Goal: Contribute content: Contribute content

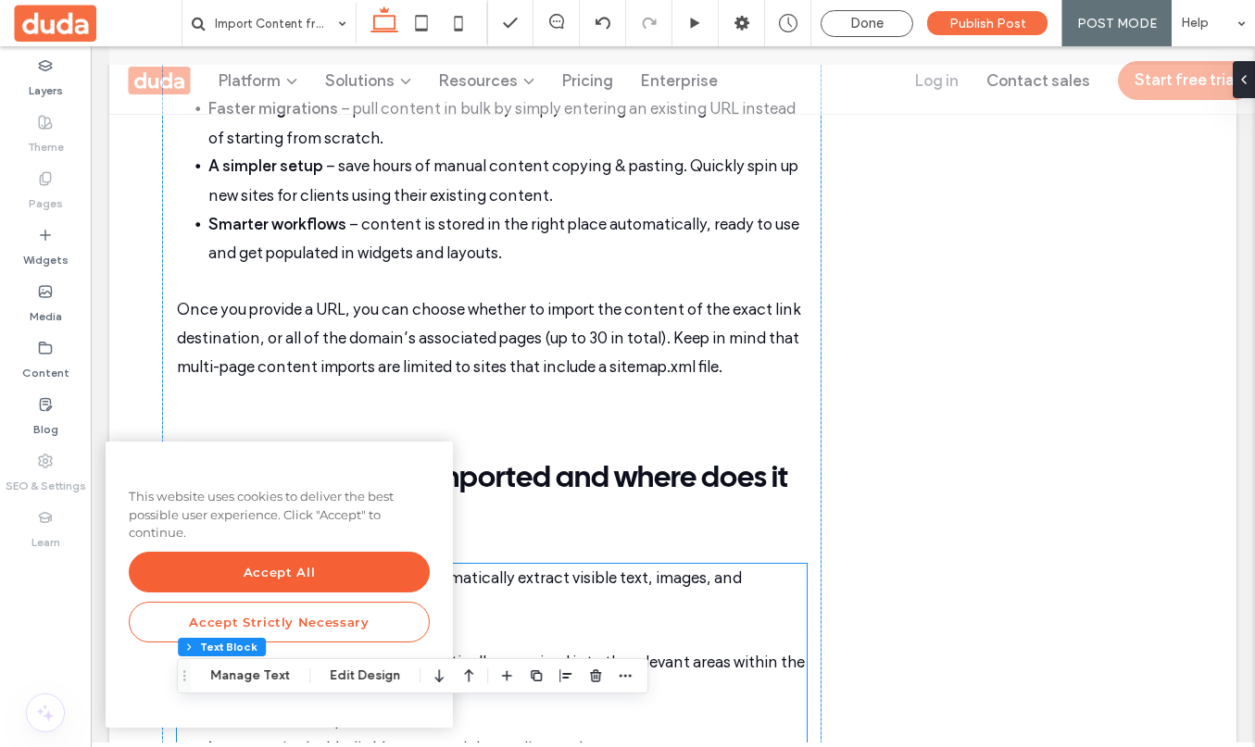
scroll to position [1006, 0]
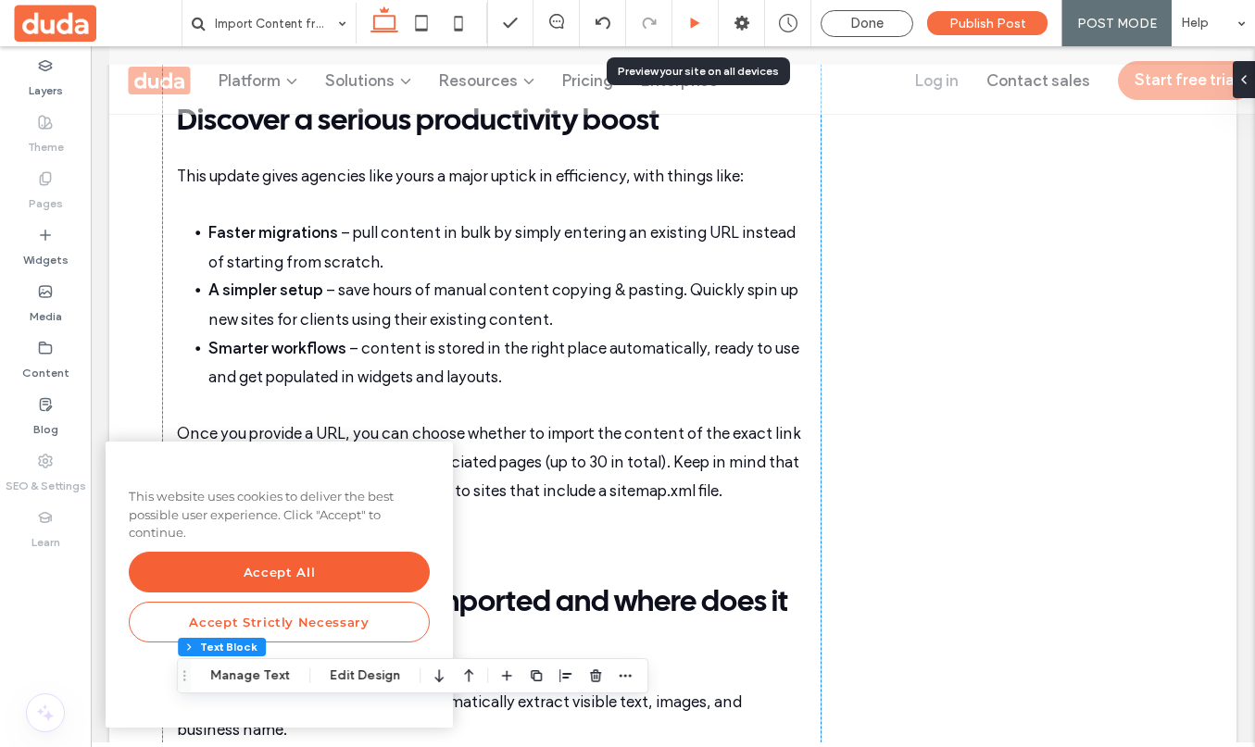
drag, startPoint x: 704, startPoint y: 28, endPoint x: 307, endPoint y: 334, distance: 501.0
click at [704, 28] on div at bounding box center [694, 24] width 45 height 14
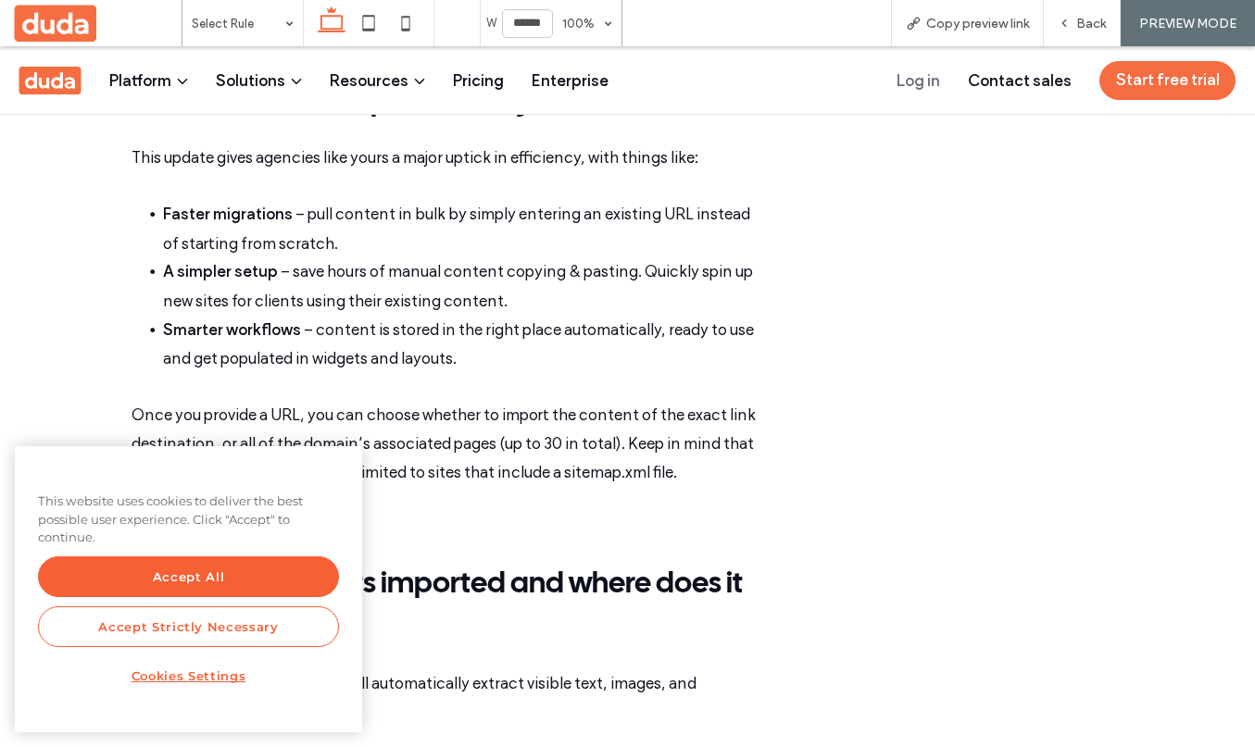
scroll to position [988, 0]
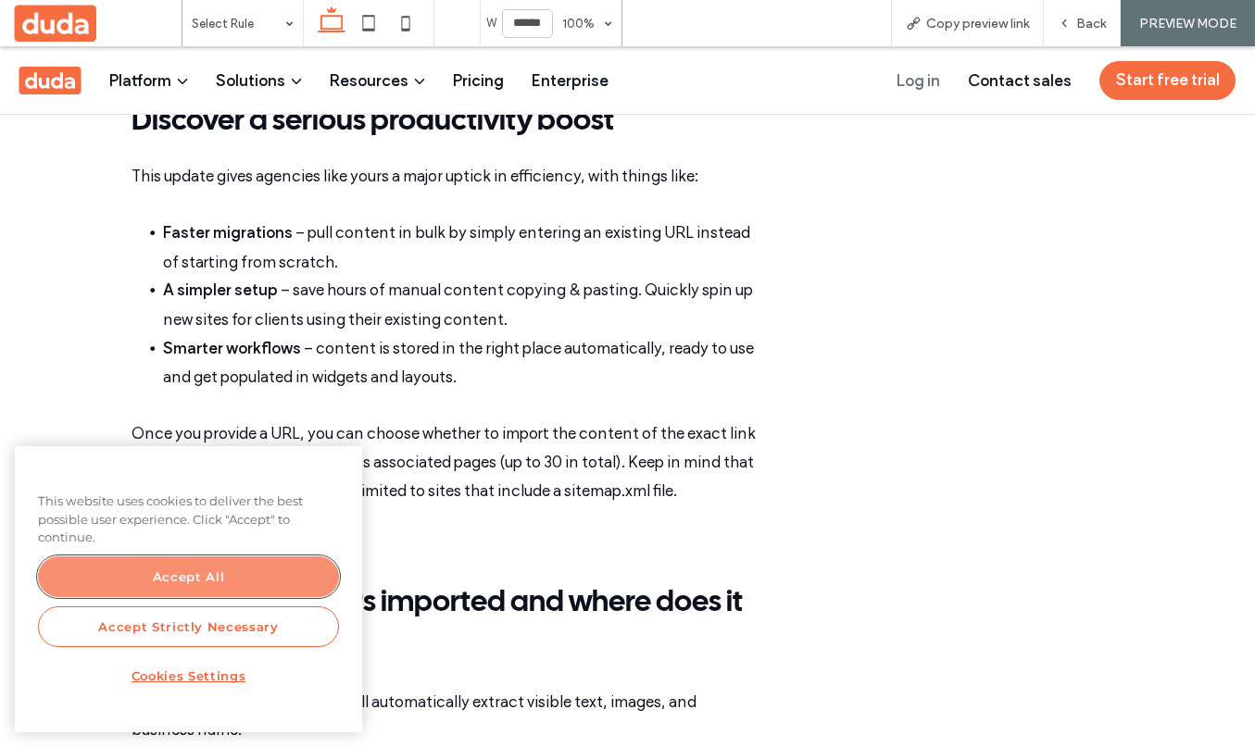
click at [249, 567] on button "Accept All" at bounding box center [188, 576] width 301 height 41
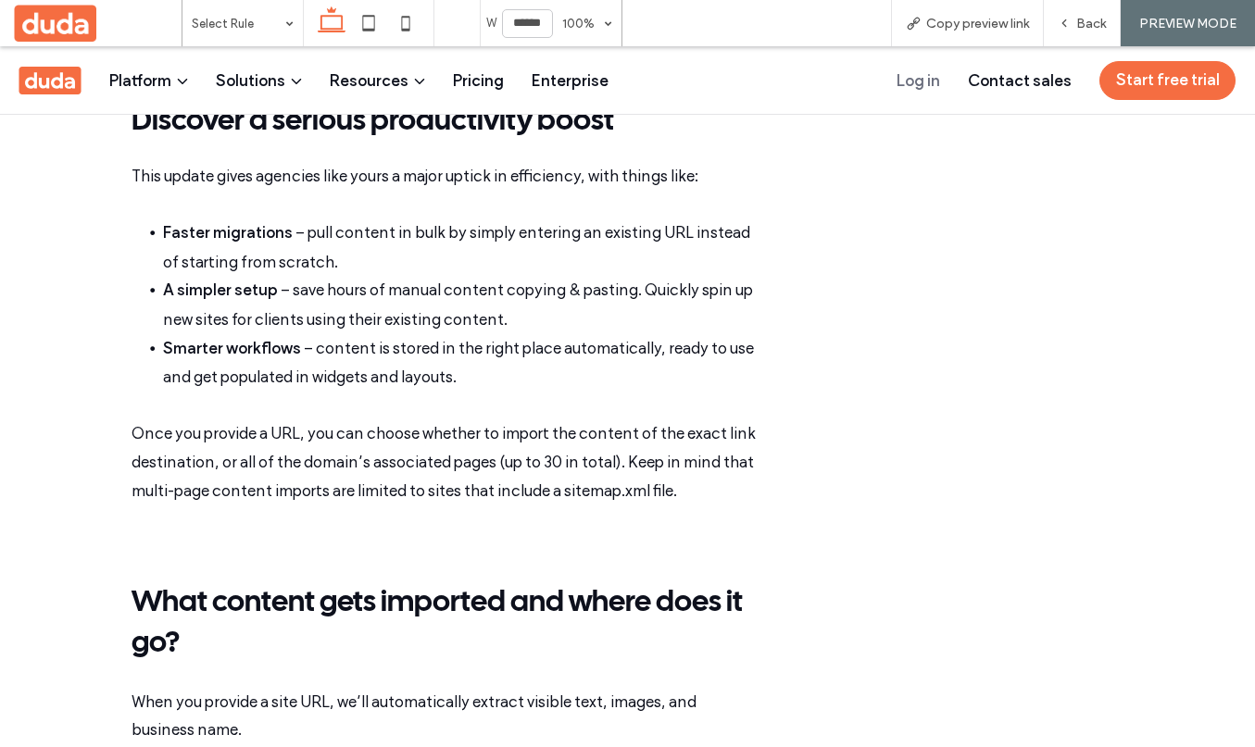
click at [516, 460] on span "Once you provide a URL, you can choose whether to import the content of the exa…" at bounding box center [443, 461] width 624 height 75
click at [1095, 10] on div "Back" at bounding box center [1082, 23] width 77 height 46
click at [1099, 27] on span "Back" at bounding box center [1091, 24] width 30 height 16
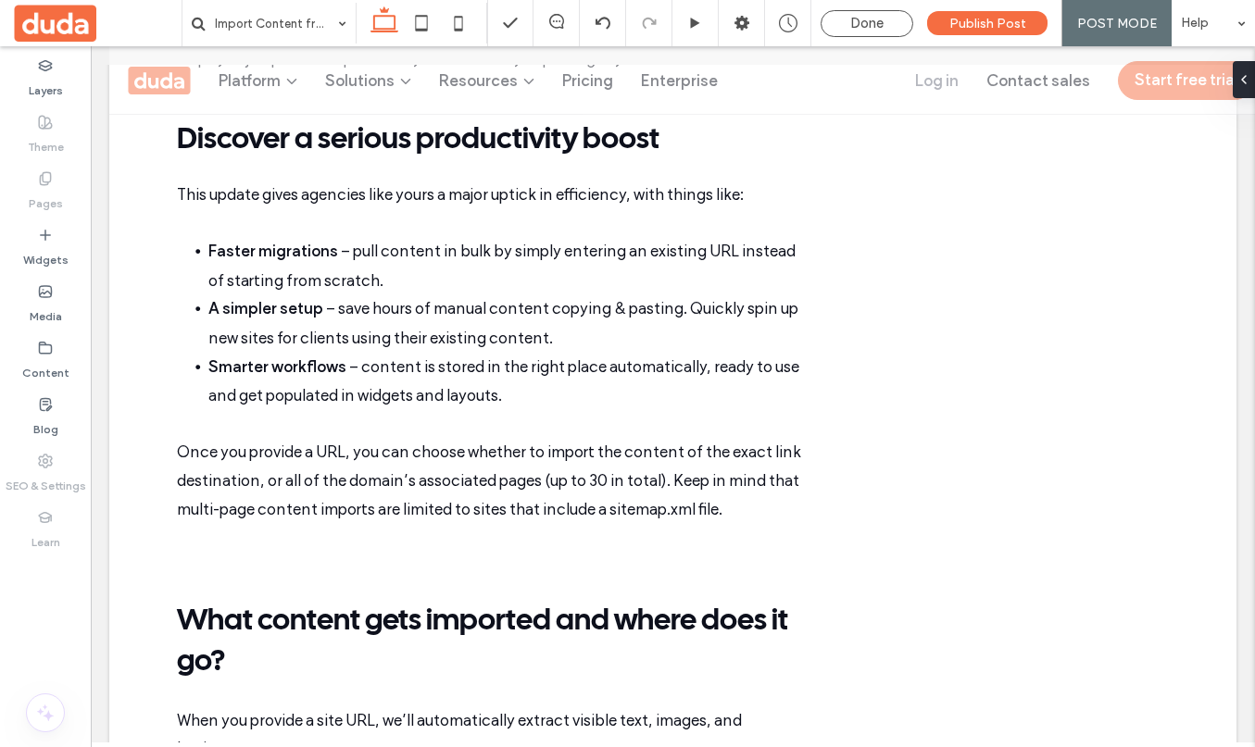
scroll to position [1006, 0]
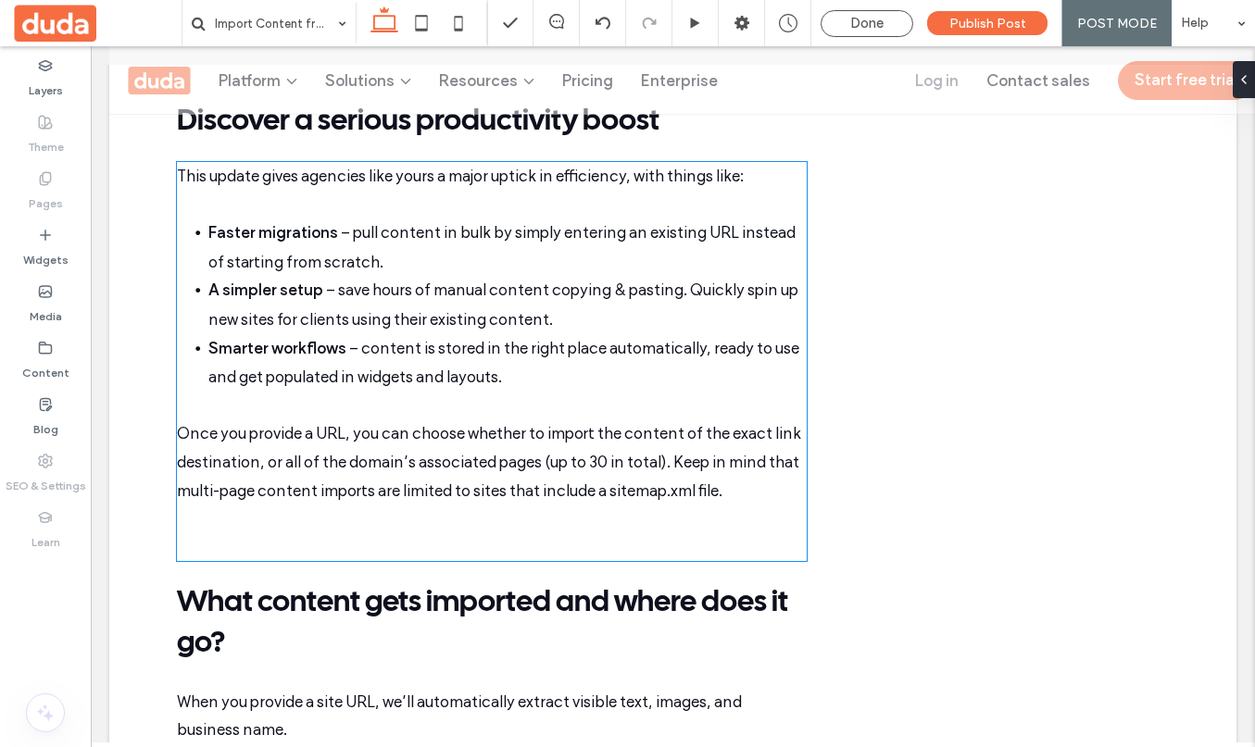
click at [339, 534] on p at bounding box center [492, 533] width 630 height 56
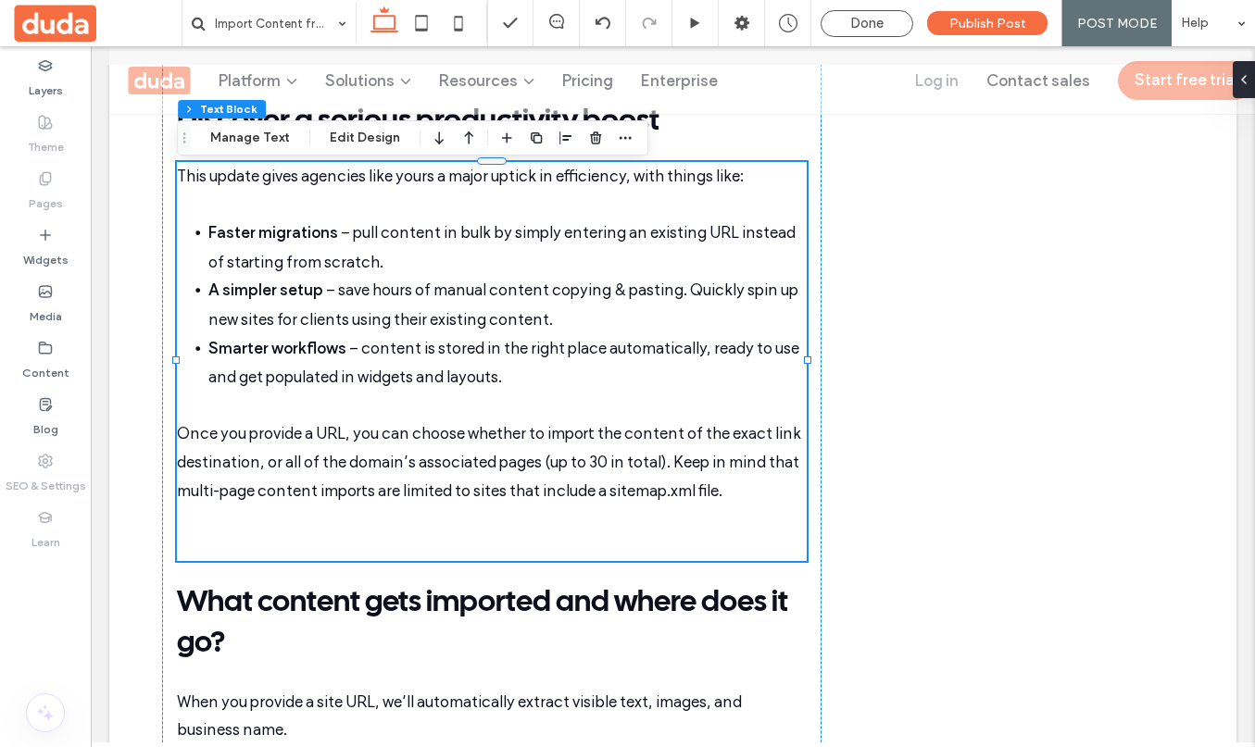
click at [299, 543] on p at bounding box center [492, 533] width 630 height 56
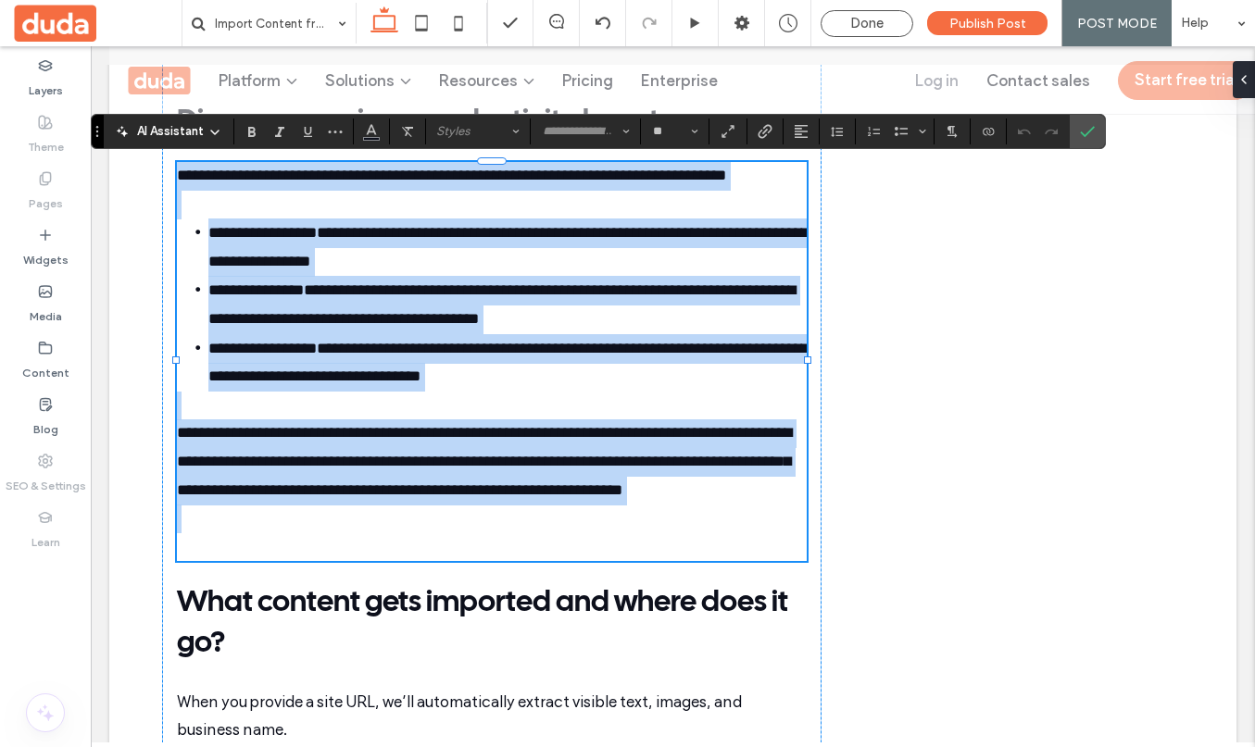
type input "**********"
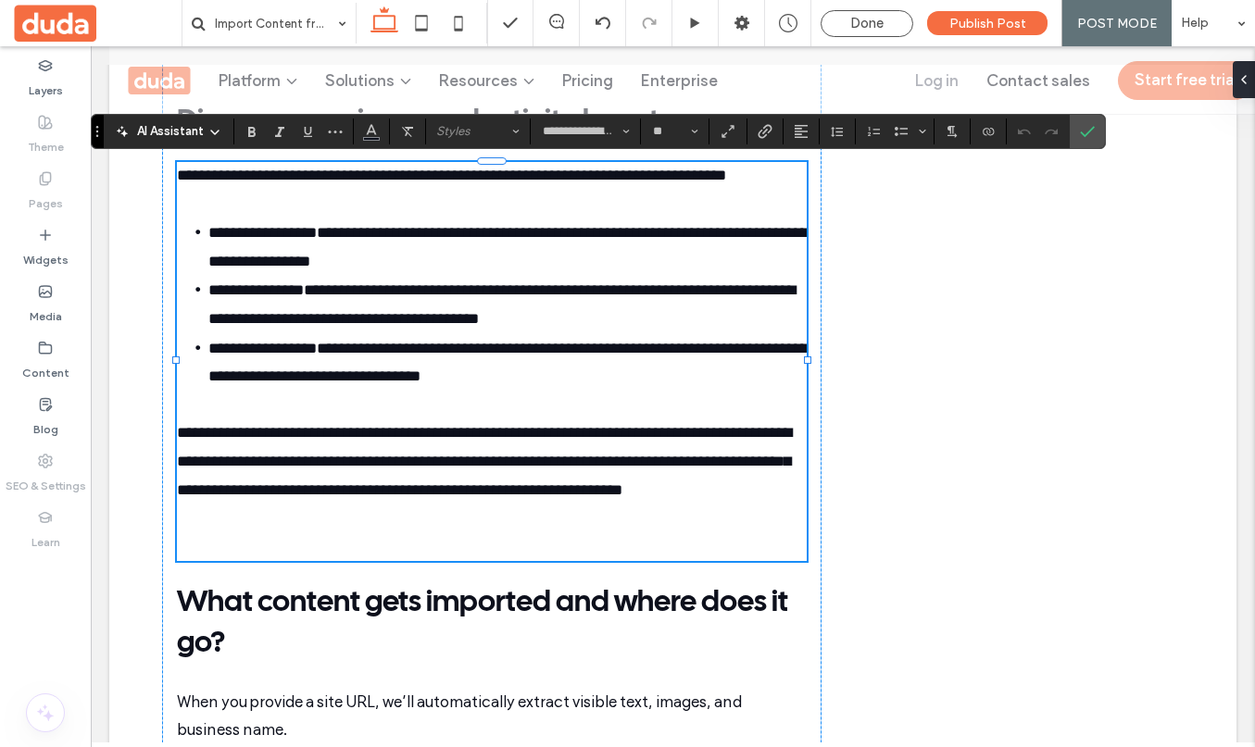
click at [262, 546] on p at bounding box center [492, 533] width 630 height 56
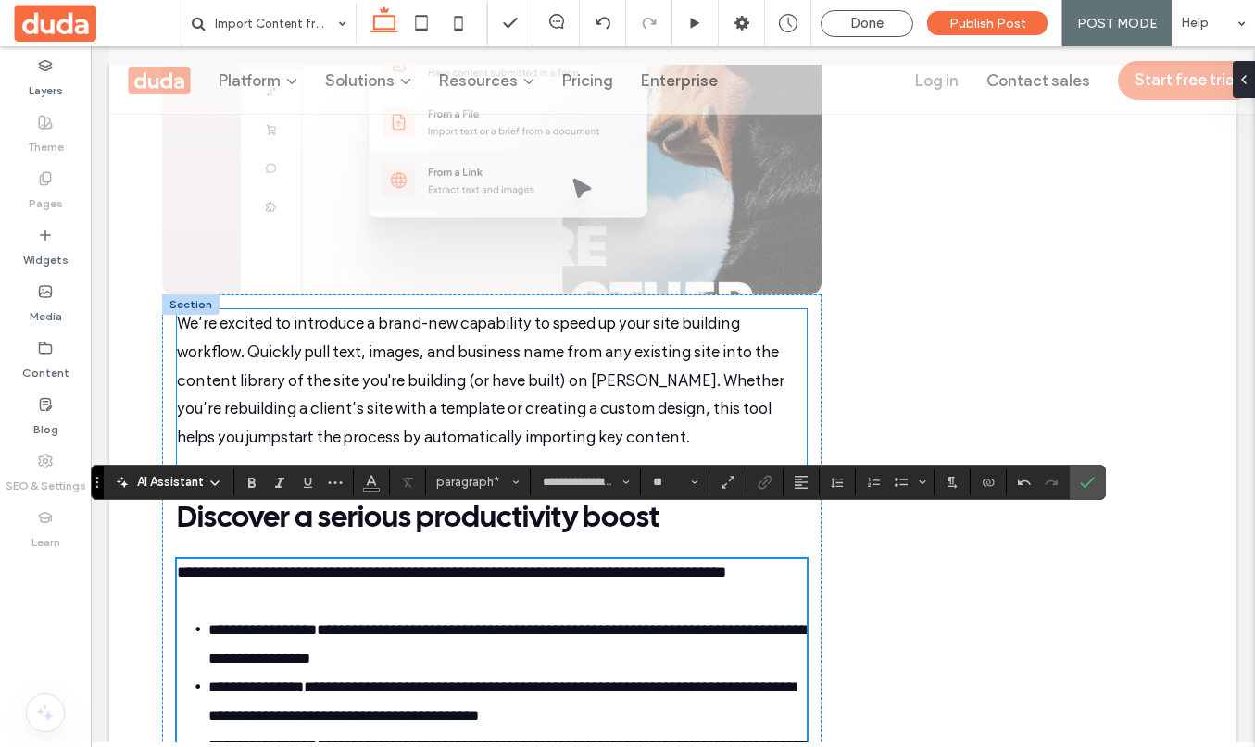
scroll to position [608, 0]
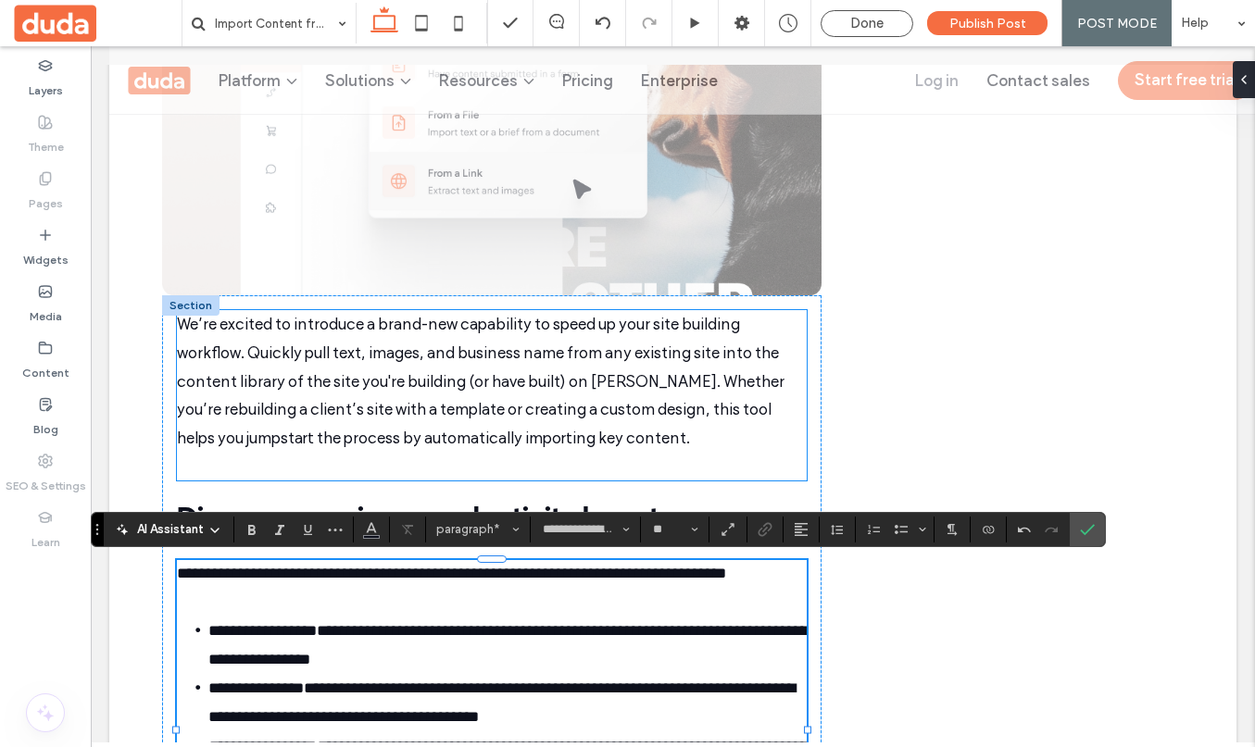
click at [639, 446] on p "We’re excited to introduce a brand-new capability to speed up your site buildin…" at bounding box center [492, 381] width 630 height 142
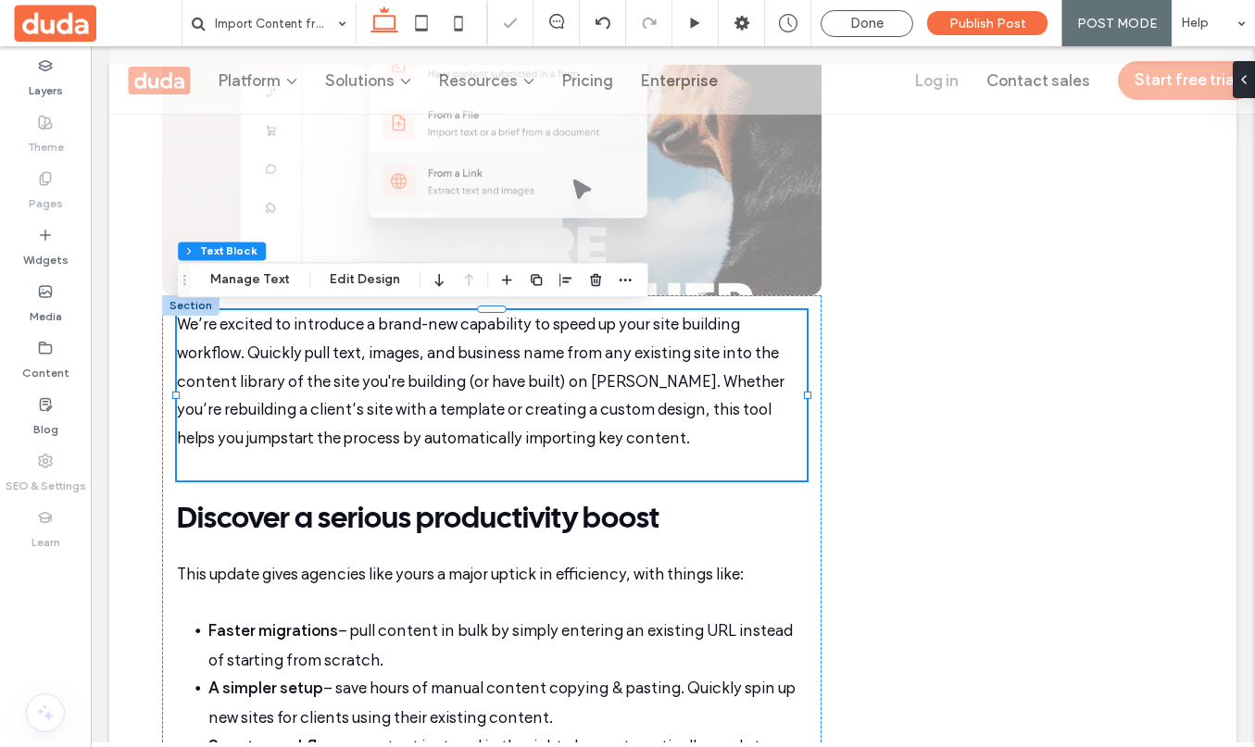
click at [589, 456] on p at bounding box center [492, 466] width 630 height 29
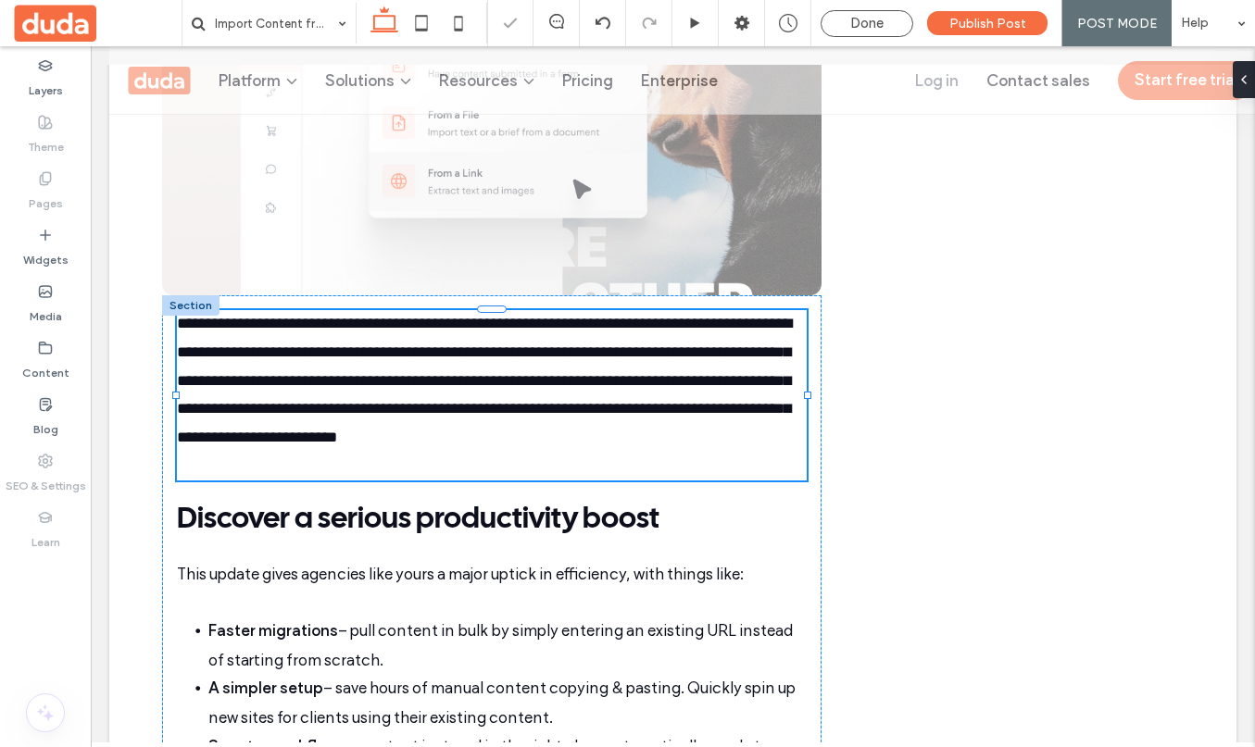
type input "**********"
type input "**"
drag, startPoint x: 589, startPoint y: 456, endPoint x: 552, endPoint y: 464, distance: 38.0
click at [552, 464] on p at bounding box center [492, 466] width 630 height 29
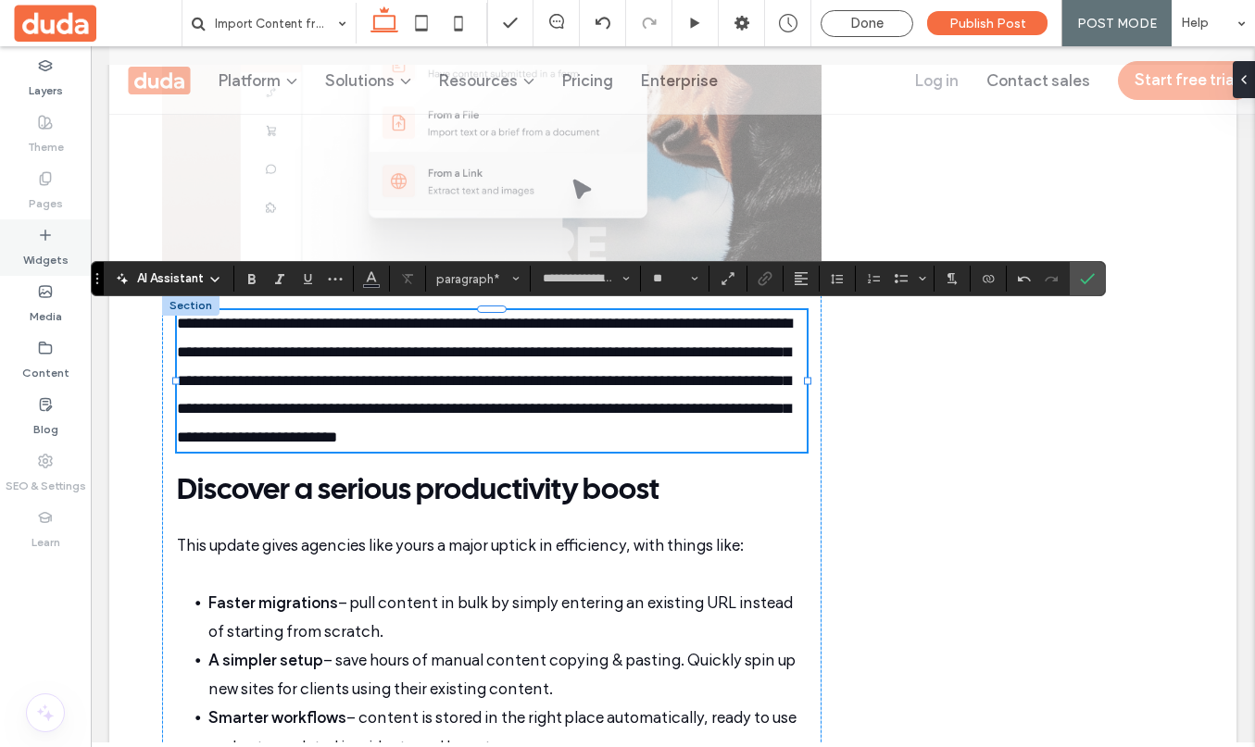
click at [40, 260] on label "Widgets" at bounding box center [45, 256] width 45 height 26
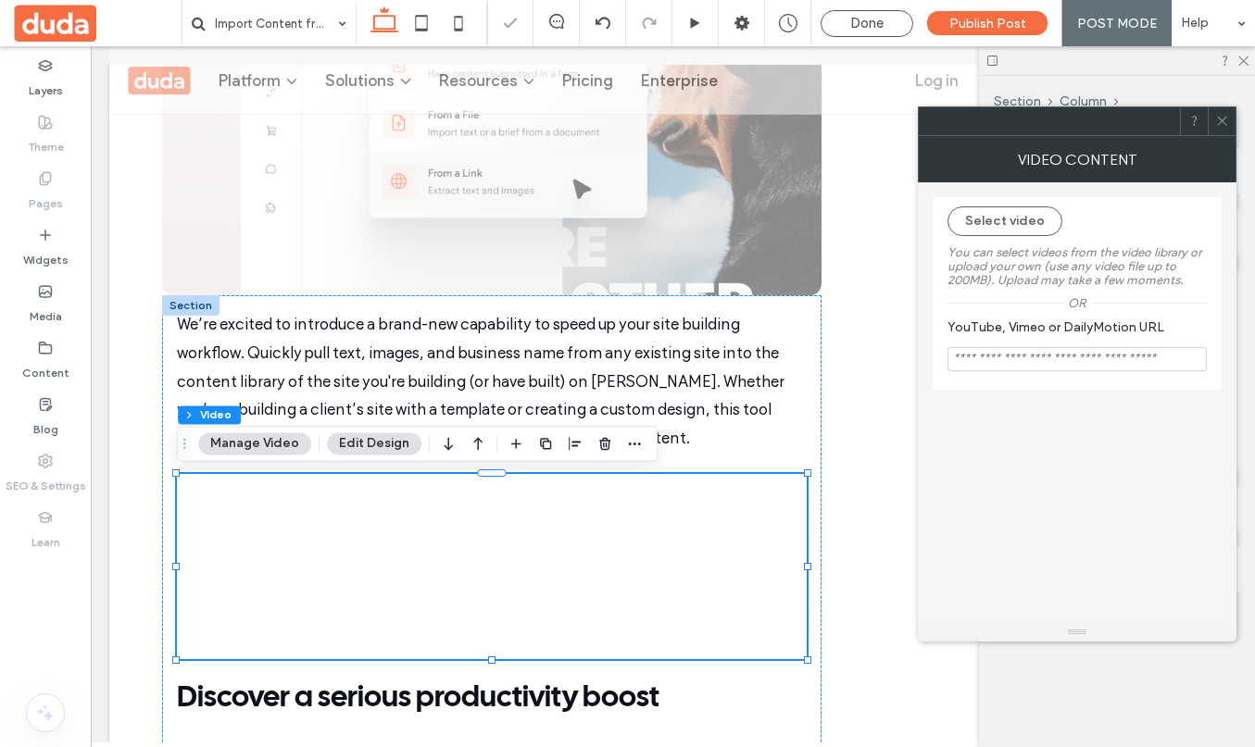
click at [268, 438] on button "Manage Video" at bounding box center [254, 443] width 113 height 22
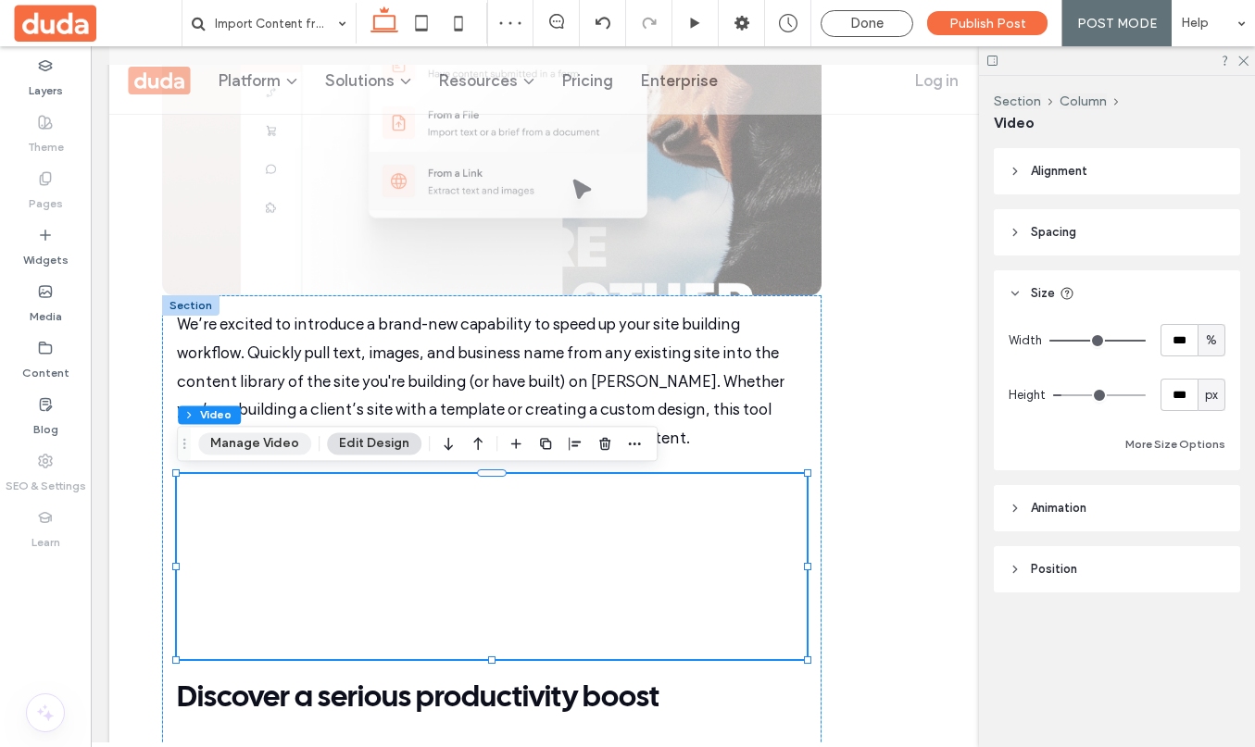
click at [268, 438] on button "Manage Video" at bounding box center [254, 443] width 113 height 22
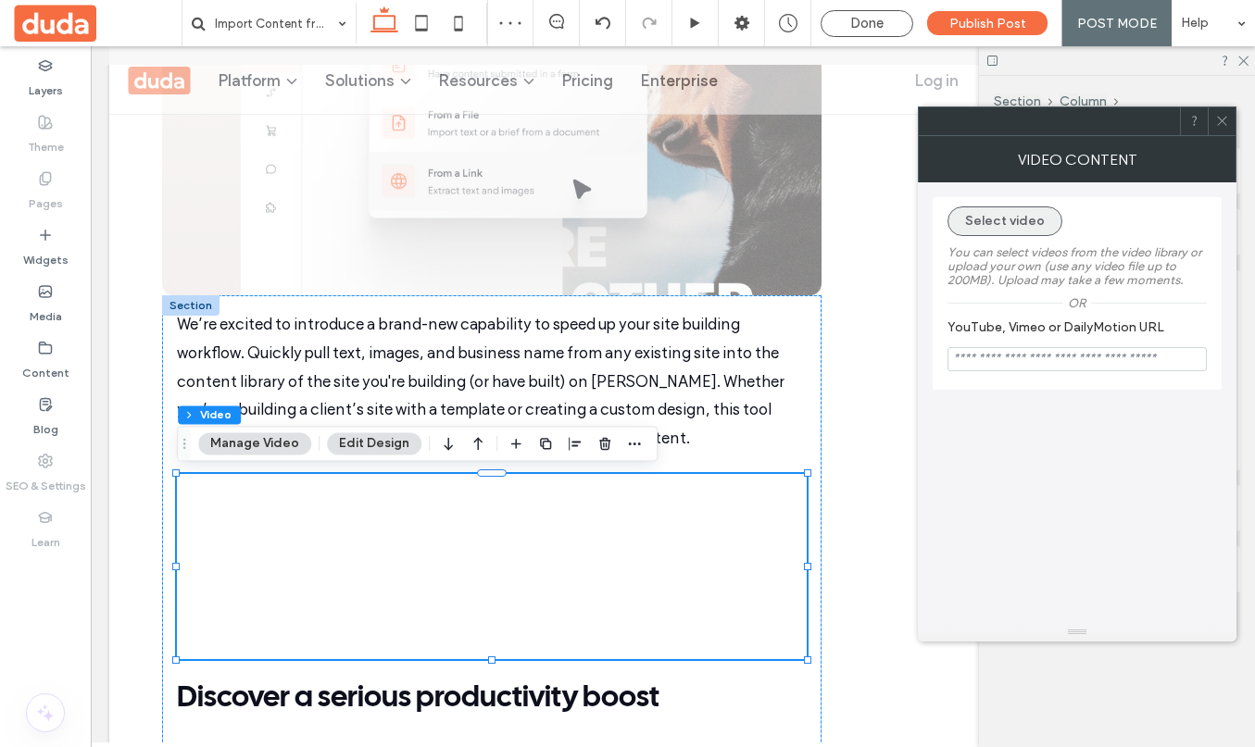
click at [1002, 232] on button "Select video" at bounding box center [1004, 221] width 115 height 30
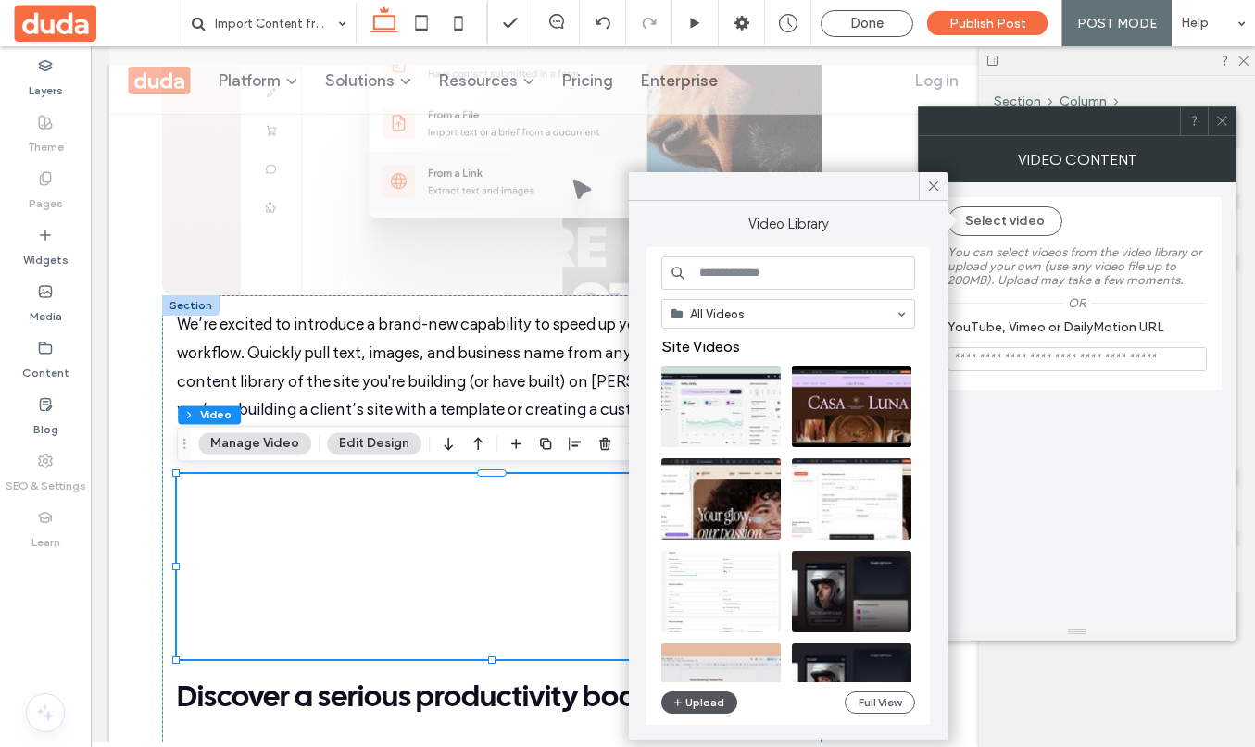
click at [679, 705] on icon "button" at bounding box center [677, 702] width 11 height 15
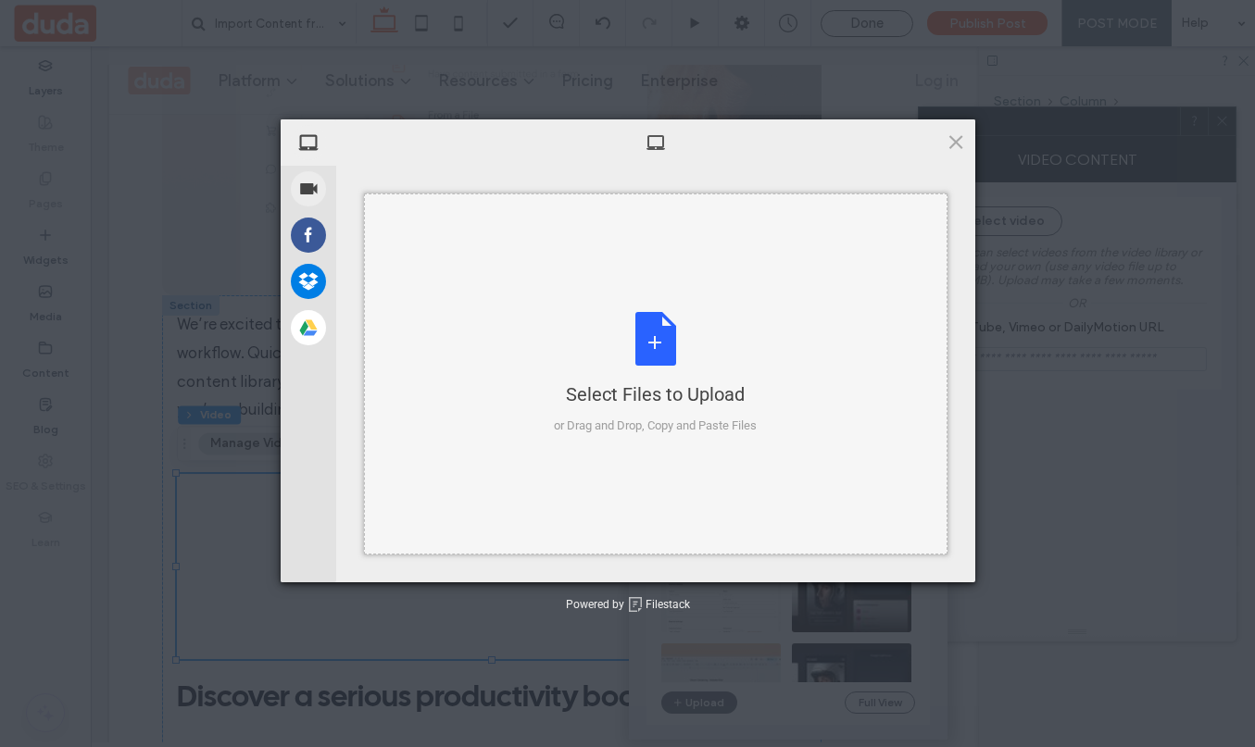
click at [638, 319] on div "Select Files to Upload or Drag and Drop, Copy and Paste Files" at bounding box center [655, 373] width 203 height 123
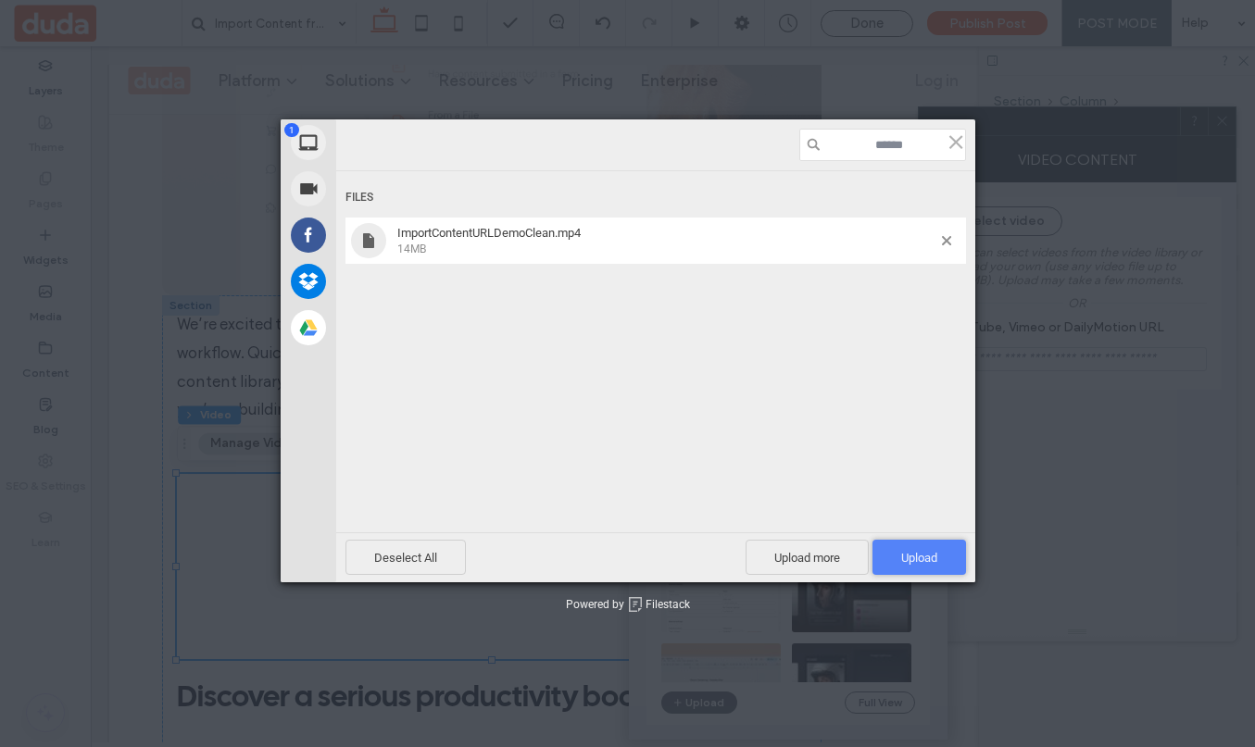
click at [921, 557] on span "Upload 1" at bounding box center [919, 558] width 36 height 14
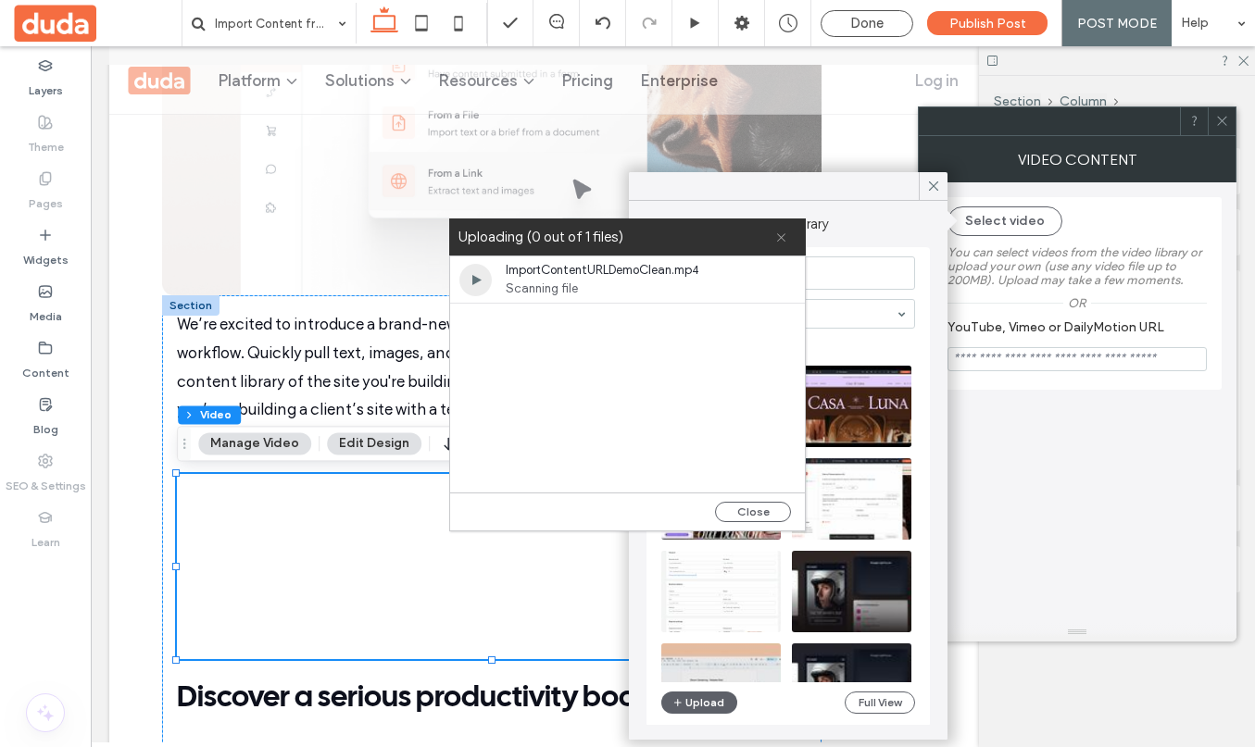
click at [783, 238] on icon at bounding box center [781, 237] width 12 height 12
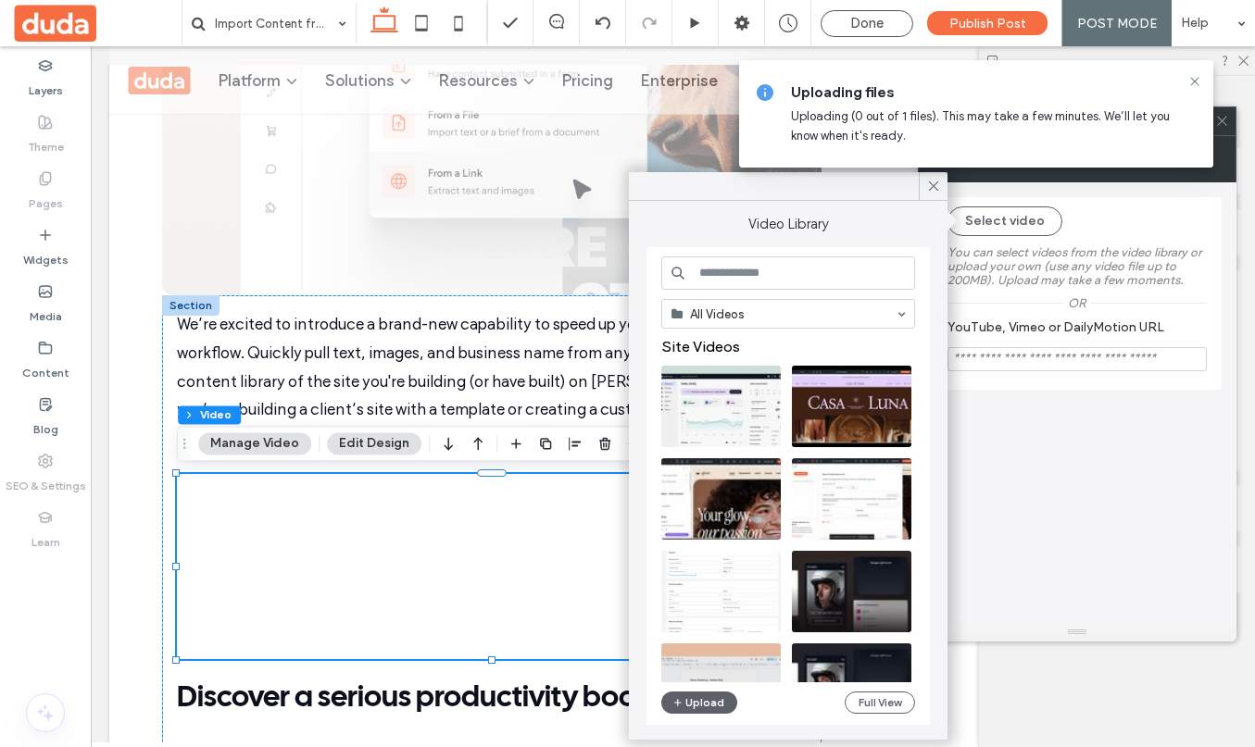
click at [935, 188] on use at bounding box center [933, 185] width 9 height 9
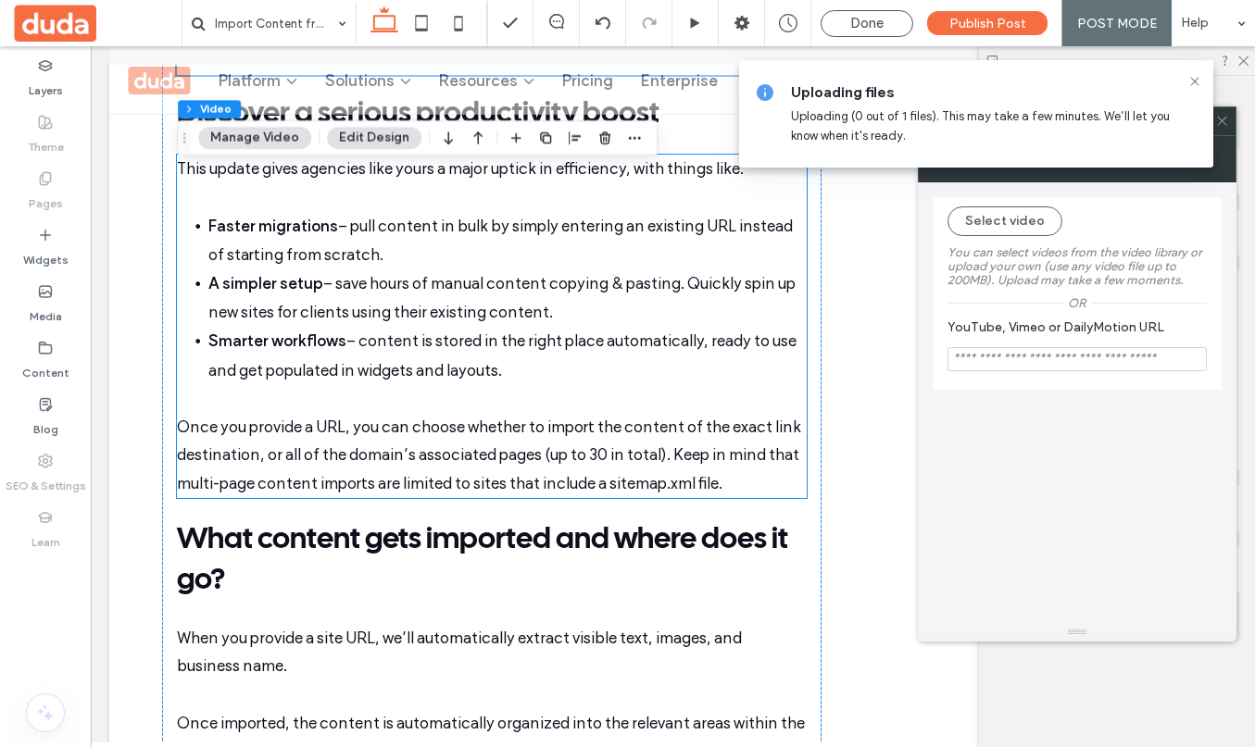
scroll to position [1283, 0]
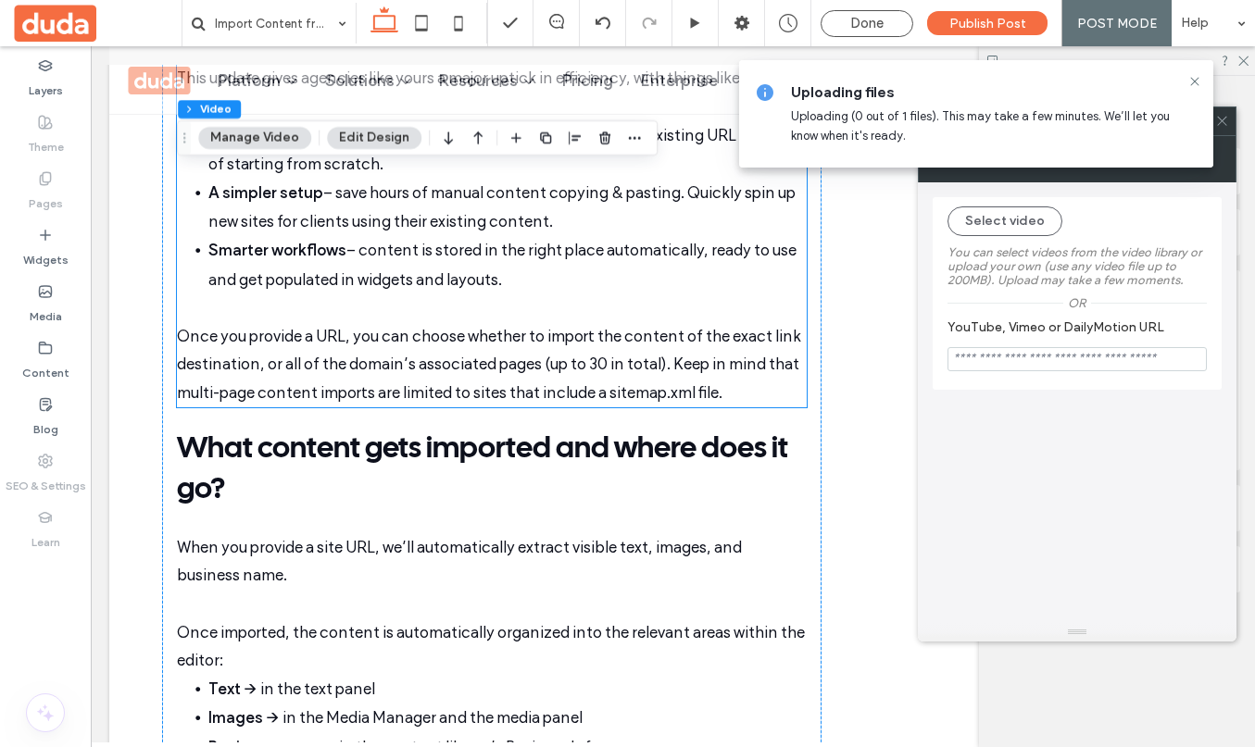
click at [732, 389] on p "Once you provide a URL, you can choose whether to import the content of the exa…" at bounding box center [492, 364] width 630 height 85
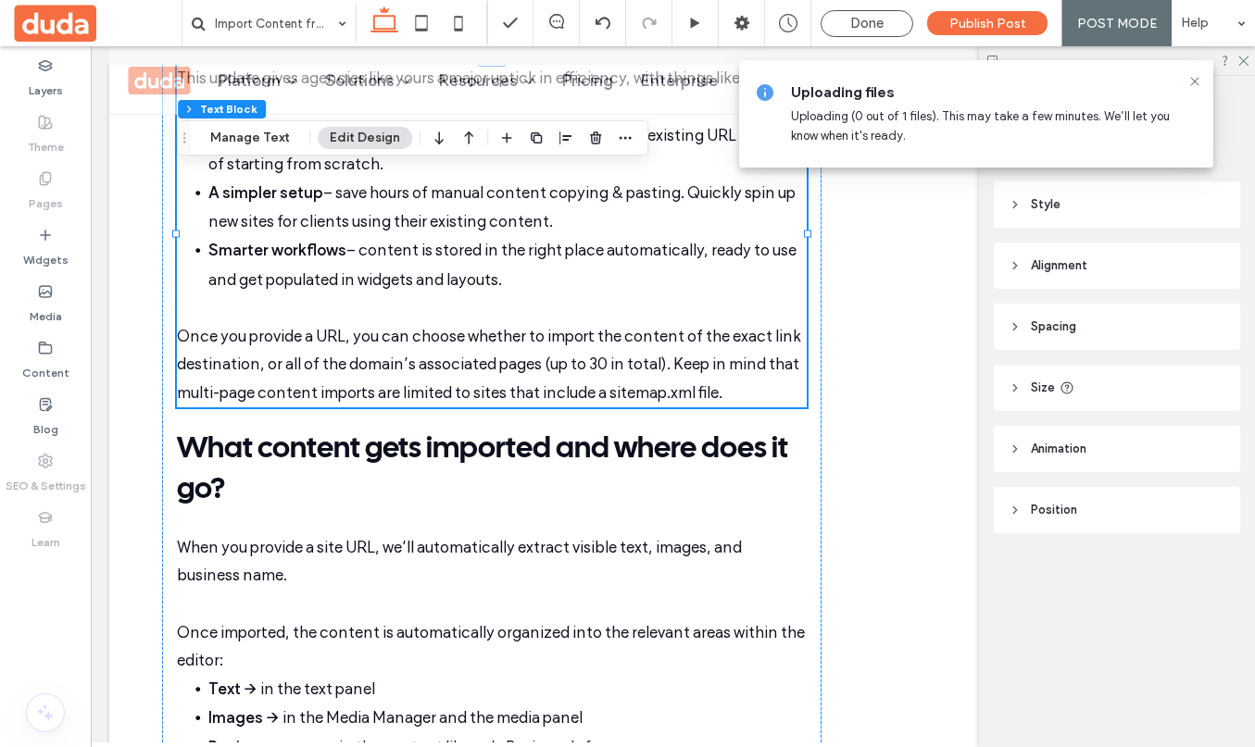
click at [735, 394] on p "Once you provide a URL, you can choose whether to import the content of the exa…" at bounding box center [492, 364] width 630 height 85
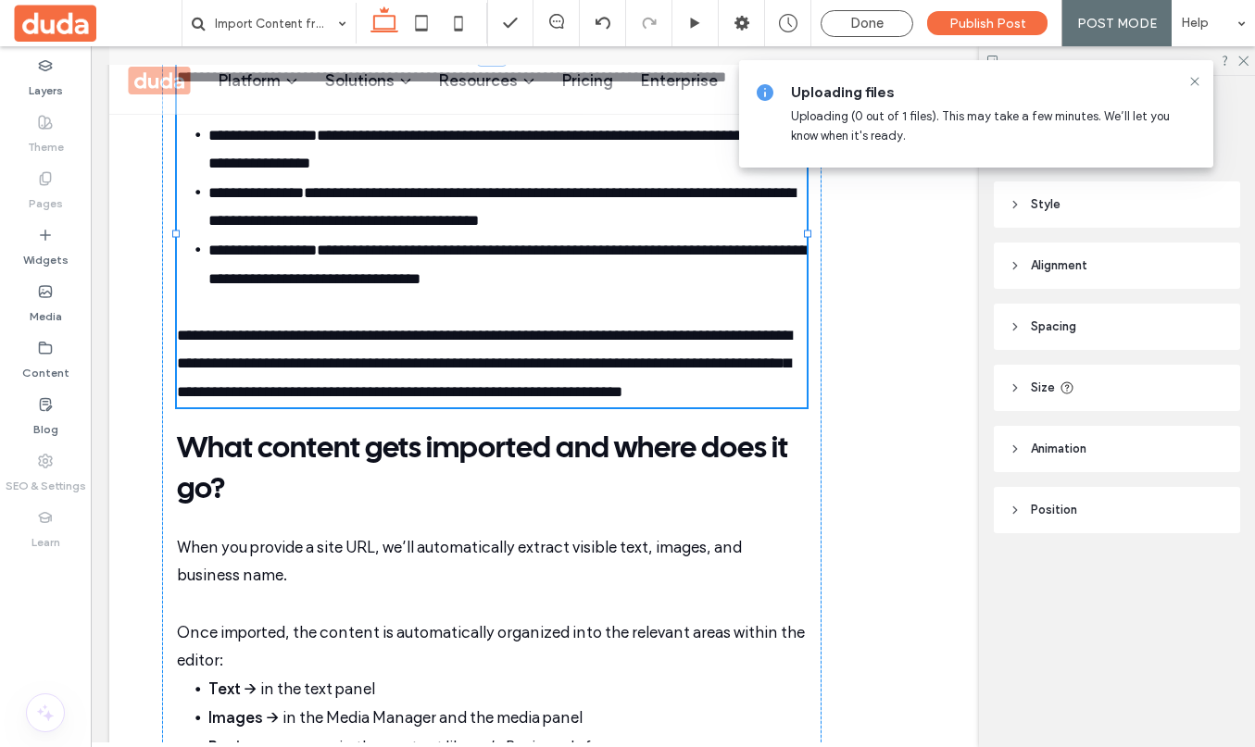
type input "**********"
type input "**"
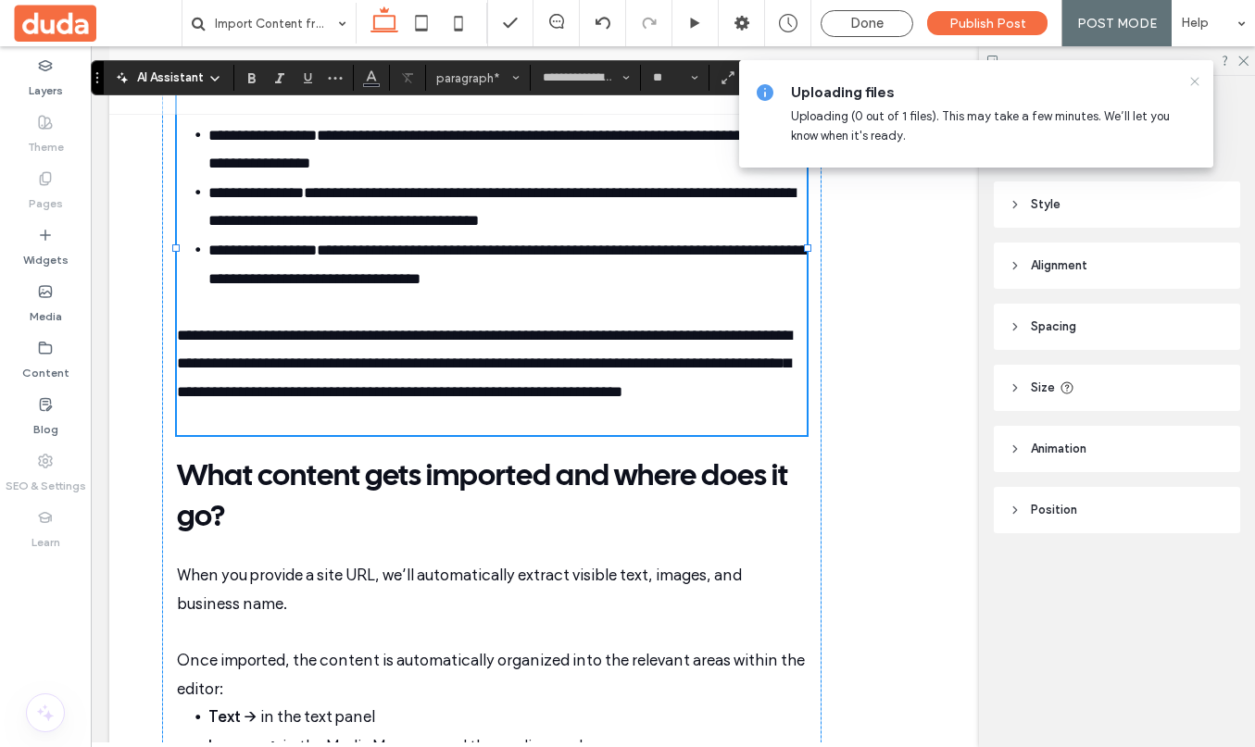
click at [1190, 80] on icon at bounding box center [1194, 81] width 15 height 15
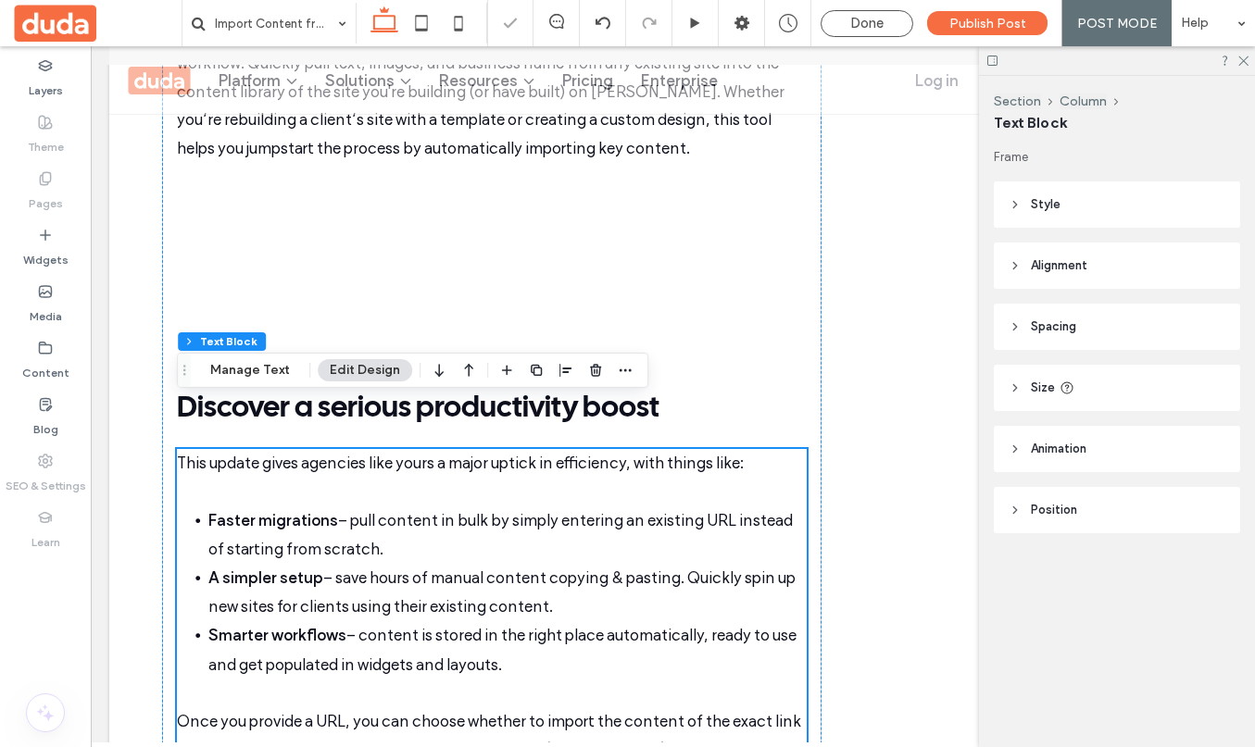
scroll to position [882, 0]
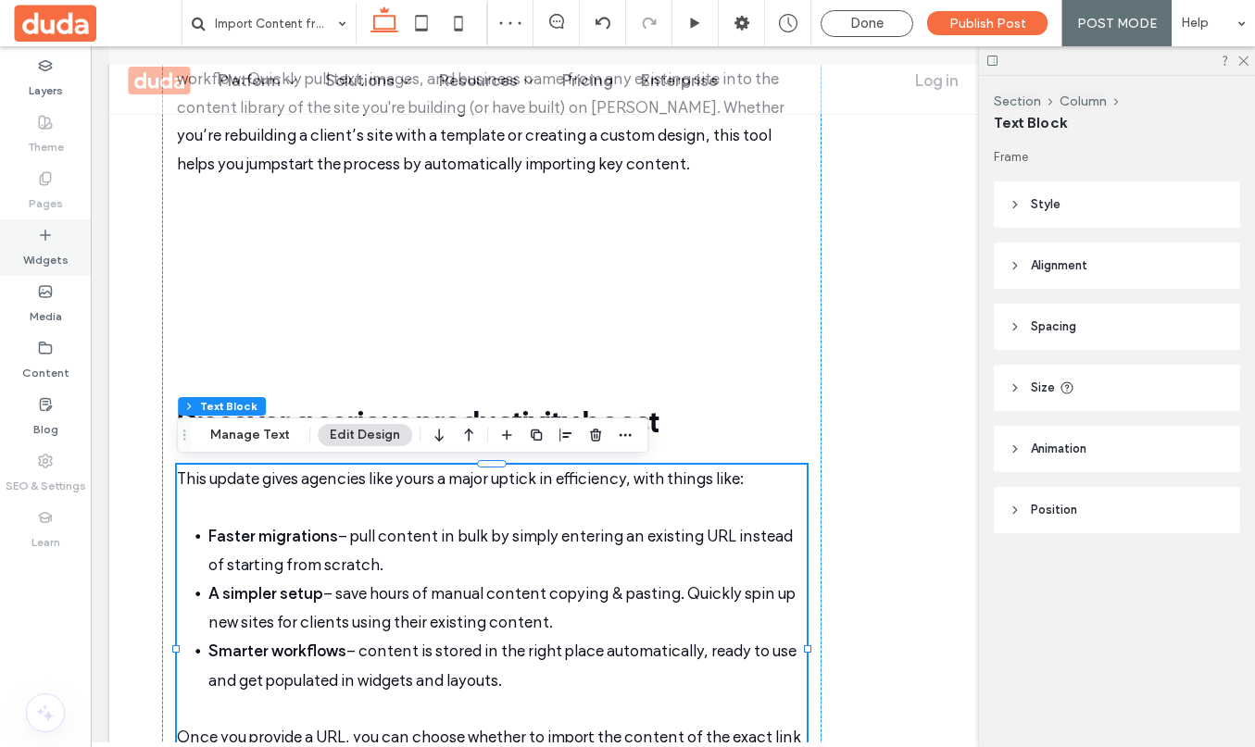
click at [53, 234] on div "Widgets" at bounding box center [45, 247] width 91 height 56
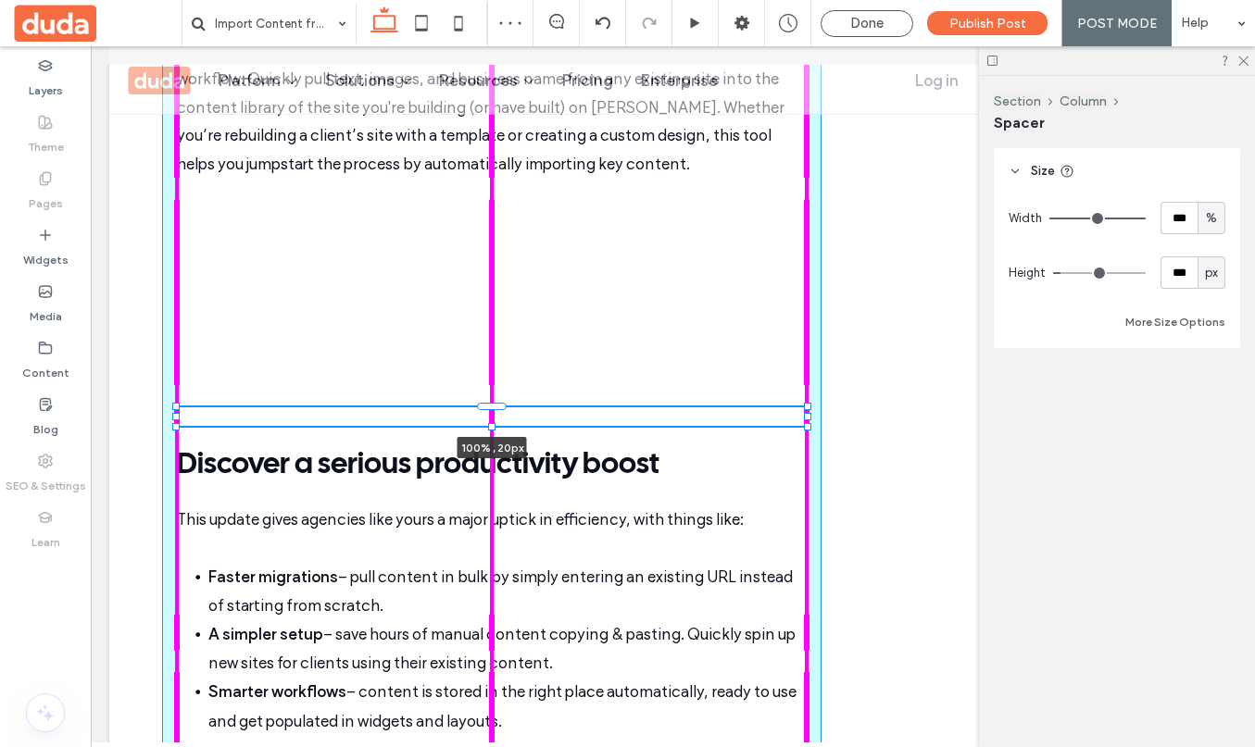
drag, startPoint x: 490, startPoint y: 594, endPoint x: 491, endPoint y: 412, distance: 181.5
type input "**"
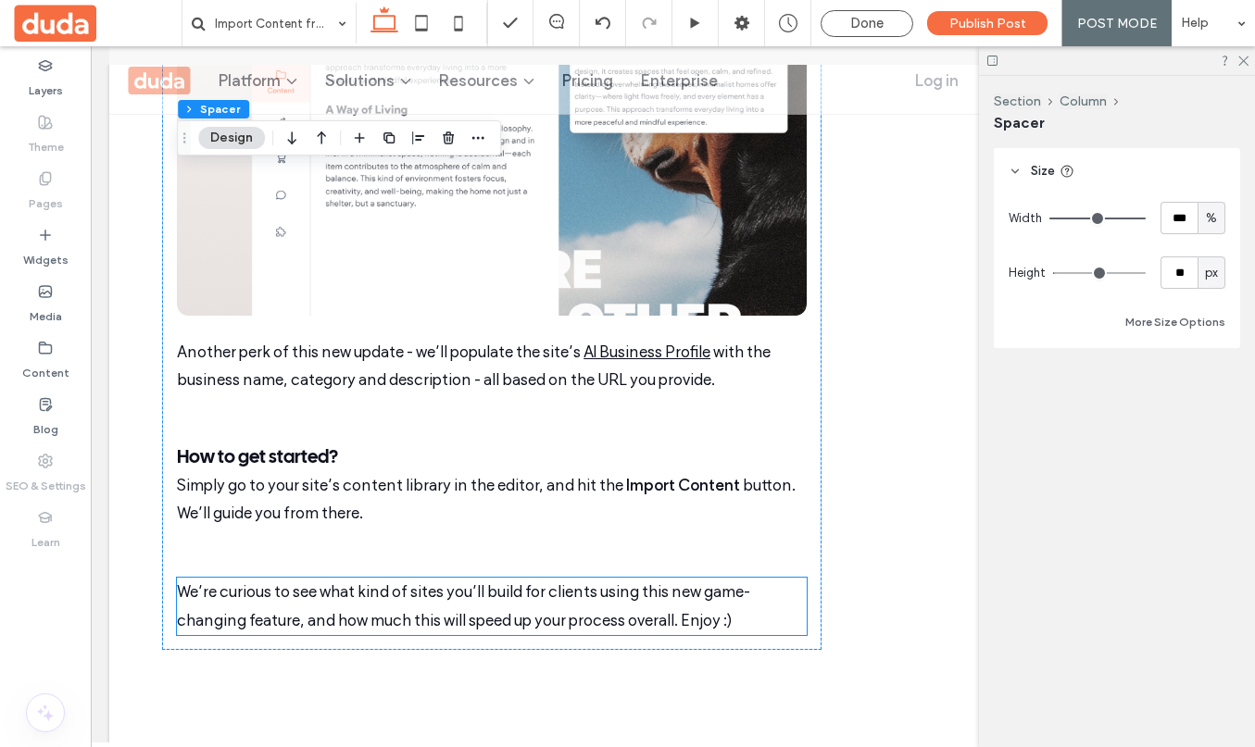
scroll to position [2374, 0]
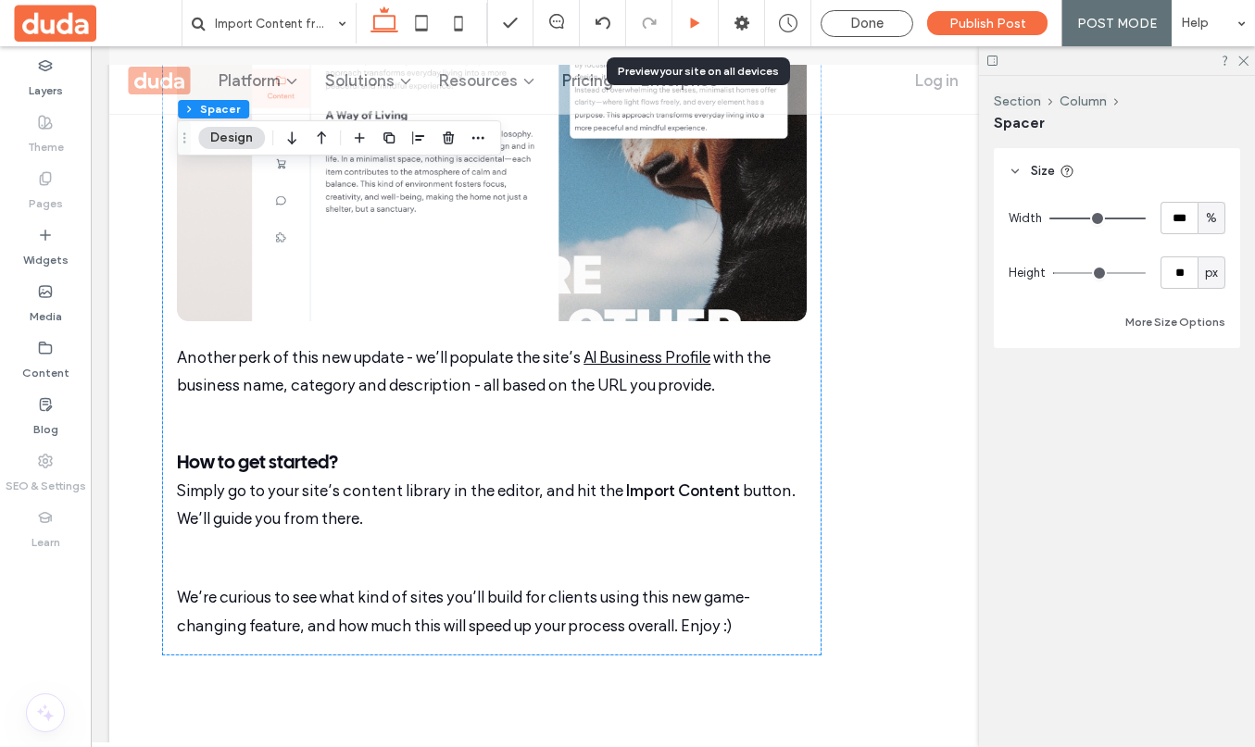
drag, startPoint x: 706, startPoint y: 16, endPoint x: 493, endPoint y: 349, distance: 395.6
click at [706, 17] on div at bounding box center [694, 24] width 45 height 14
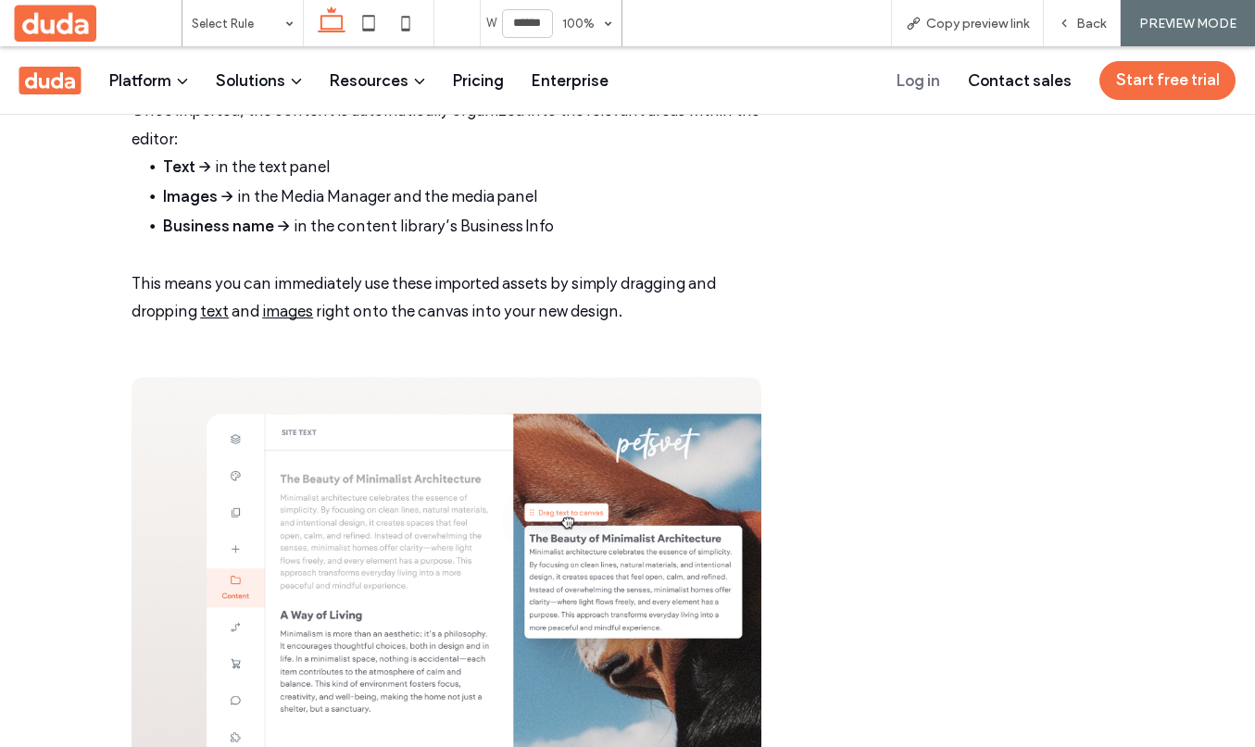
scroll to position [1849, 0]
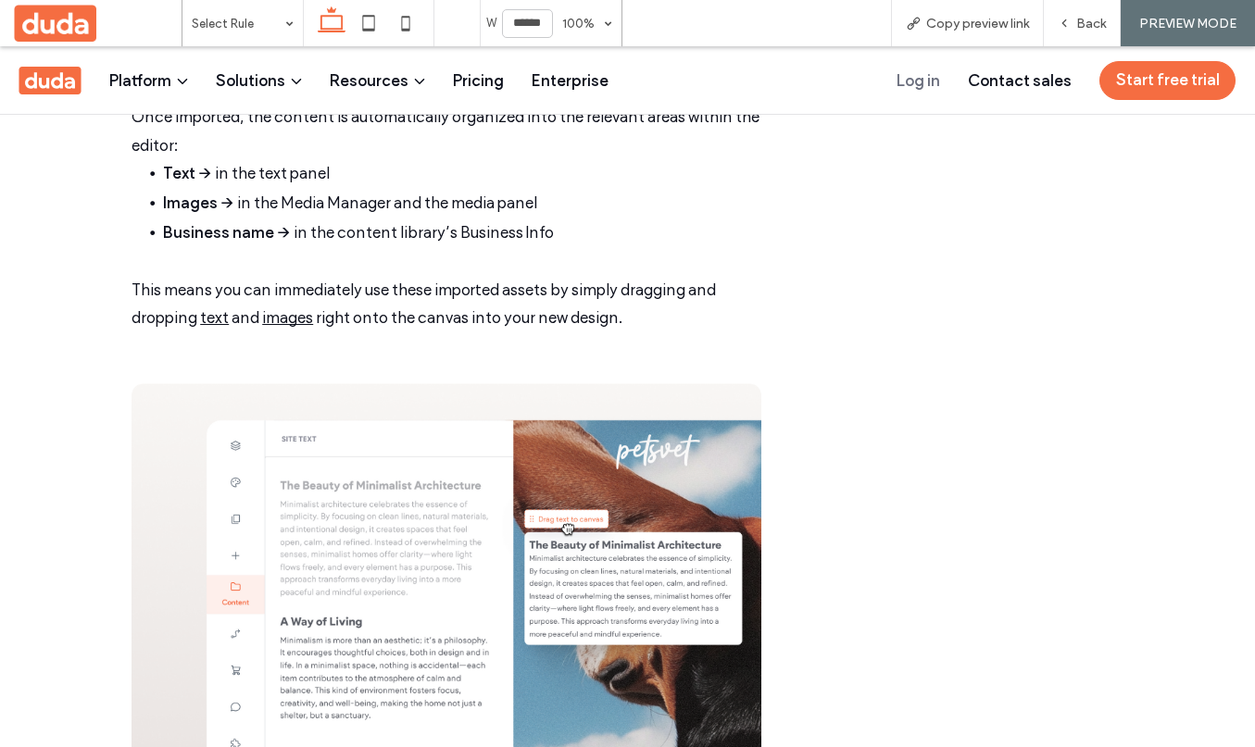
click at [202, 312] on link "text" at bounding box center [214, 317] width 29 height 19
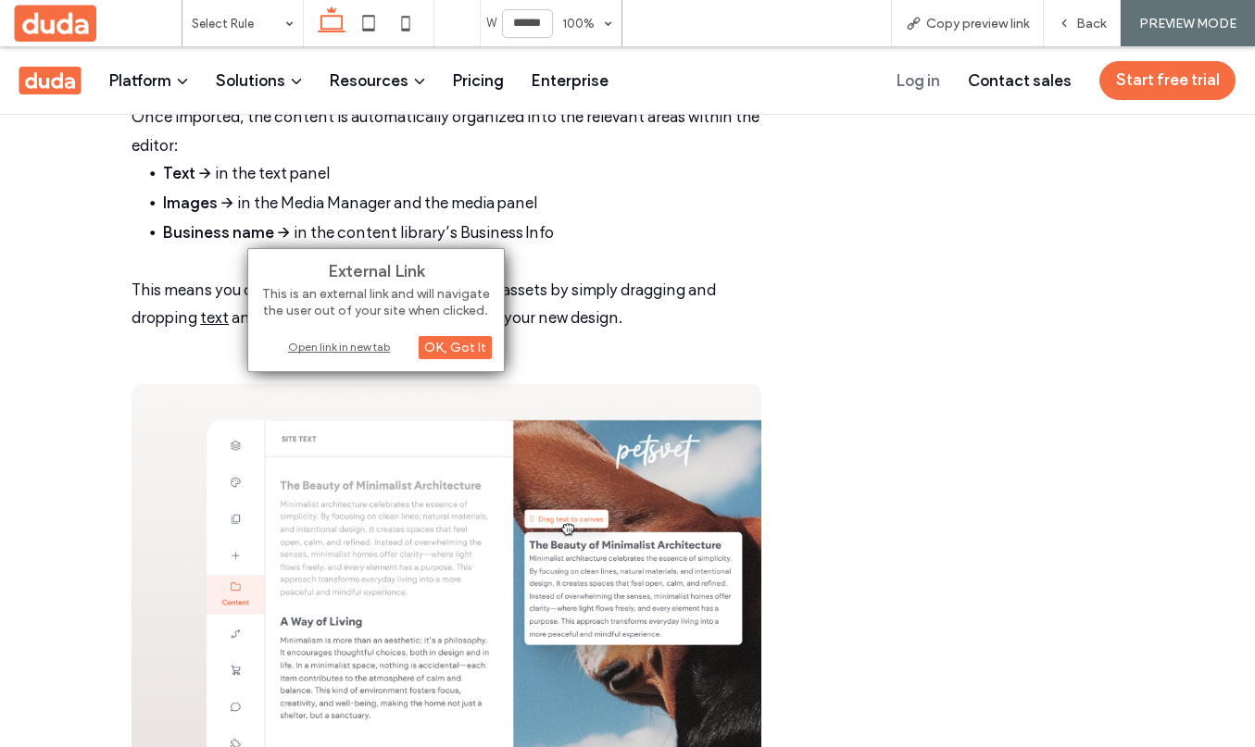
click at [329, 345] on div "Open link in new tab" at bounding box center [375, 346] width 231 height 19
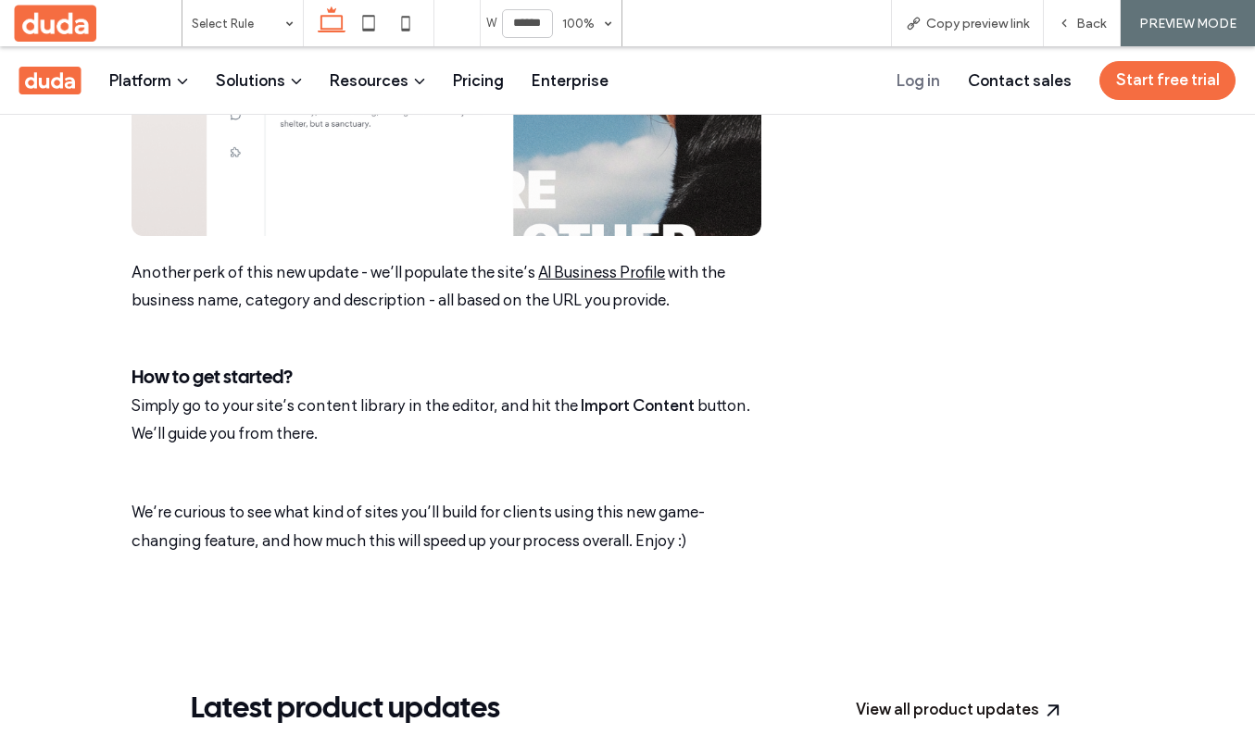
scroll to position [2438, 0]
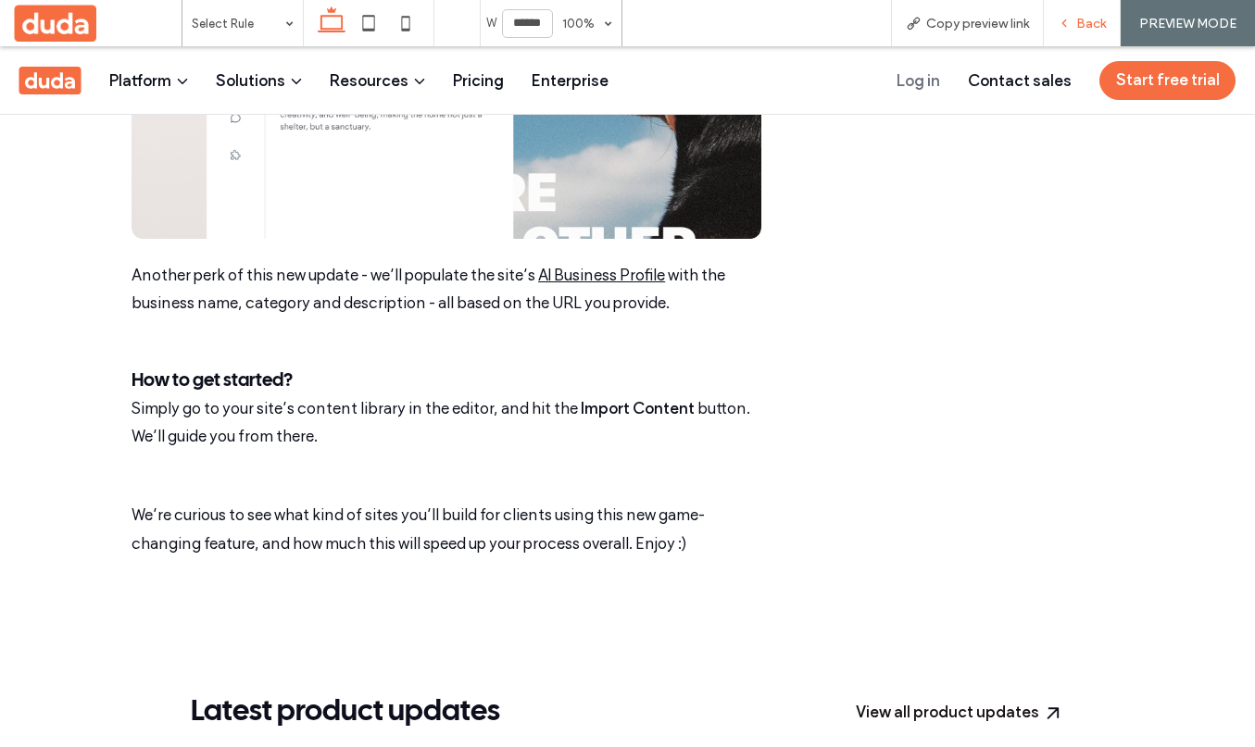
drag, startPoint x: 1081, startPoint y: 15, endPoint x: 776, endPoint y: 164, distance: 340.0
click at [1081, 16] on span "Back" at bounding box center [1091, 24] width 30 height 16
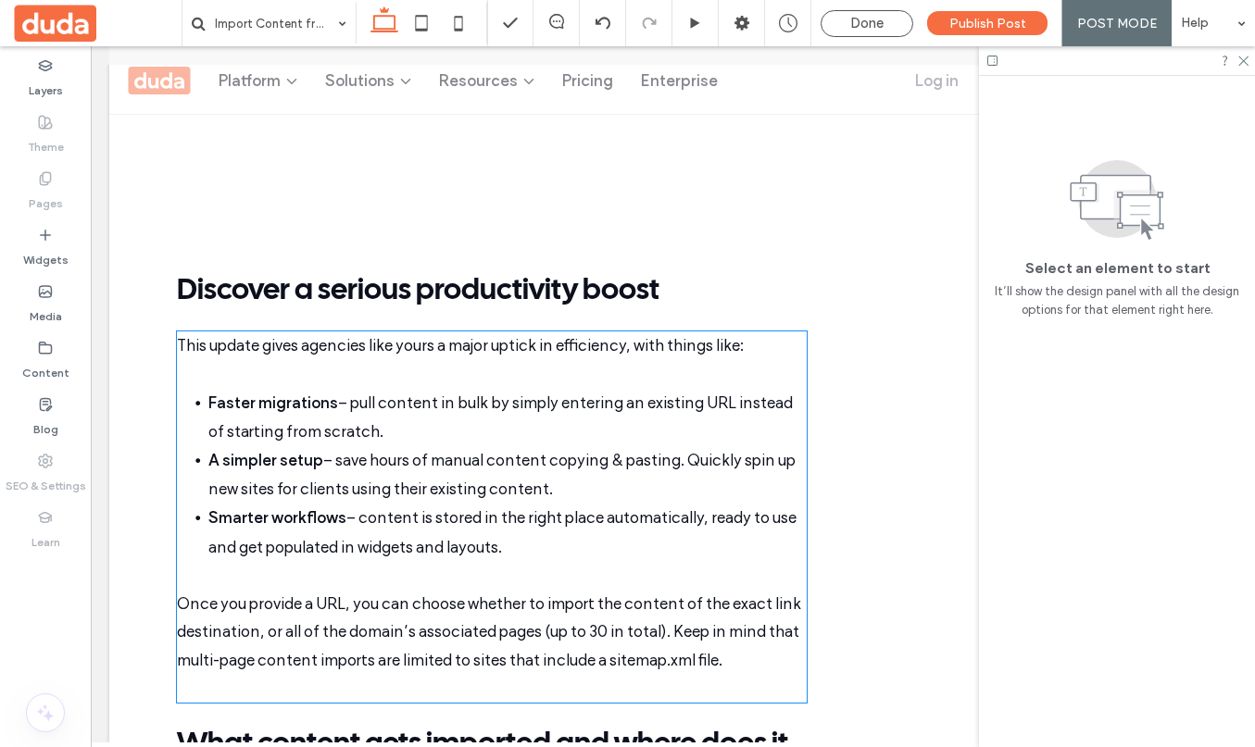
scroll to position [785, 0]
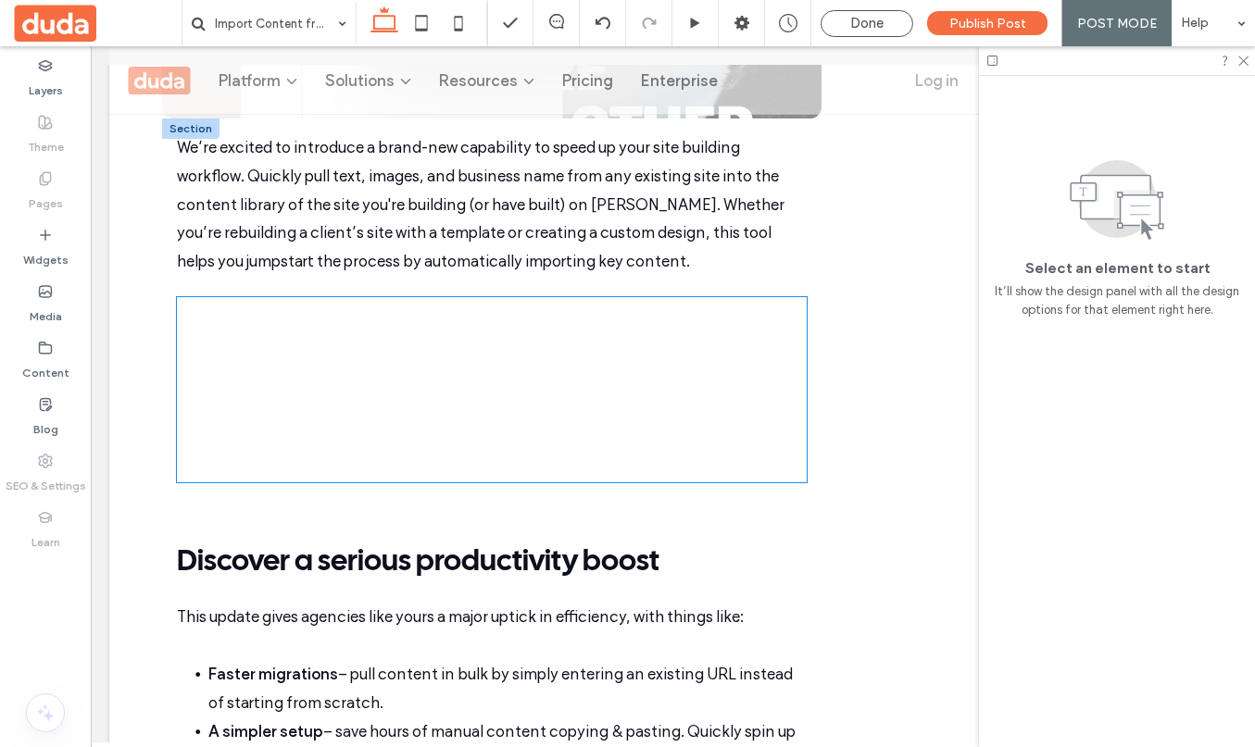
click at [635, 368] on div at bounding box center [492, 389] width 630 height 185
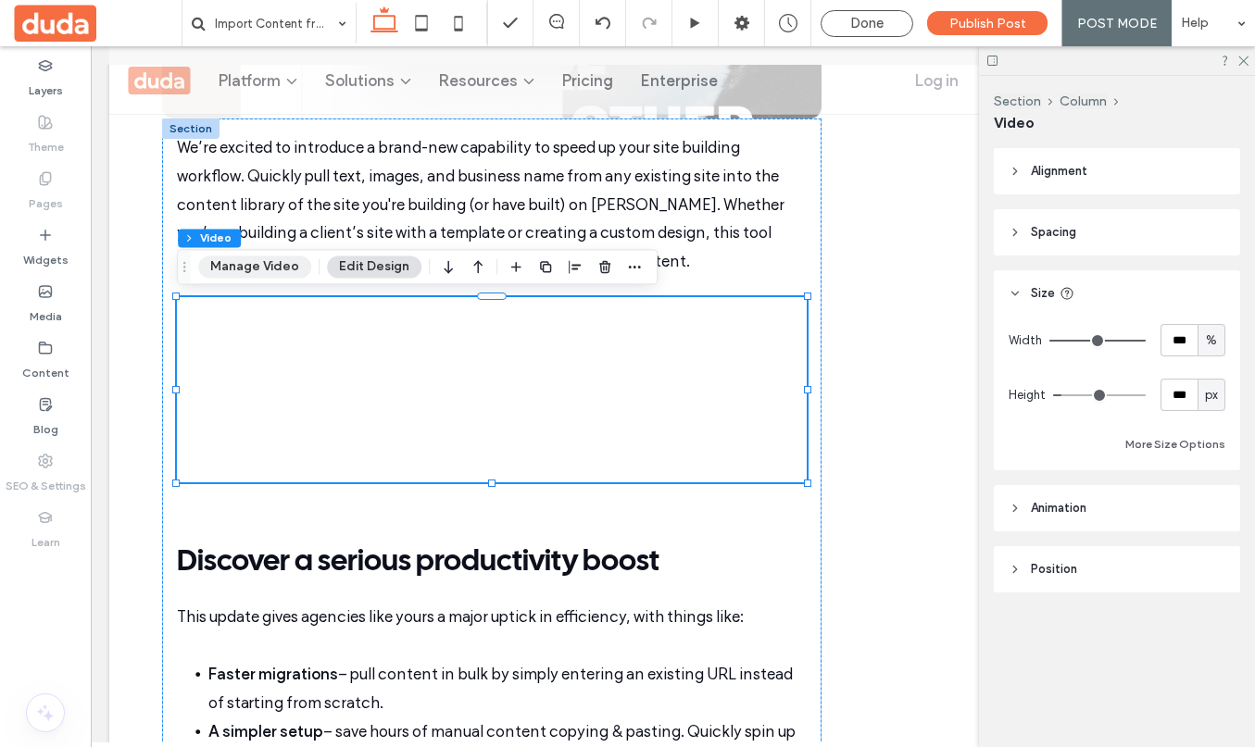
click at [266, 260] on button "Manage Video" at bounding box center [254, 267] width 113 height 22
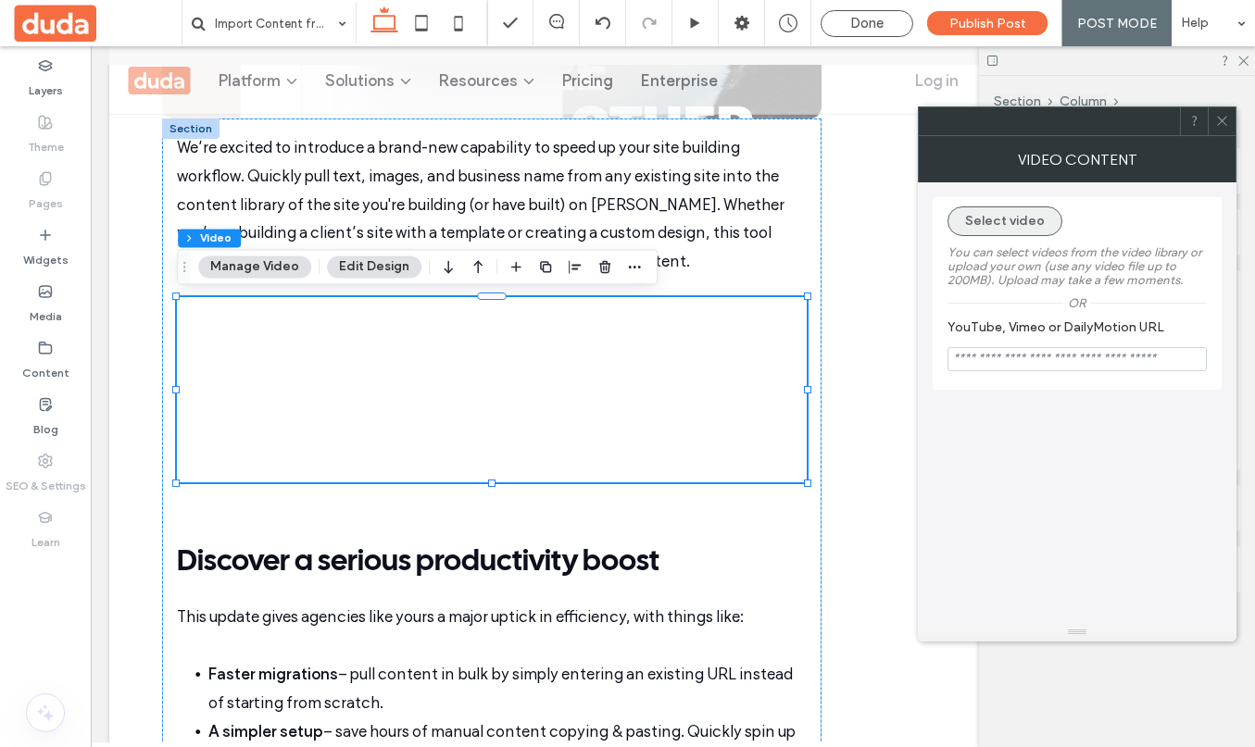
click at [998, 224] on button "Select video" at bounding box center [1004, 221] width 115 height 30
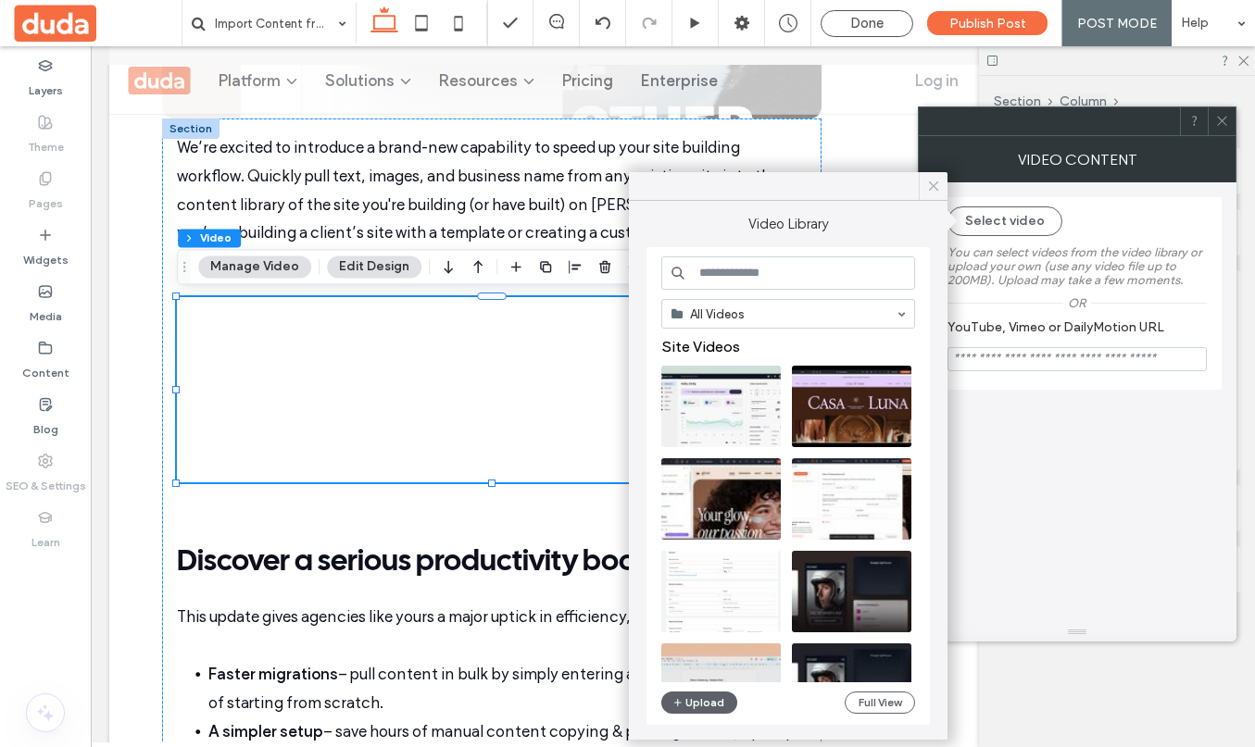
click at [938, 186] on icon at bounding box center [933, 186] width 17 height 17
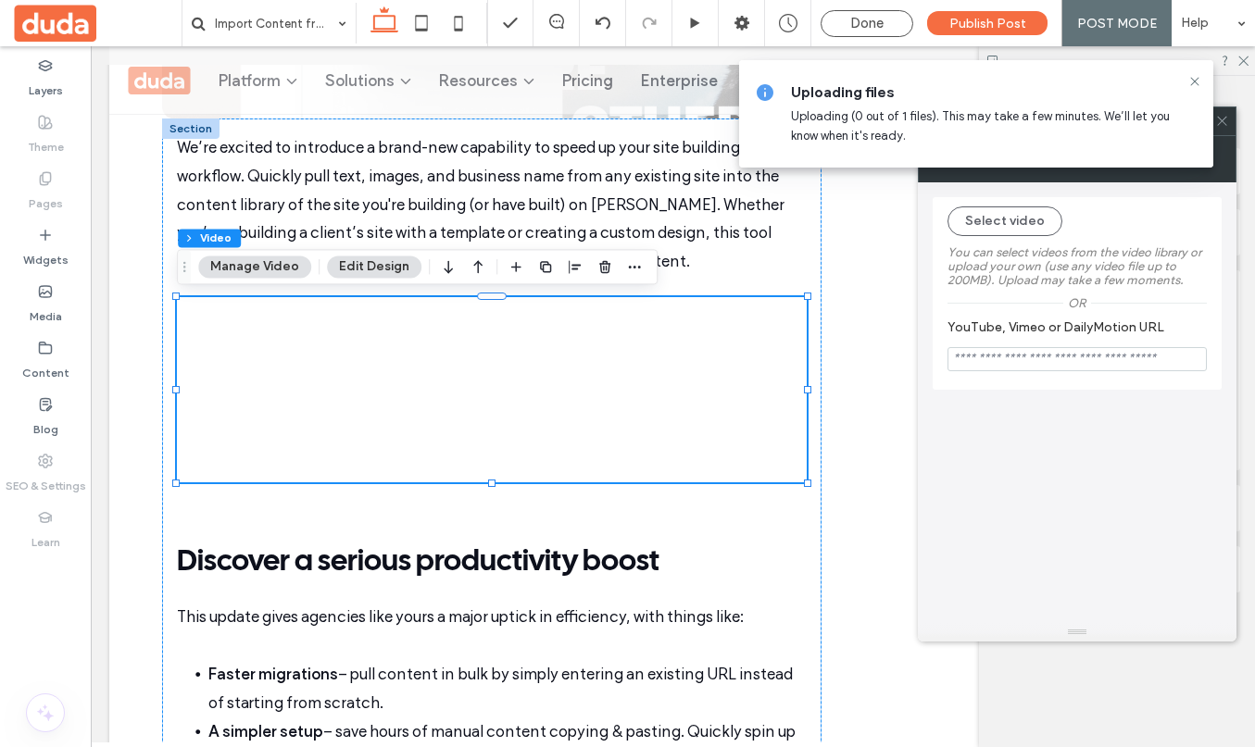
click at [756, 364] on div at bounding box center [492, 389] width 630 height 185
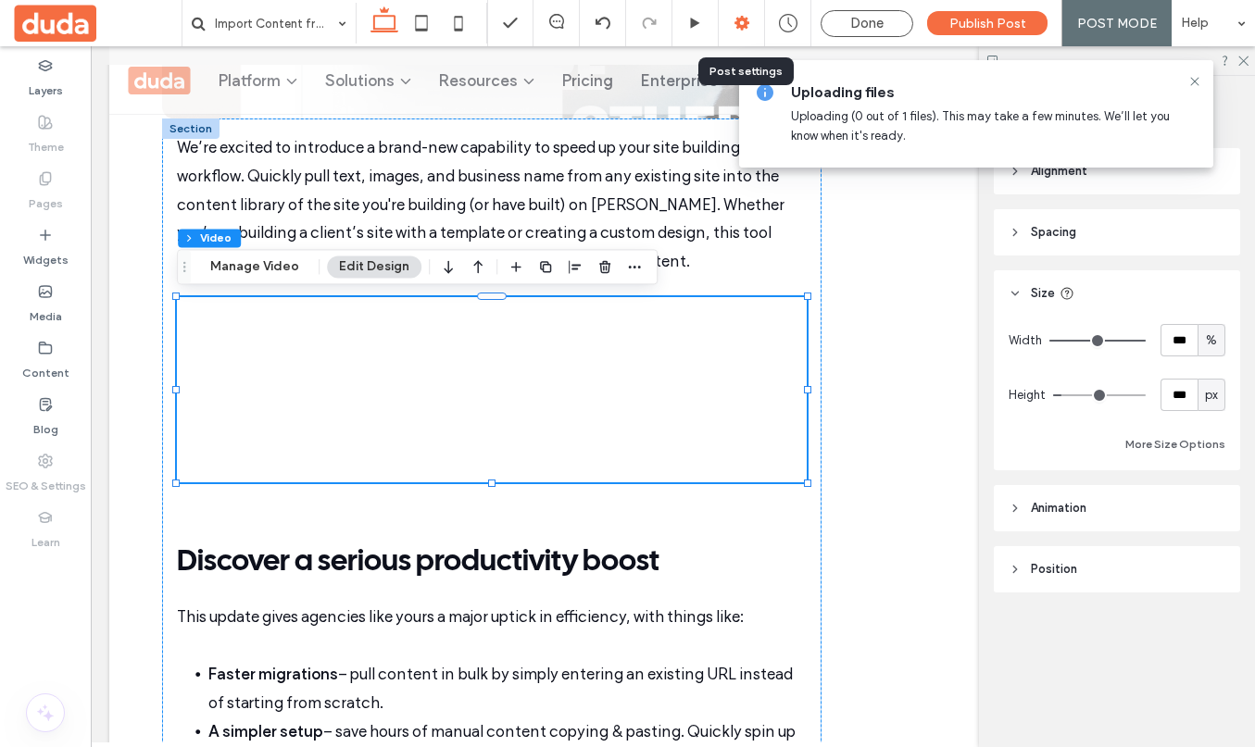
click at [741, 16] on icon at bounding box center [741, 23] width 19 height 19
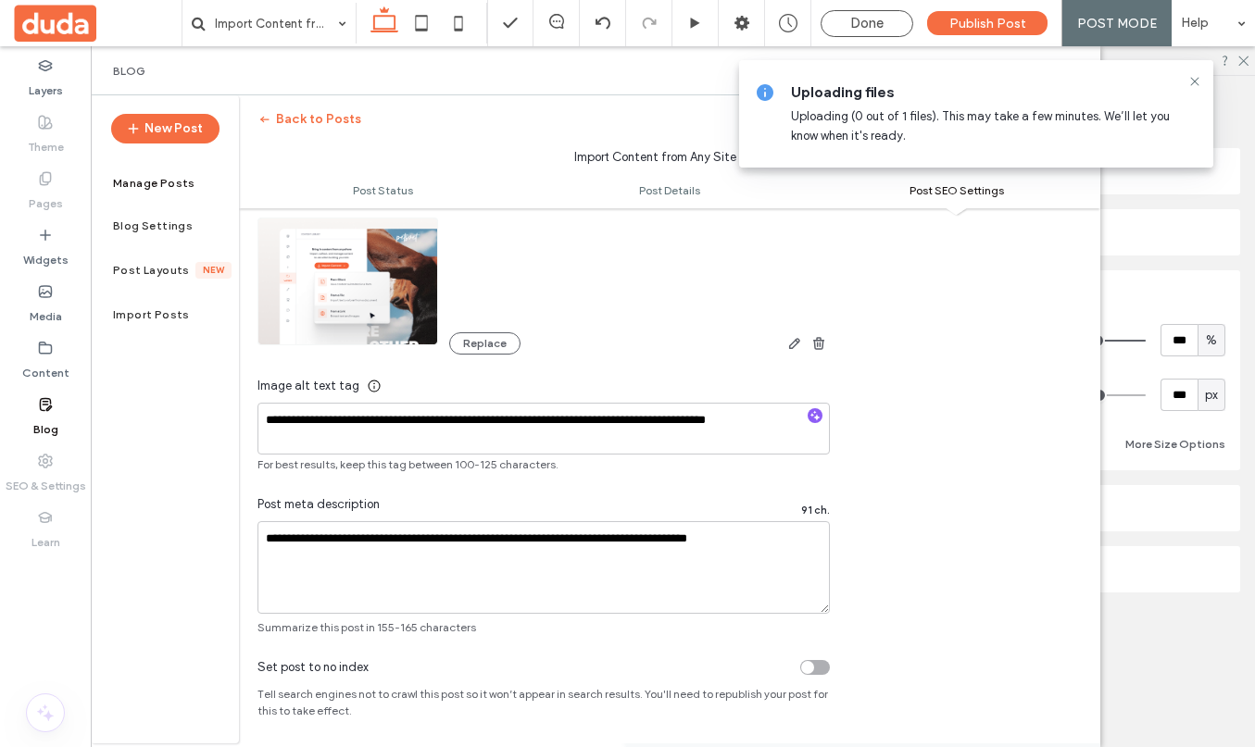
scroll to position [1182, 0]
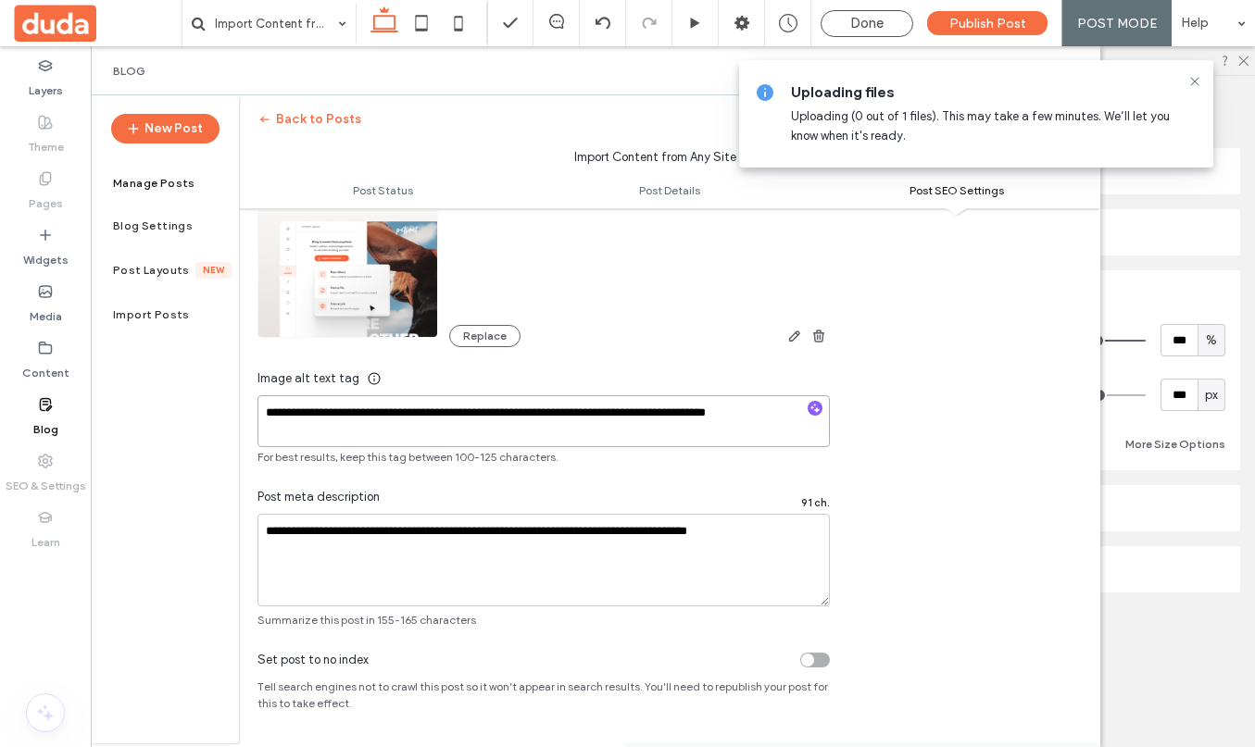
click at [708, 410] on textarea "**********" at bounding box center [543, 421] width 572 height 52
drag, startPoint x: 691, startPoint y: 413, endPoint x: 781, endPoint y: 413, distance: 89.8
click at [781, 413] on textarea "**********" at bounding box center [543, 421] width 572 height 52
click at [865, 457] on div at bounding box center [627, 373] width 1255 height 747
type textarea "**********"
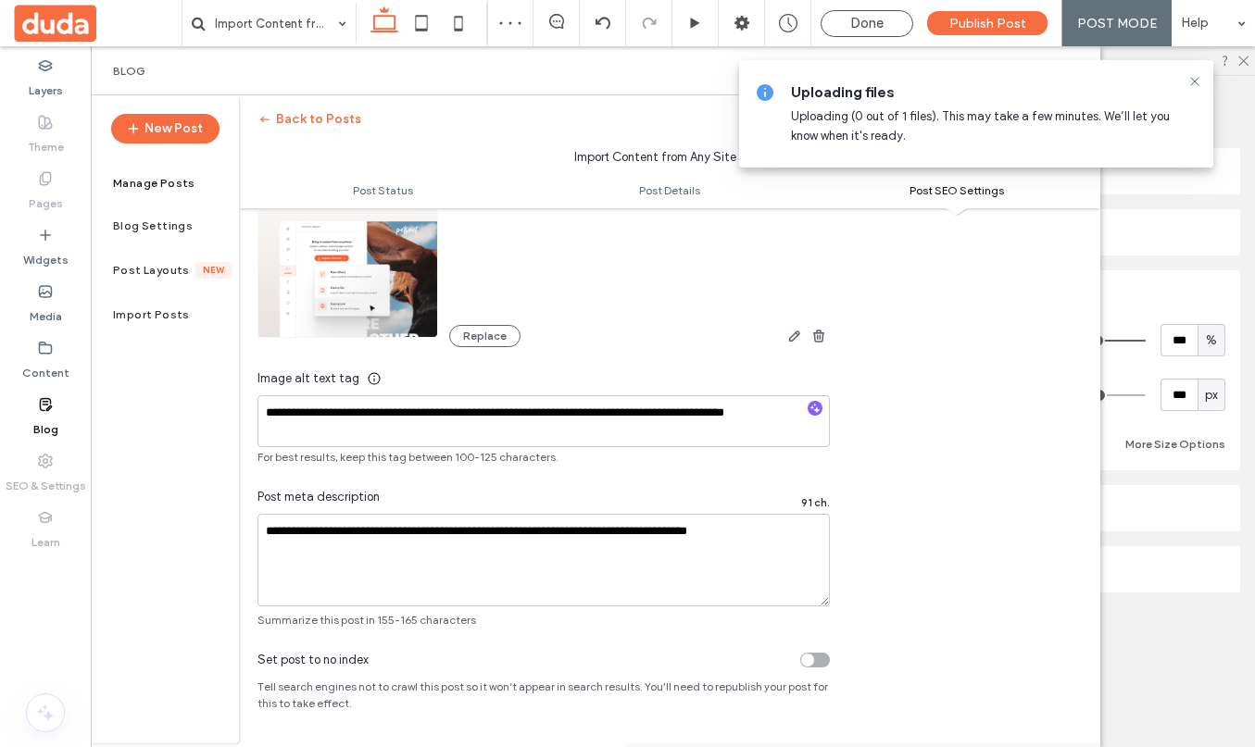
click at [814, 462] on span "For best results, keep this tag between 100-125 characters." at bounding box center [543, 457] width 572 height 17
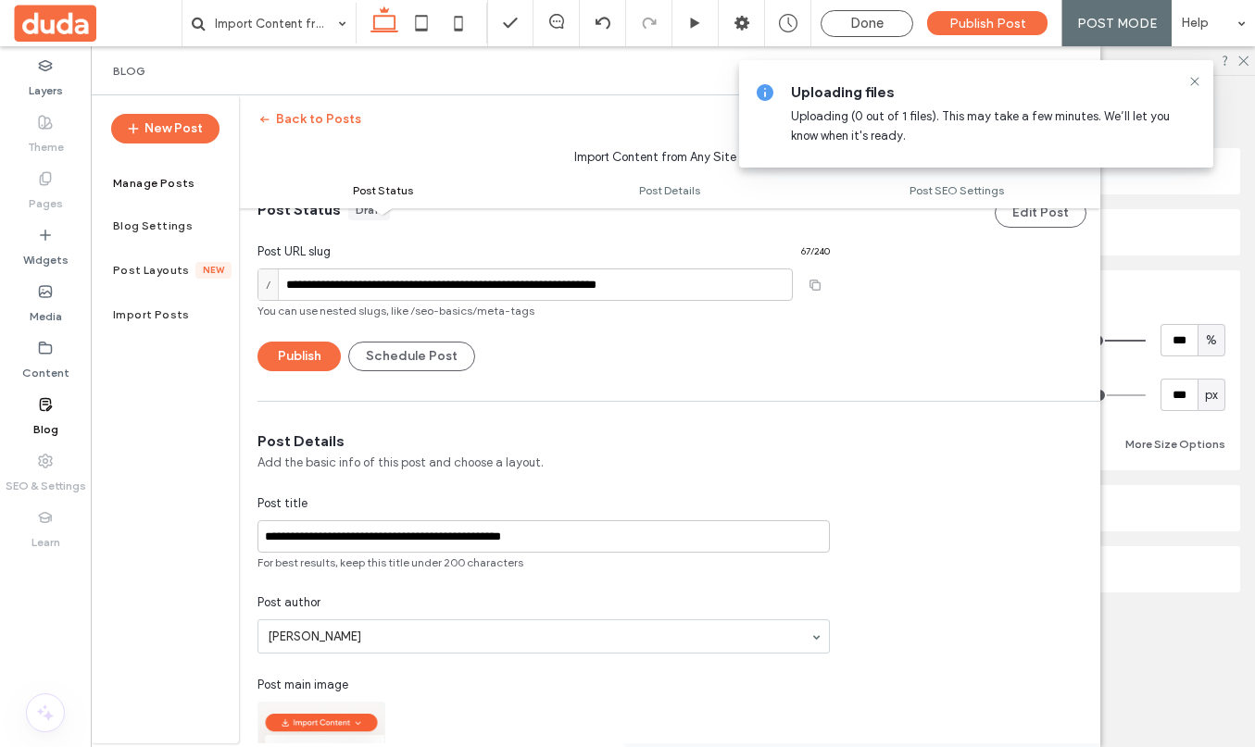
scroll to position [0, 0]
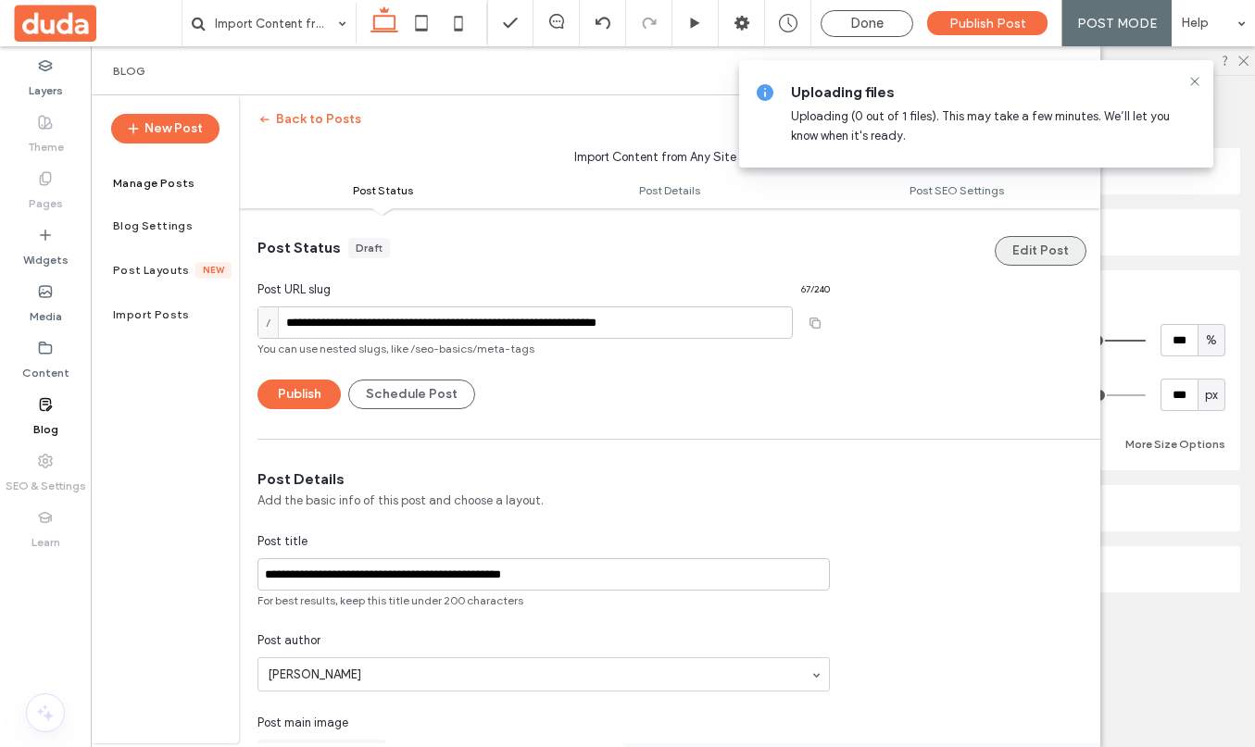
click at [1031, 246] on button "Edit Post" at bounding box center [1040, 251] width 92 height 30
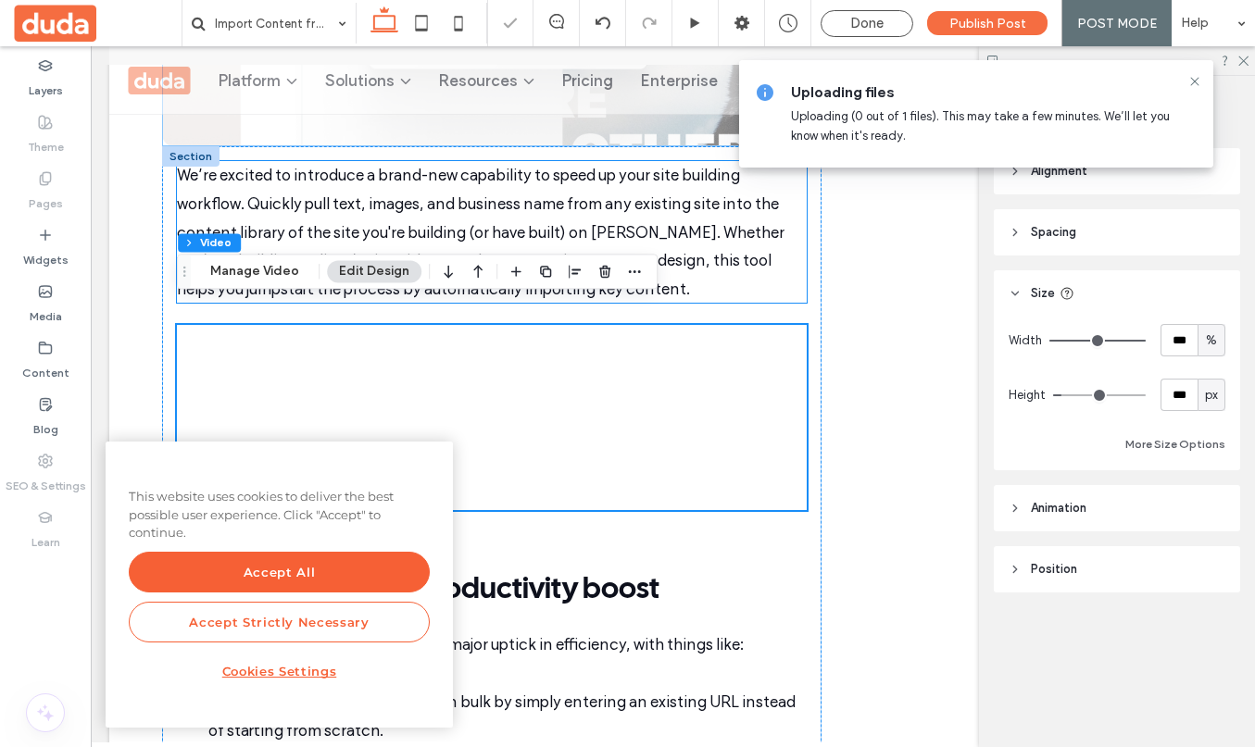
scroll to position [780, 0]
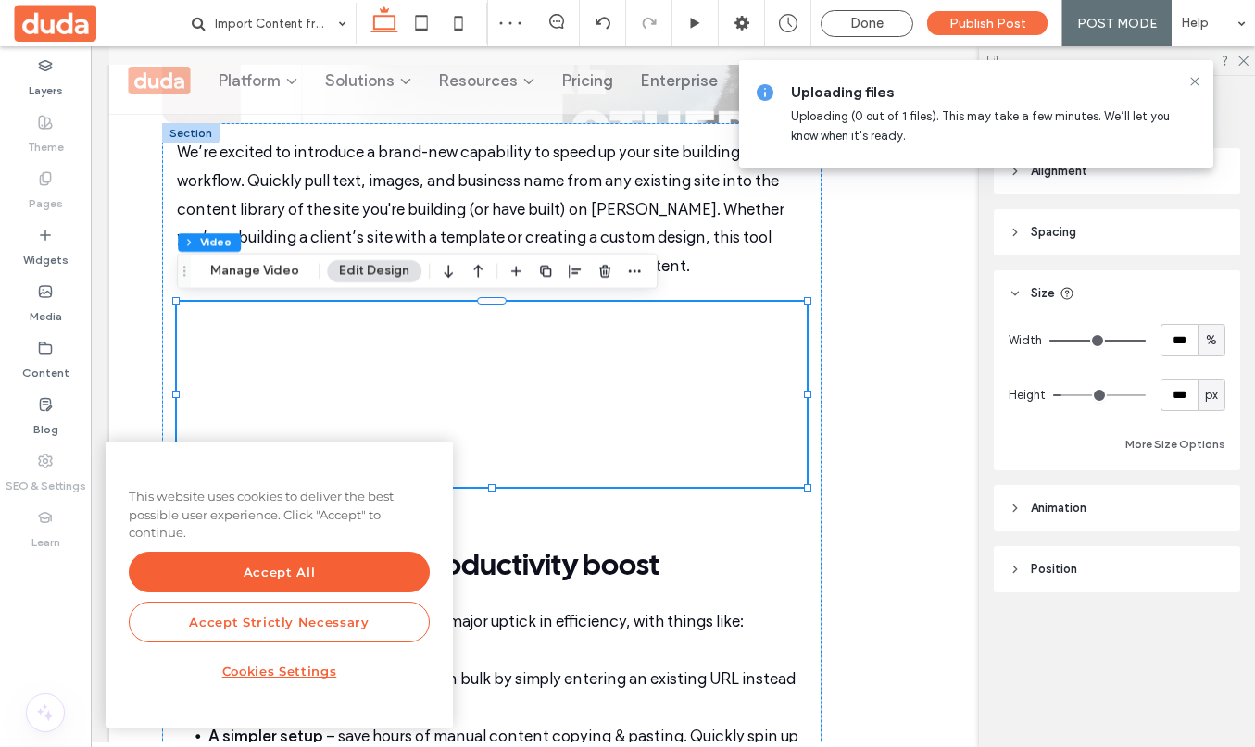
click at [593, 396] on div at bounding box center [492, 394] width 630 height 185
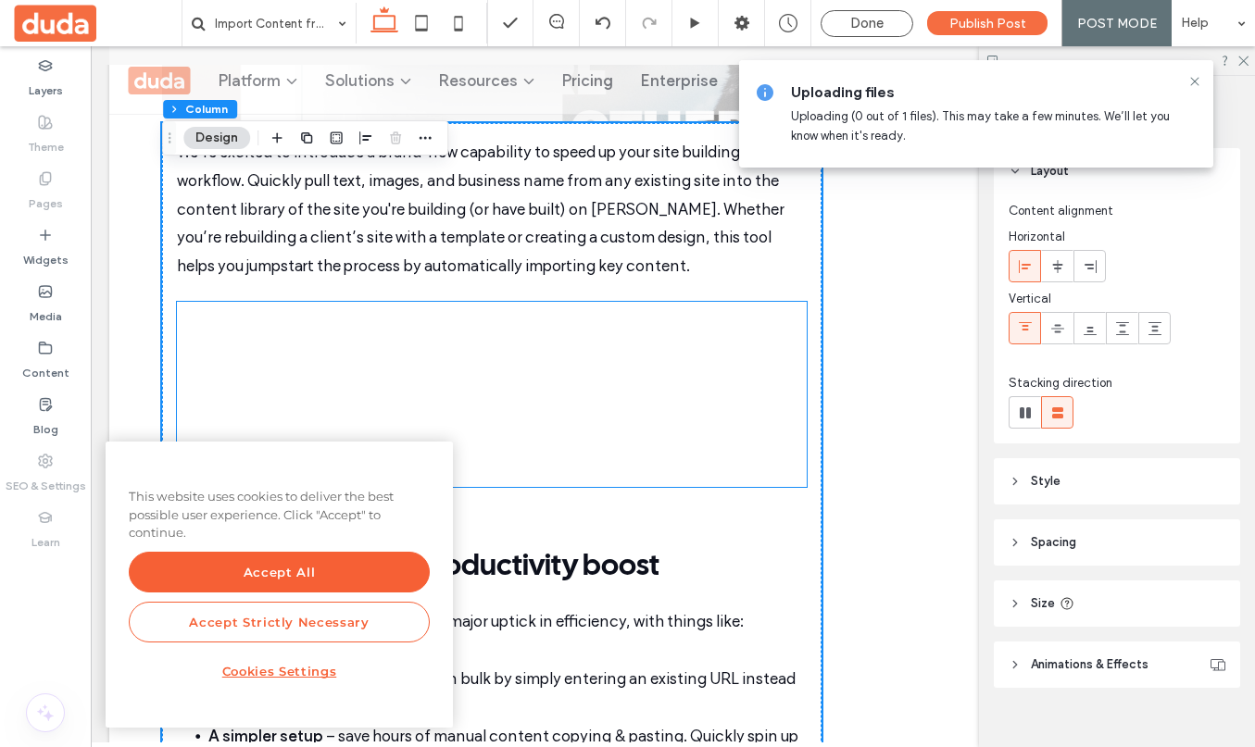
click at [681, 366] on div at bounding box center [492, 394] width 630 height 185
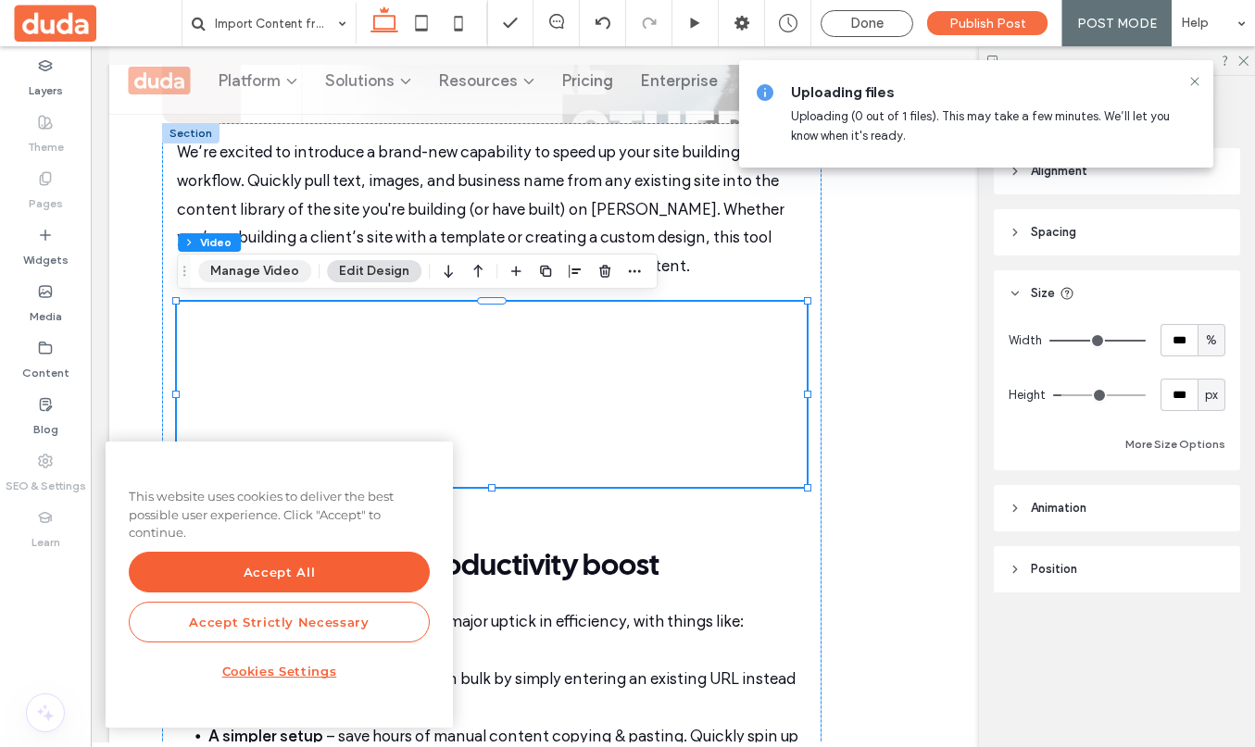
click at [268, 279] on button "Manage Video" at bounding box center [254, 271] width 113 height 22
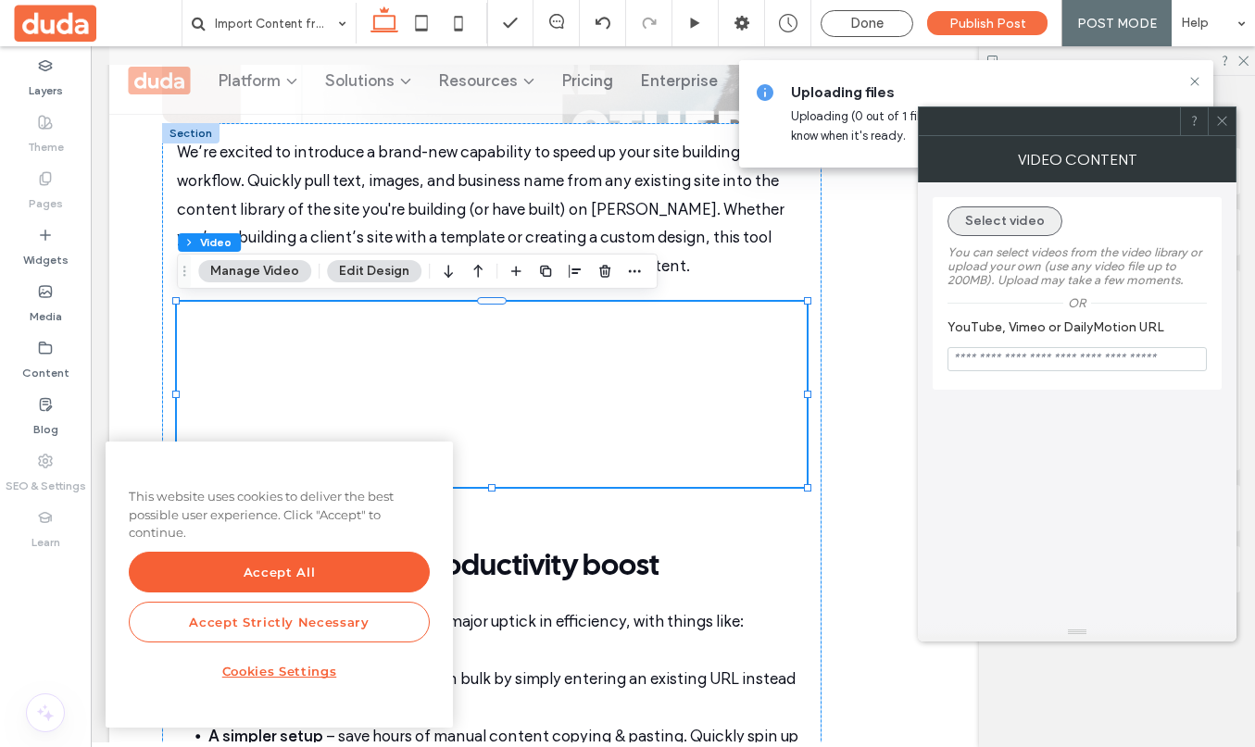
click at [989, 227] on button "Select video" at bounding box center [1004, 221] width 115 height 30
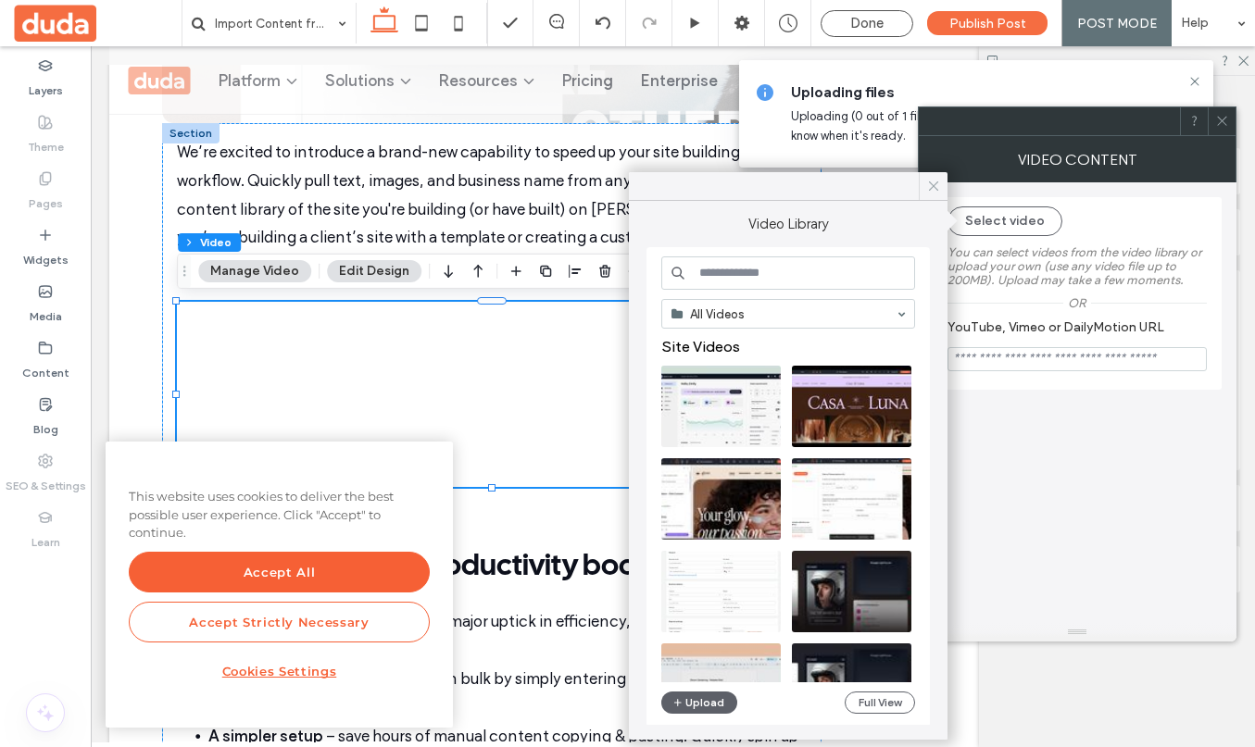
click at [936, 189] on use at bounding box center [933, 185] width 9 height 9
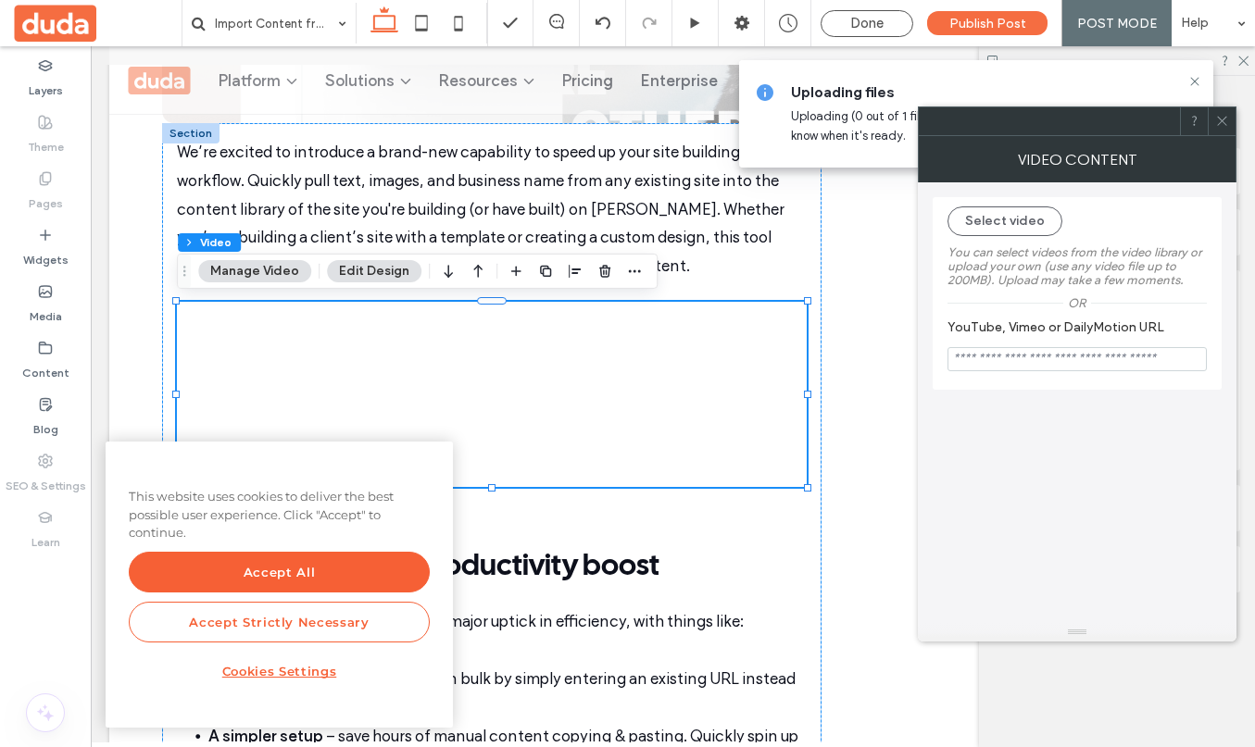
click at [1220, 129] on span at bounding box center [1222, 121] width 14 height 28
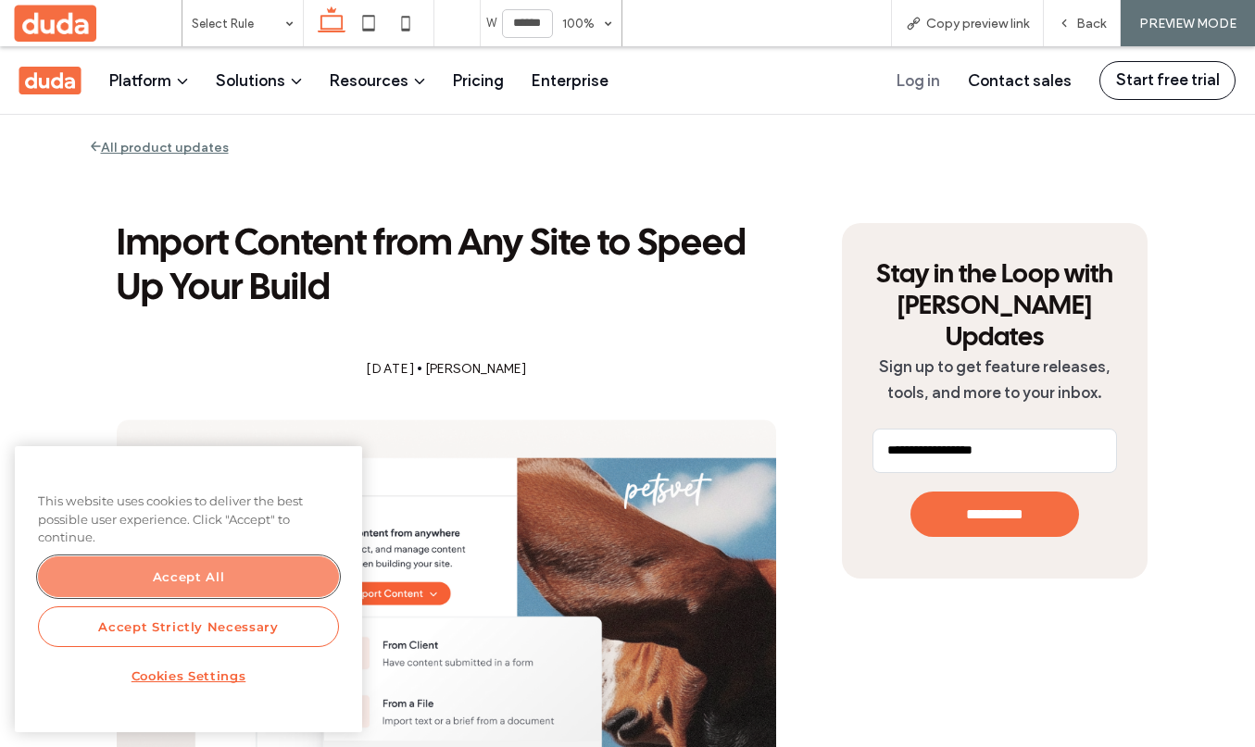
click at [205, 571] on button "Accept All" at bounding box center [188, 576] width 301 height 41
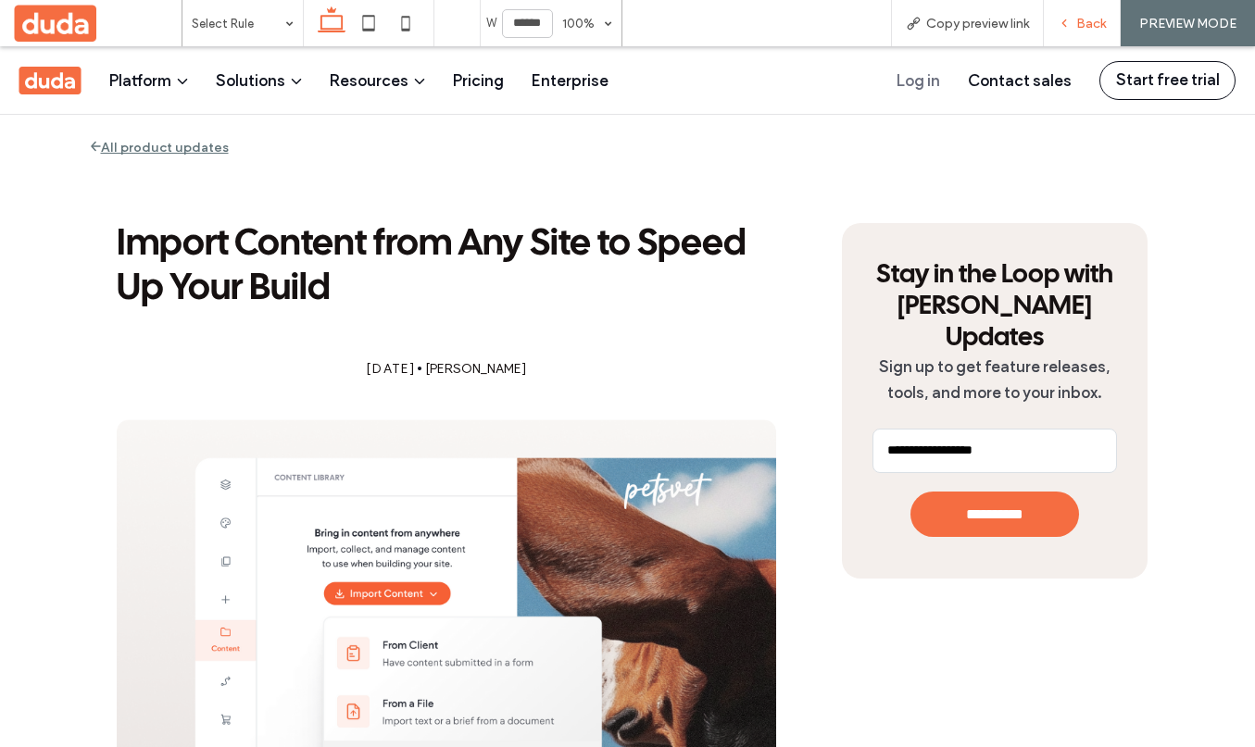
drag, startPoint x: 1098, startPoint y: 21, endPoint x: 757, endPoint y: 194, distance: 381.8
click at [1098, 21] on span "Back" at bounding box center [1091, 24] width 30 height 16
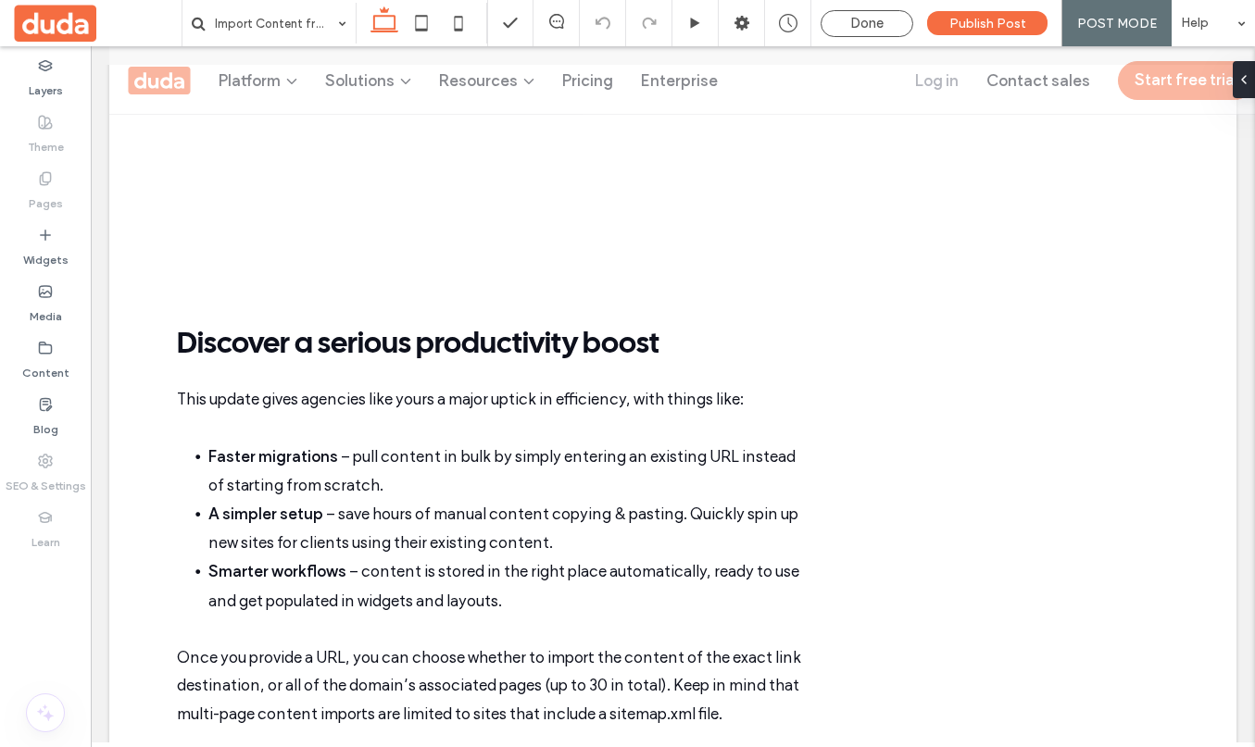
scroll to position [968, 0]
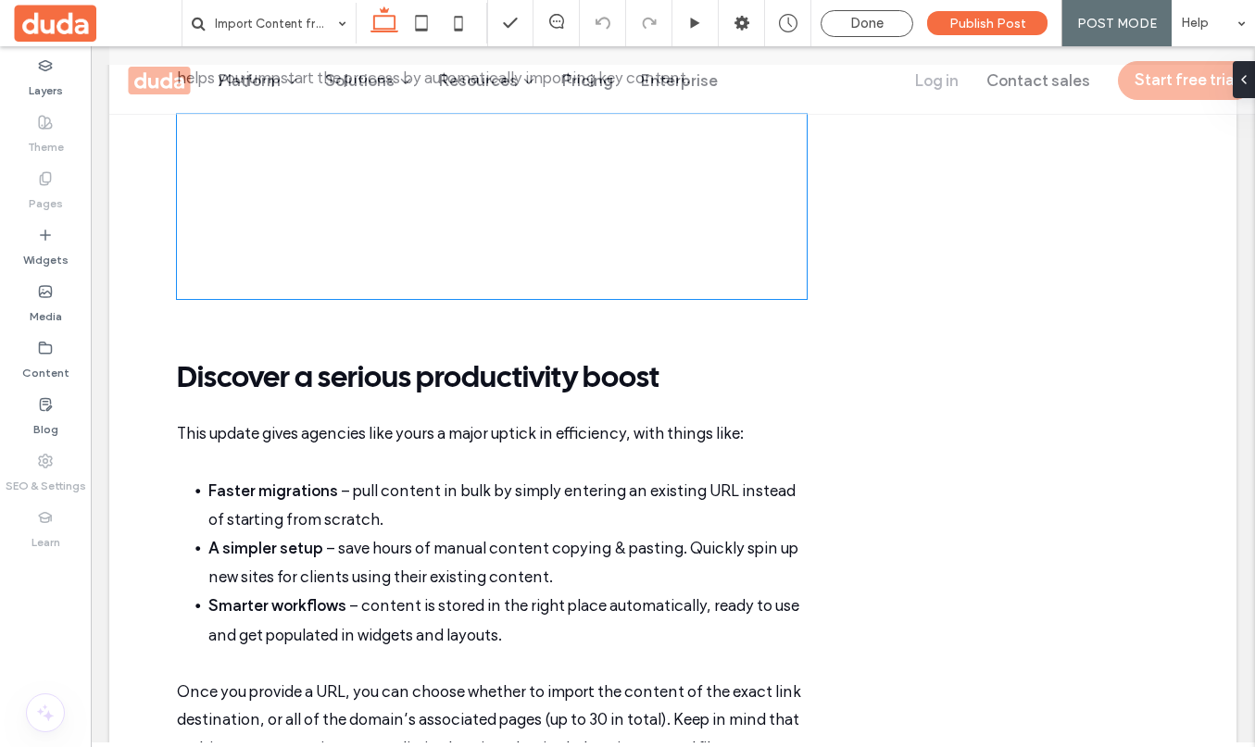
click at [467, 265] on div at bounding box center [492, 206] width 630 height 185
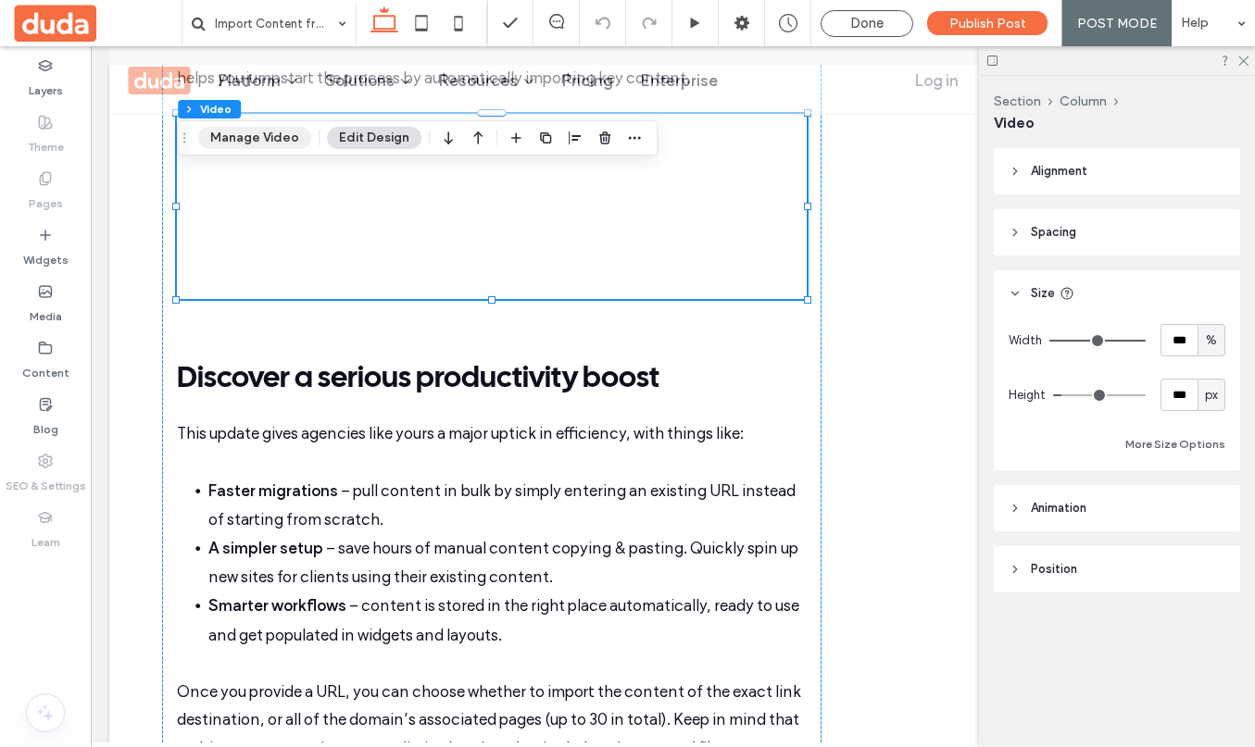
click at [266, 136] on button "Manage Video" at bounding box center [254, 138] width 113 height 22
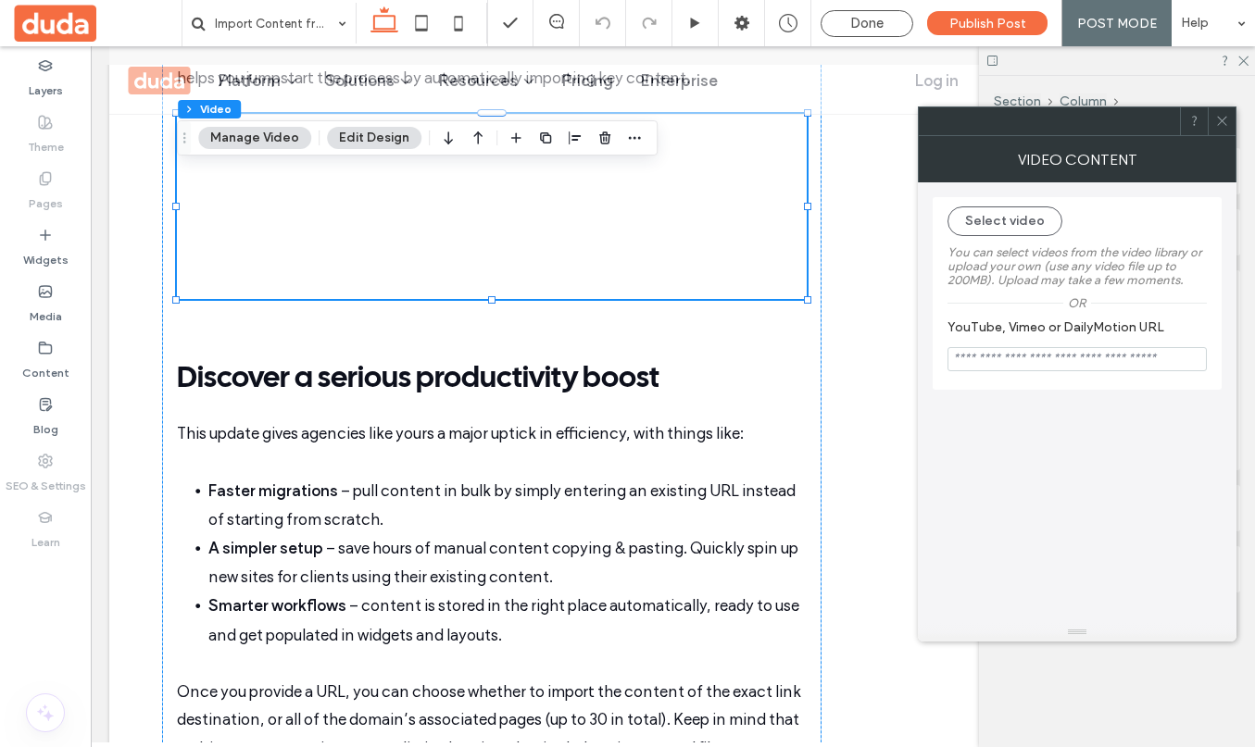
click at [1006, 204] on div "Select video You can select videos from the video library or upload your own (u…" at bounding box center [1076, 293] width 289 height 193
click at [998, 225] on button "Select video" at bounding box center [1004, 221] width 115 height 30
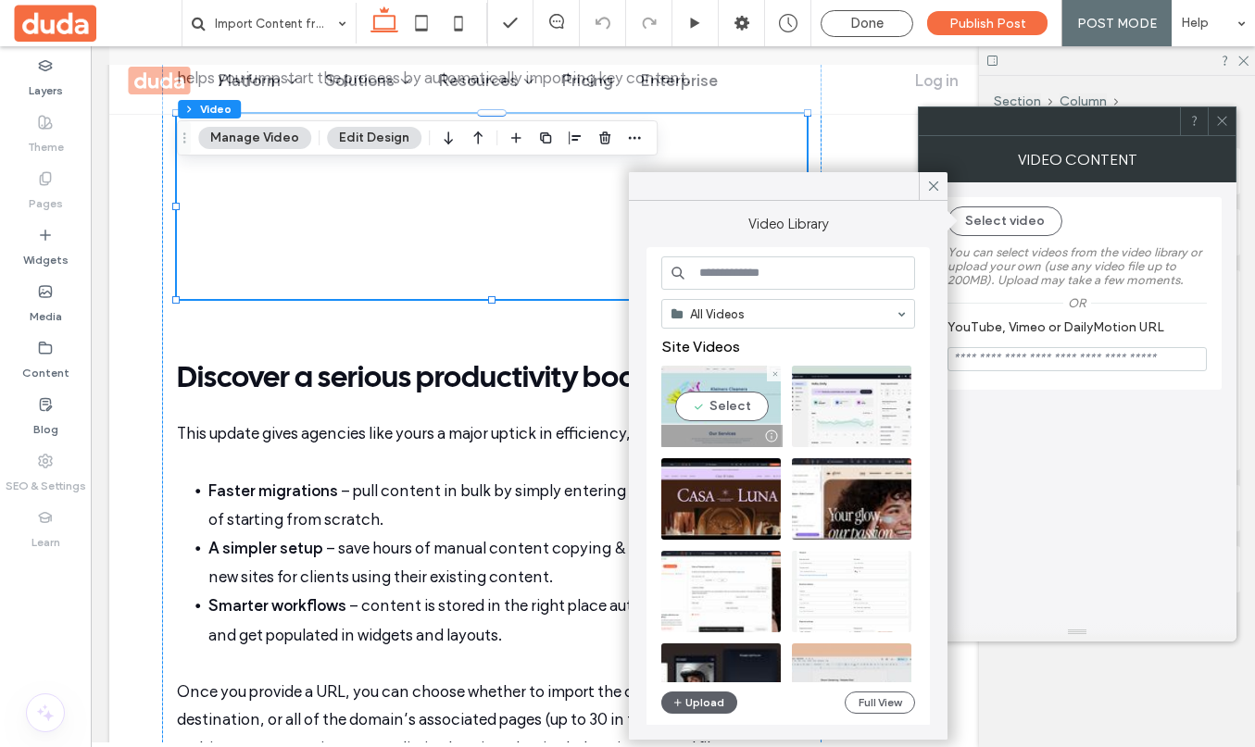
click at [731, 409] on video at bounding box center [720, 406] width 119 height 81
type input "**********"
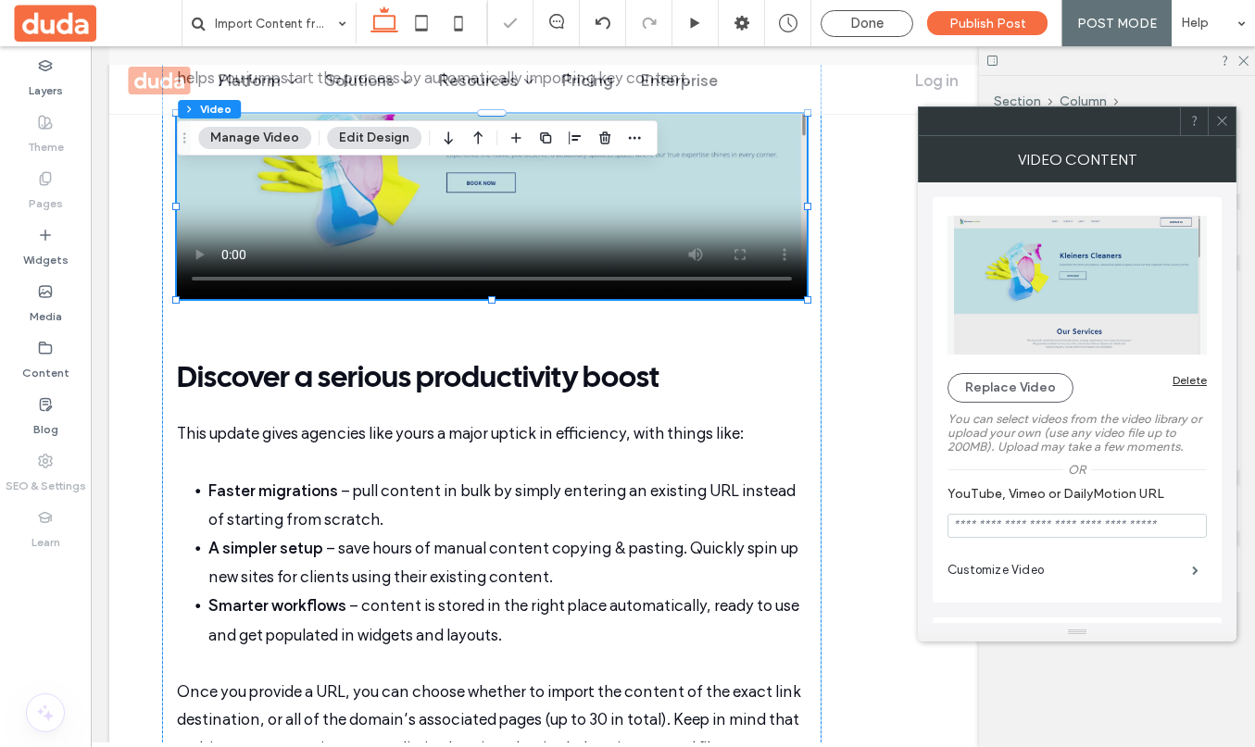
click at [376, 137] on button "Edit Design" at bounding box center [374, 138] width 94 height 22
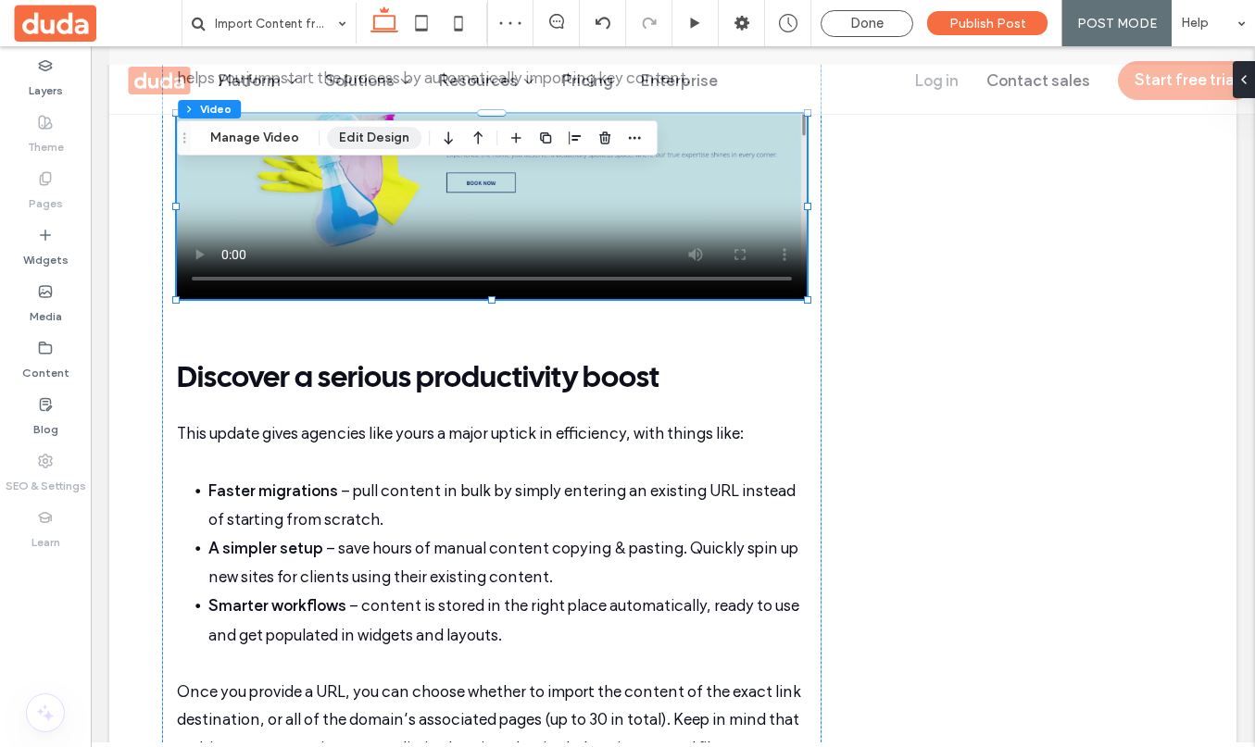
click at [376, 137] on button "Edit Design" at bounding box center [374, 138] width 94 height 22
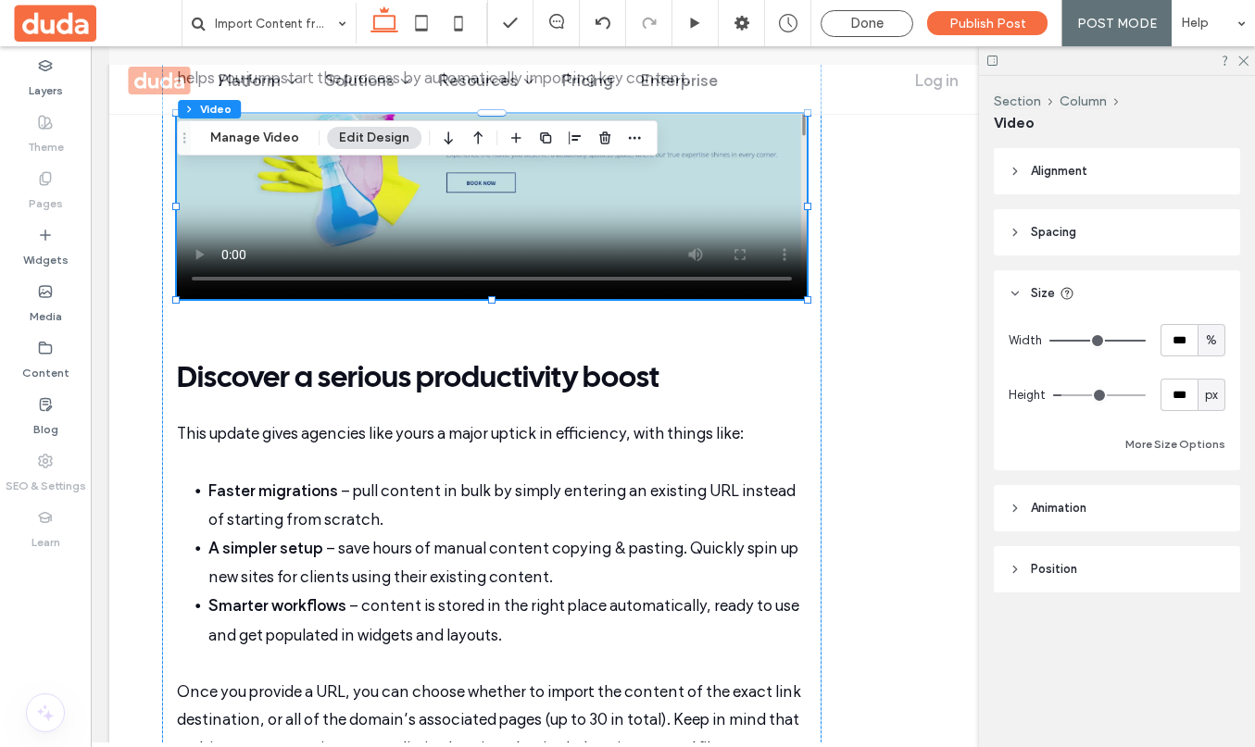
click at [1211, 402] on span "px" at bounding box center [1211, 395] width 13 height 19
click at [1208, 555] on span "A" at bounding box center [1210, 557] width 7 height 19
type input "*"
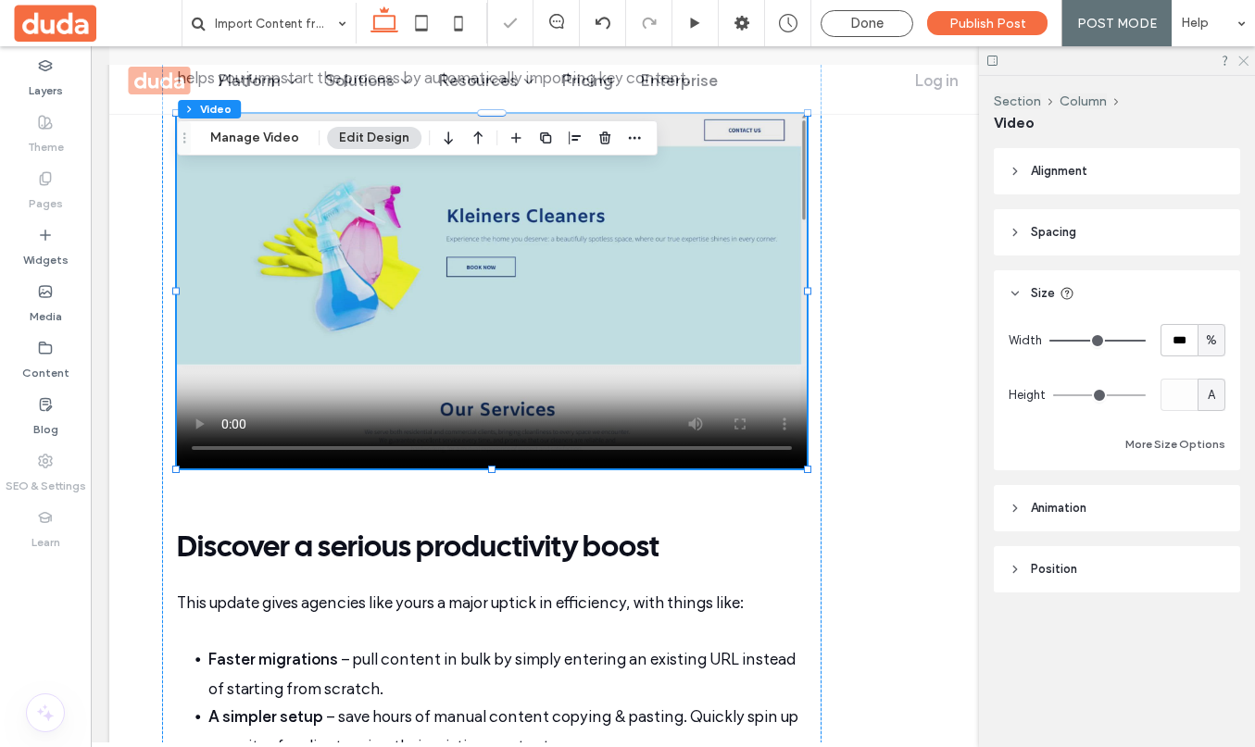
click at [1236, 57] on icon at bounding box center [1242, 60] width 12 height 12
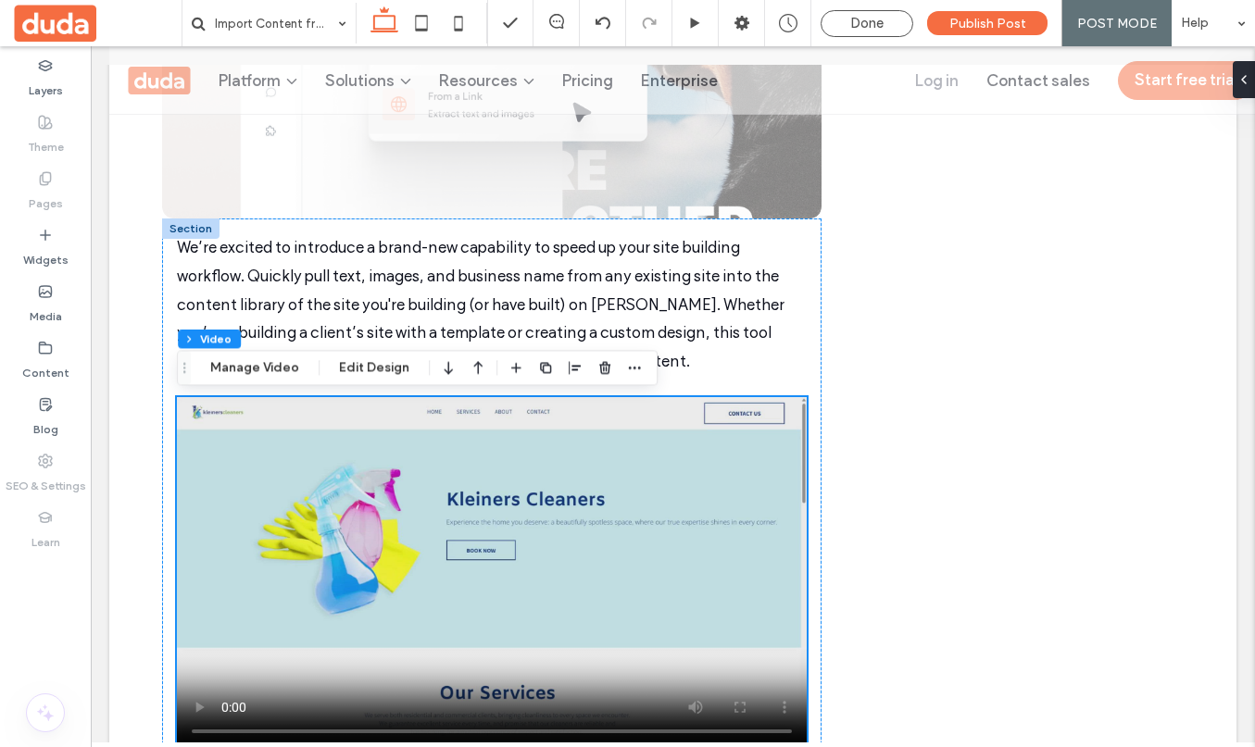
scroll to position [685, 0]
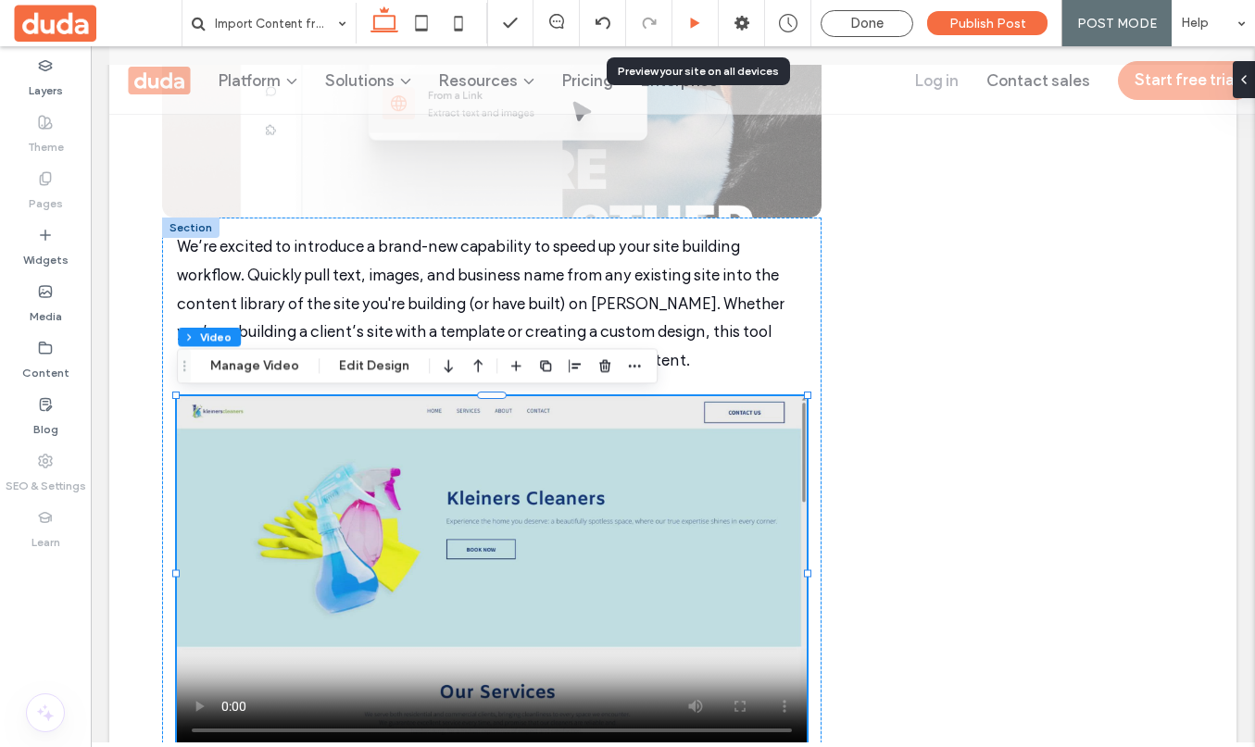
drag, startPoint x: 702, startPoint y: 16, endPoint x: 583, endPoint y: 38, distance: 120.6
click at [702, 17] on icon at bounding box center [695, 24] width 14 height 14
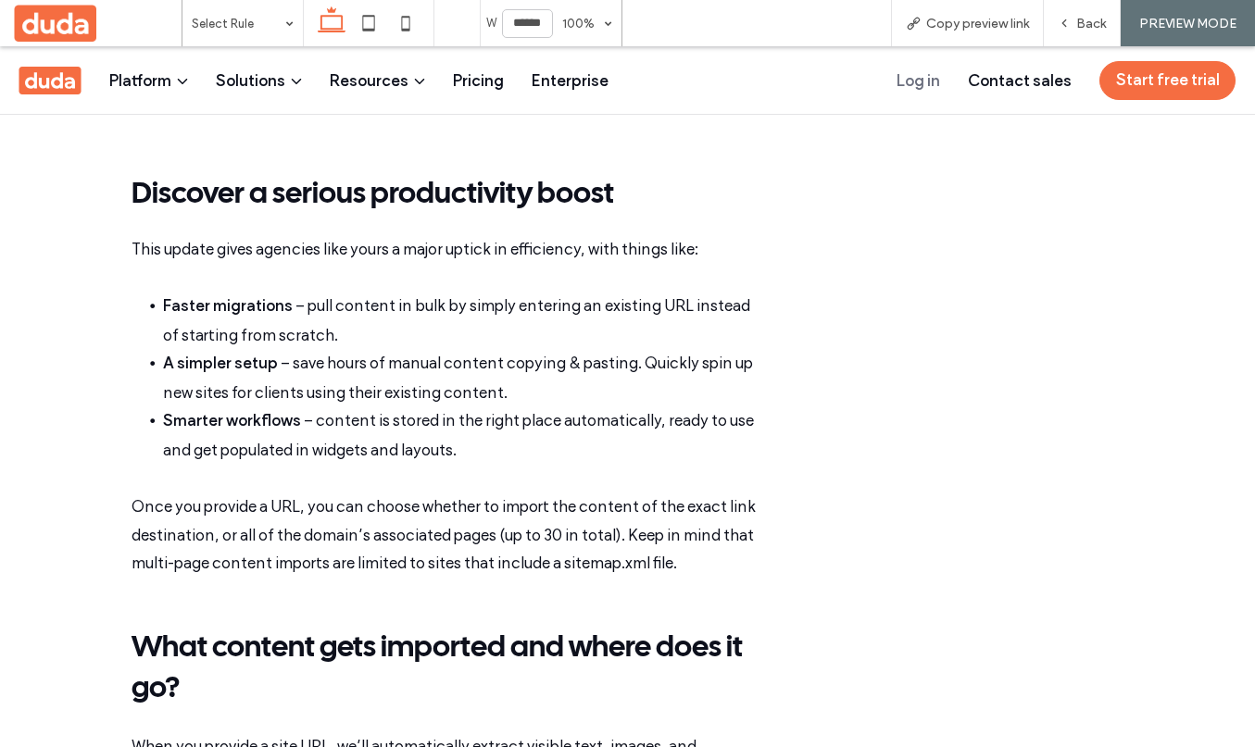
scroll to position [1281, 0]
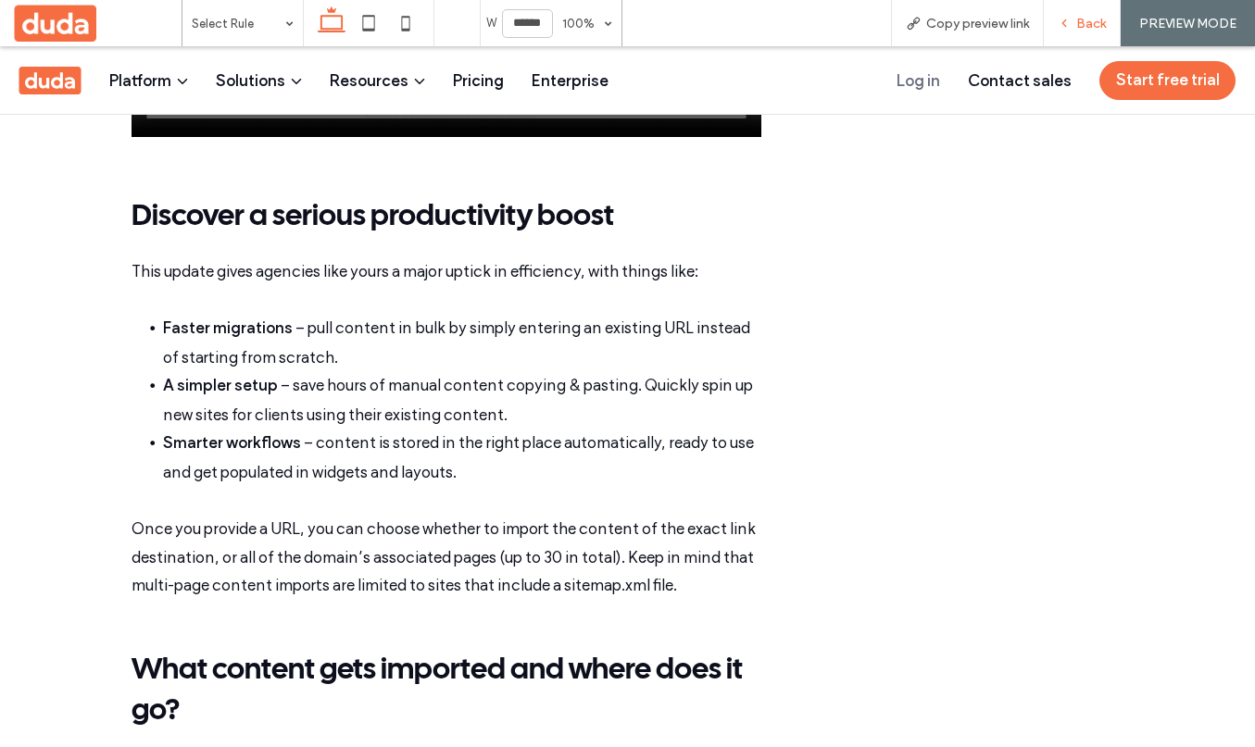
drag, startPoint x: 1100, startPoint y: 21, endPoint x: 737, endPoint y: 204, distance: 406.2
click at [1100, 21] on span "Back" at bounding box center [1091, 24] width 30 height 16
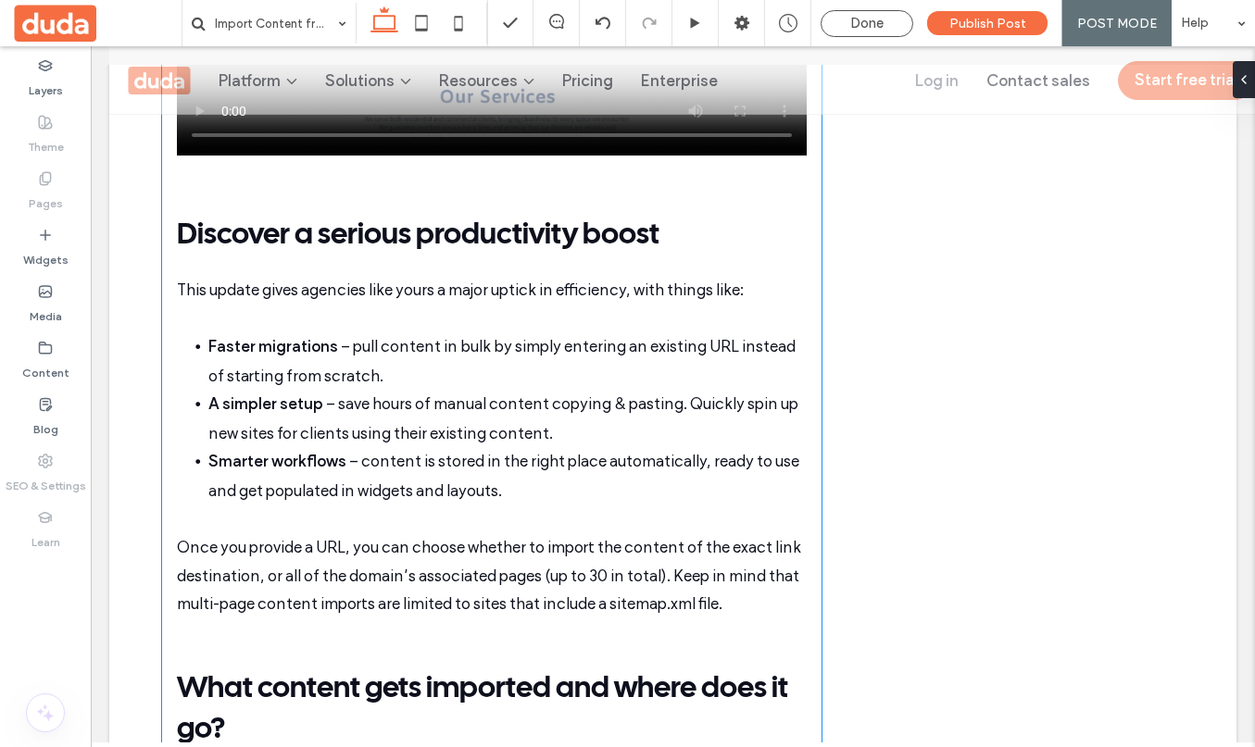
scroll to position [1299, 0]
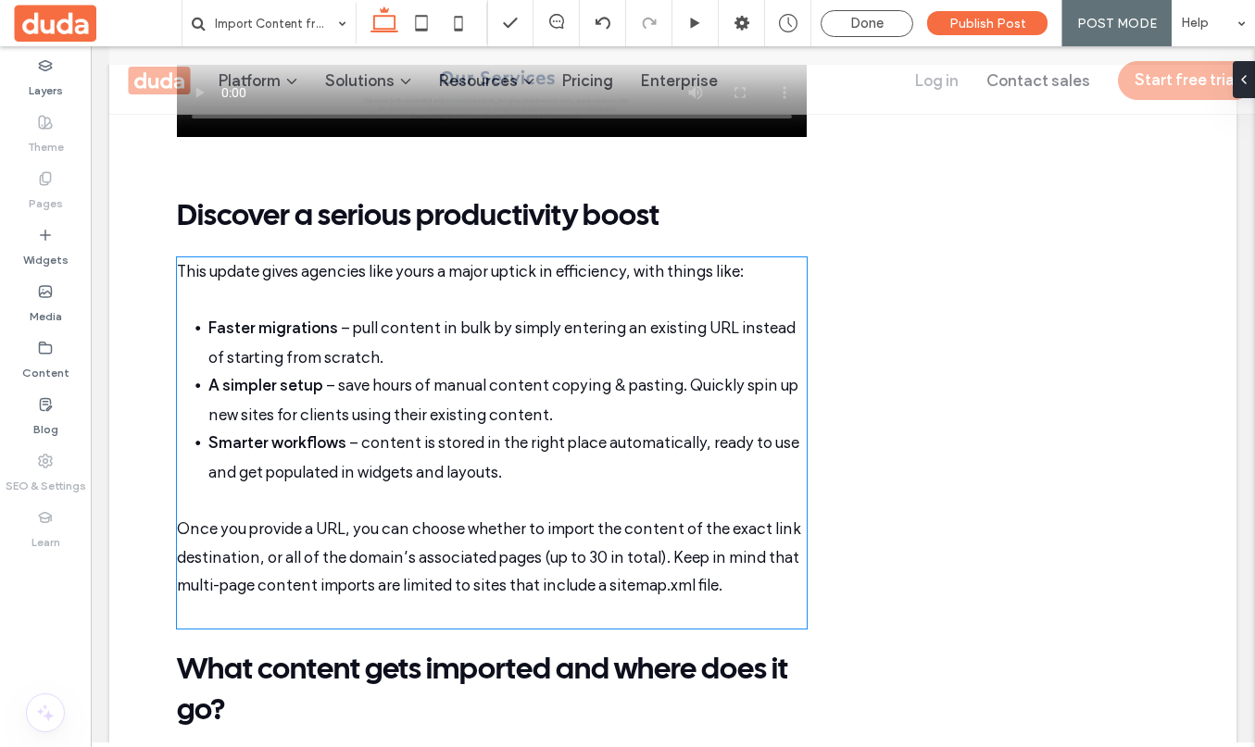
click at [387, 360] on li "Faster migrations – pull content in bulk by simply entering an existing URL ins…" at bounding box center [507, 342] width 598 height 57
click at [387, 360] on div "This update gives agencies like yours a major uptick in efficiency, with things…" at bounding box center [492, 442] width 630 height 371
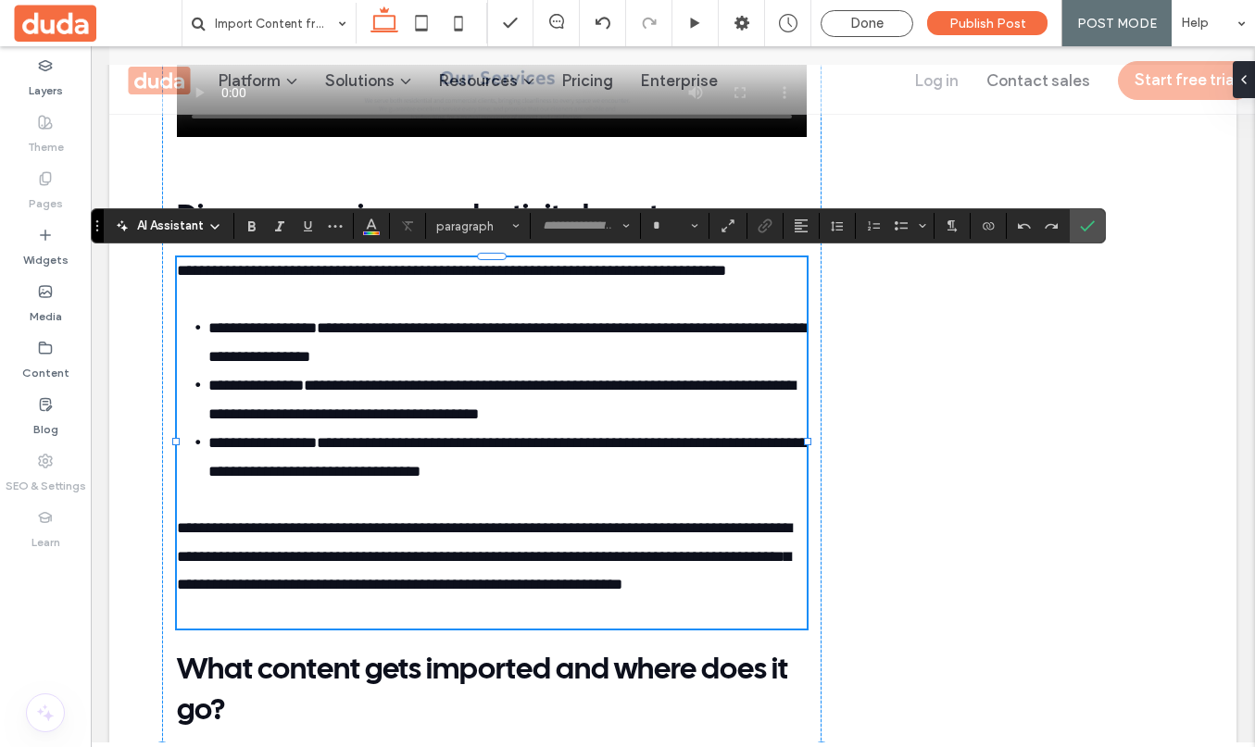
type input "**"
type input "**********"
click at [370, 353] on li "**********" at bounding box center [507, 342] width 598 height 57
click at [550, 420] on li "**********" at bounding box center [507, 399] width 598 height 57
click at [509, 478] on li "**********" at bounding box center [507, 457] width 598 height 57
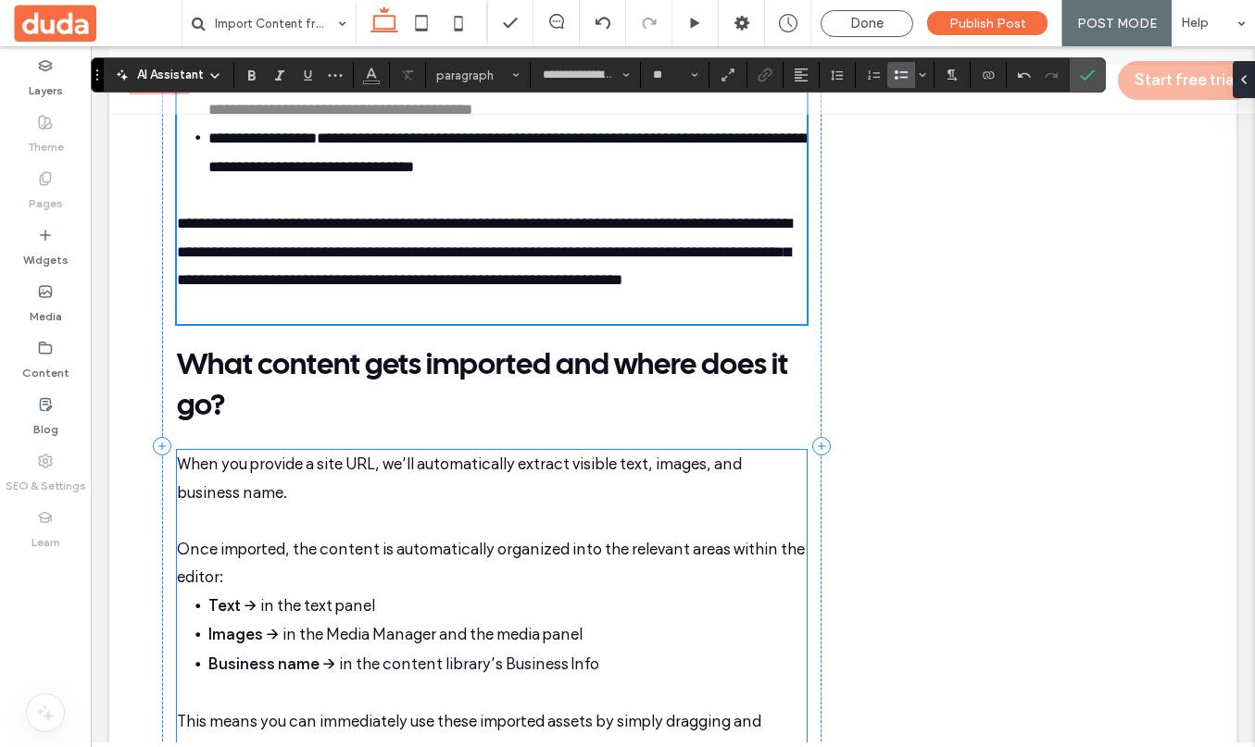
scroll to position [1602, 0]
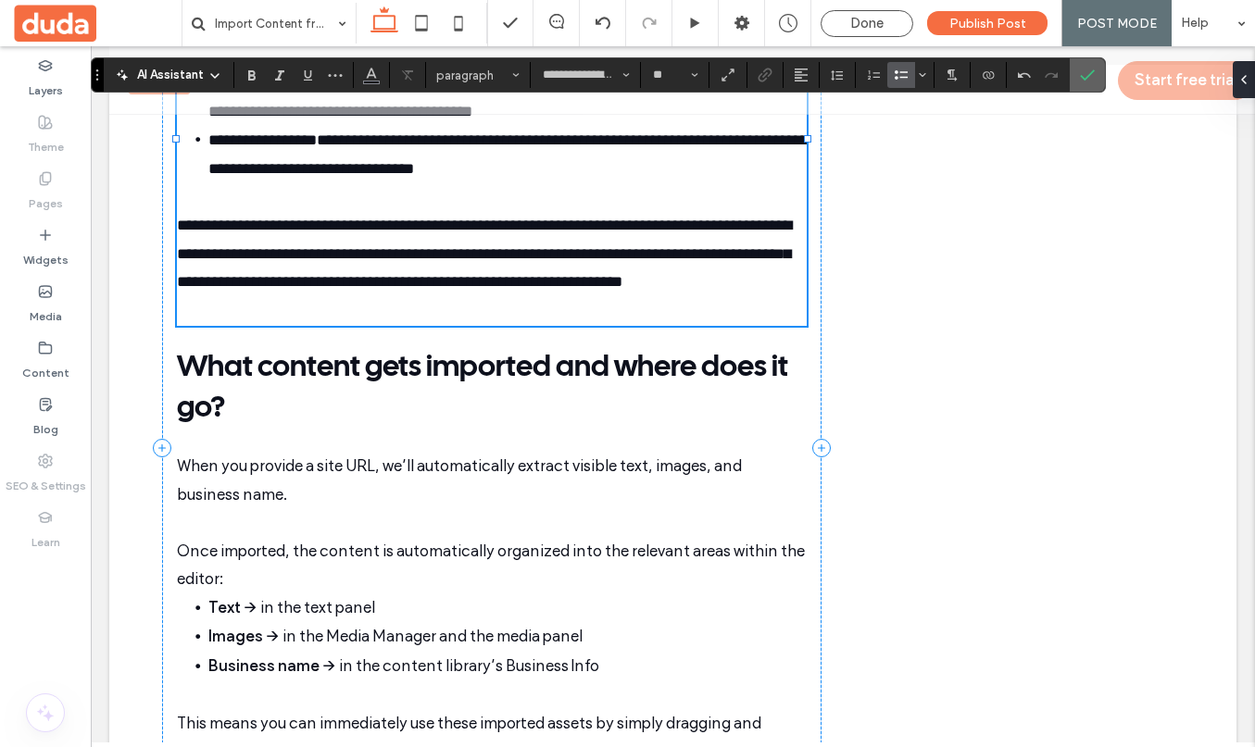
click at [1087, 77] on use "Confirm" at bounding box center [1088, 74] width 15 height 11
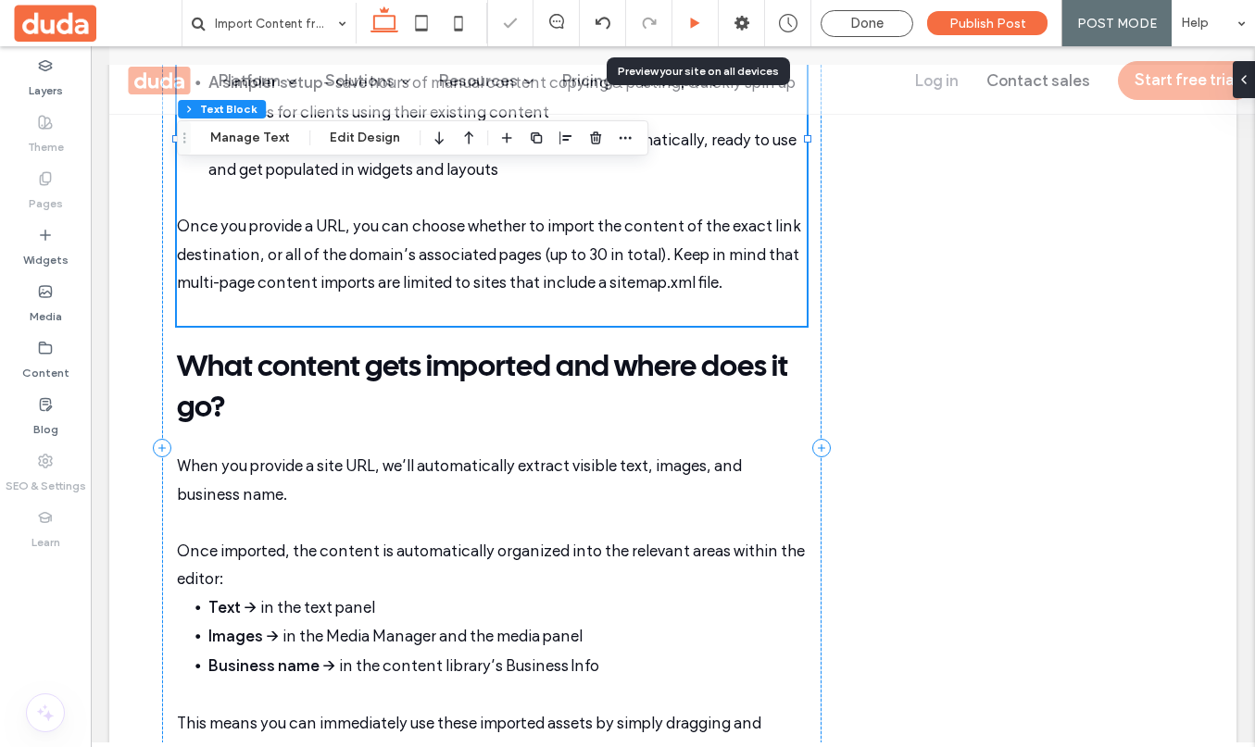
drag, startPoint x: 690, startPoint y: 21, endPoint x: 631, endPoint y: 208, distance: 195.9
click at [690, 21] on icon at bounding box center [695, 24] width 14 height 14
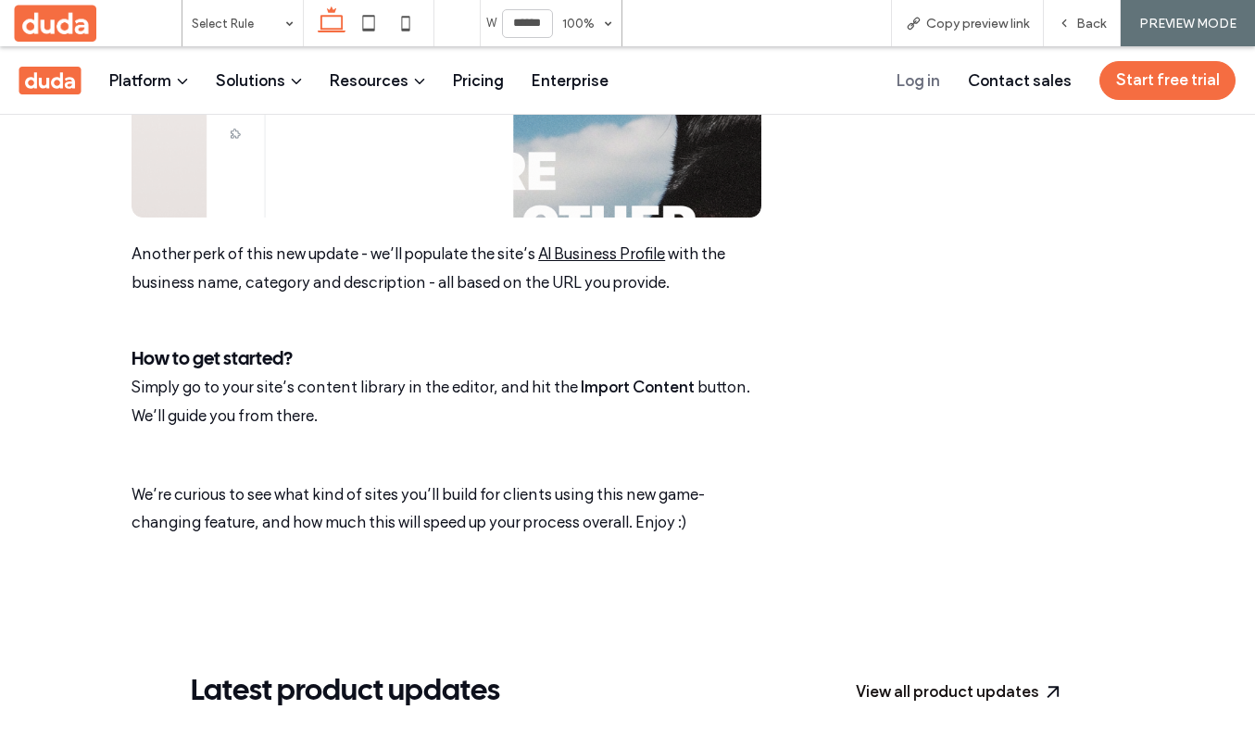
scroll to position [2630, 0]
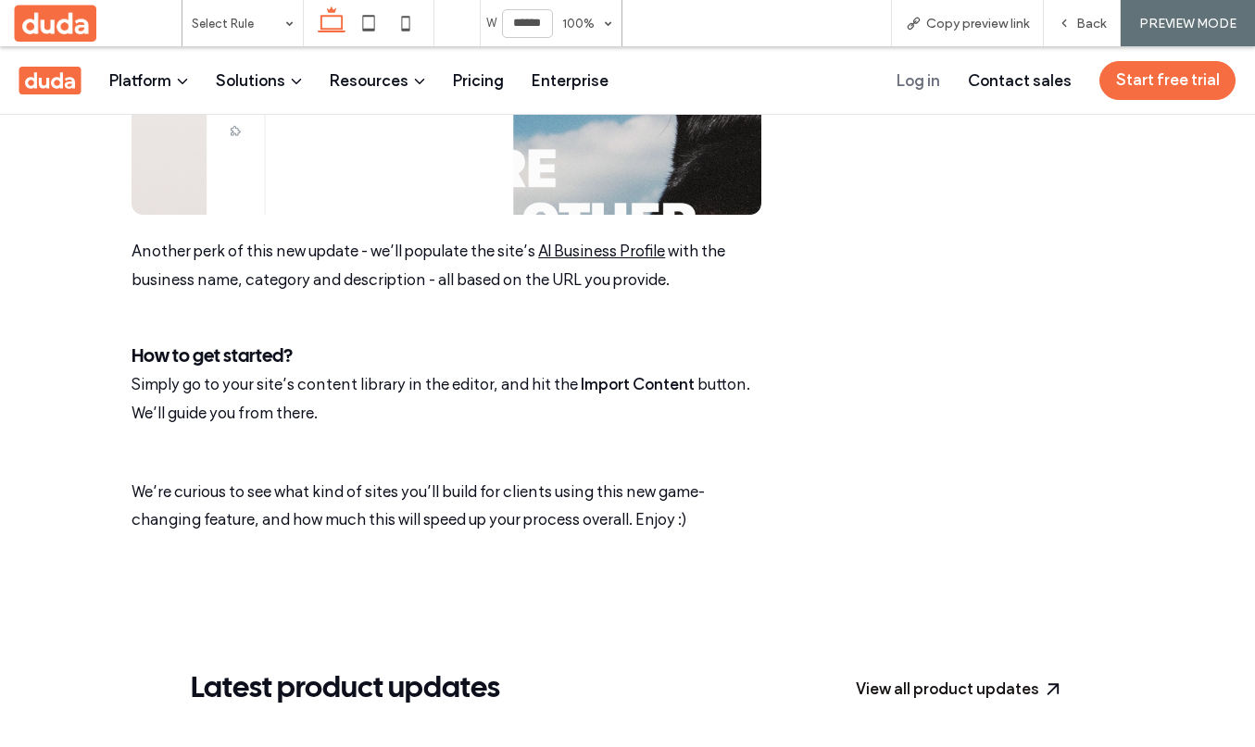
click at [613, 244] on link "AI Business Profile" at bounding box center [601, 251] width 127 height 19
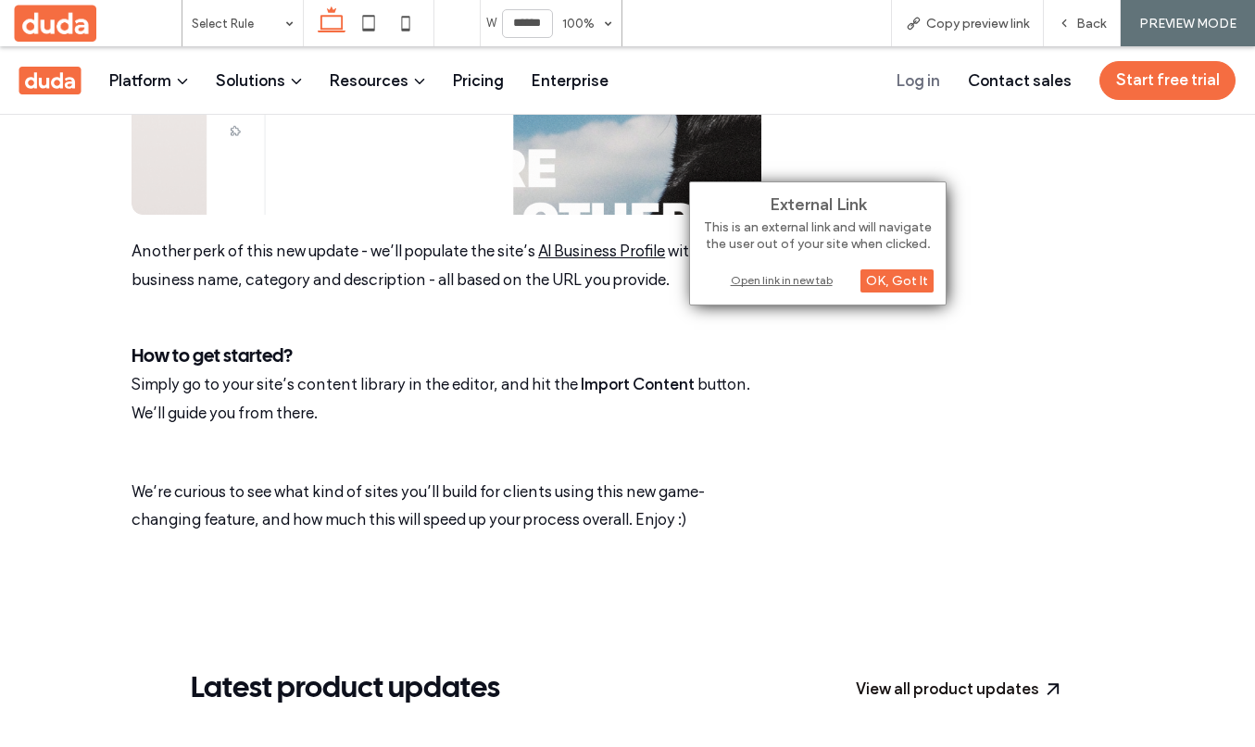
click at [745, 281] on div "Open link in new tab" at bounding box center [817, 279] width 231 height 19
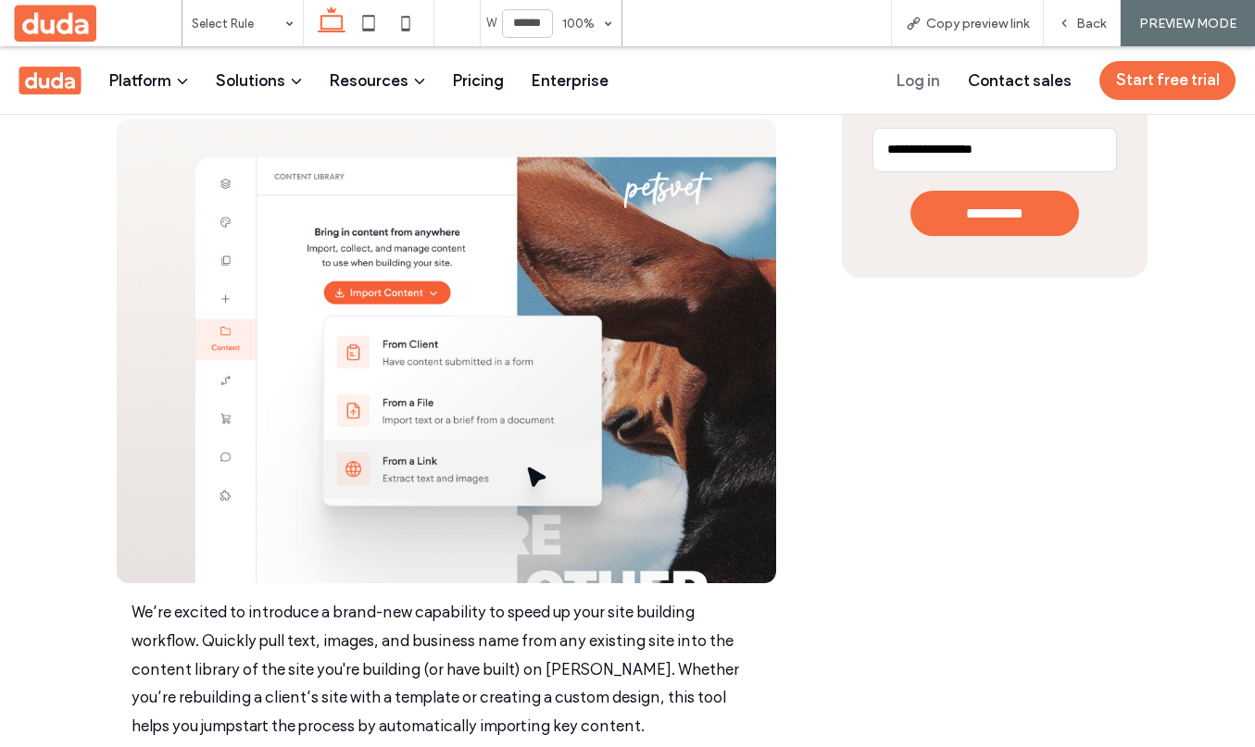
scroll to position [74, 0]
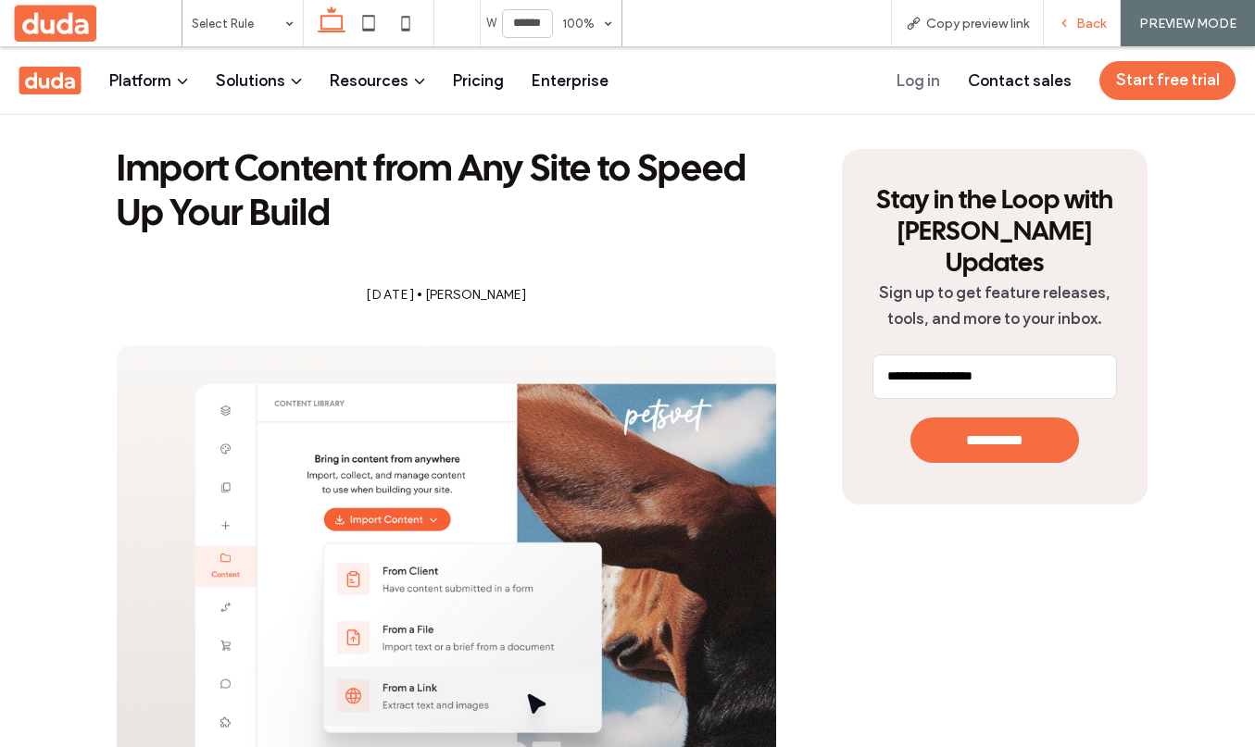
drag, startPoint x: 1081, startPoint y: 21, endPoint x: 904, endPoint y: 89, distance: 189.3
click at [1081, 21] on span "Back" at bounding box center [1091, 24] width 30 height 16
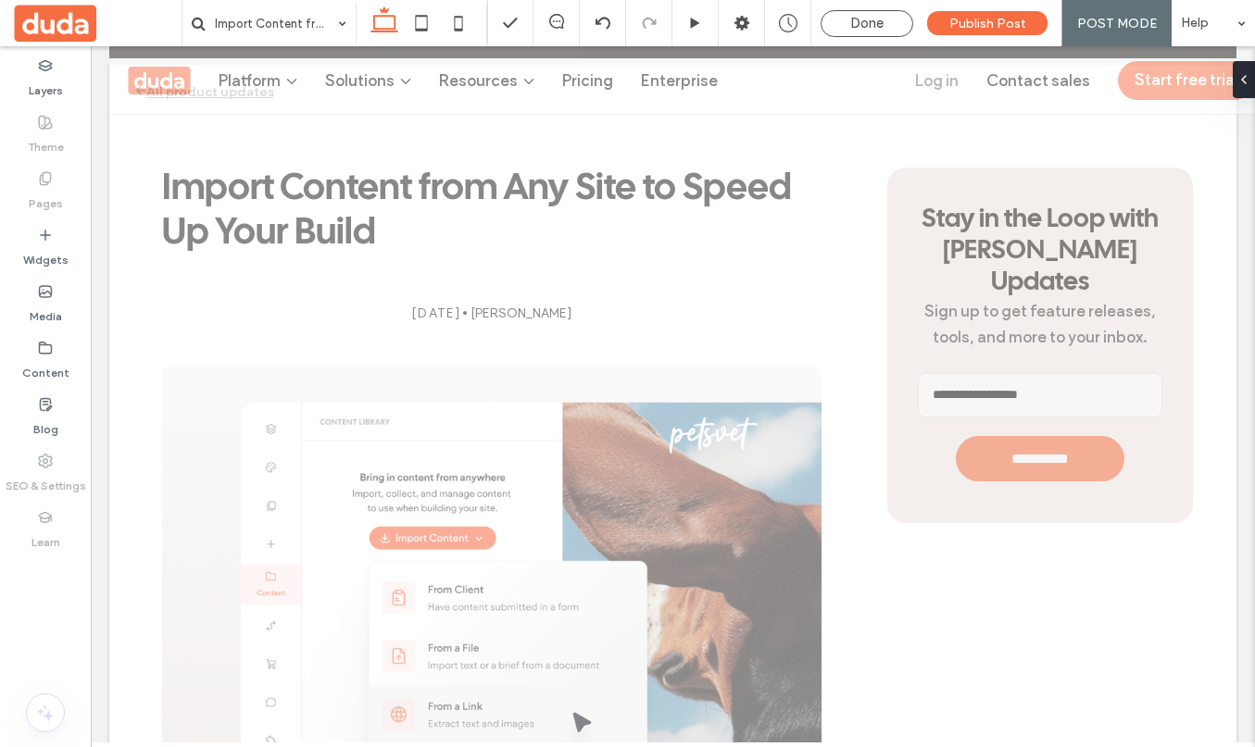
scroll to position [93, 0]
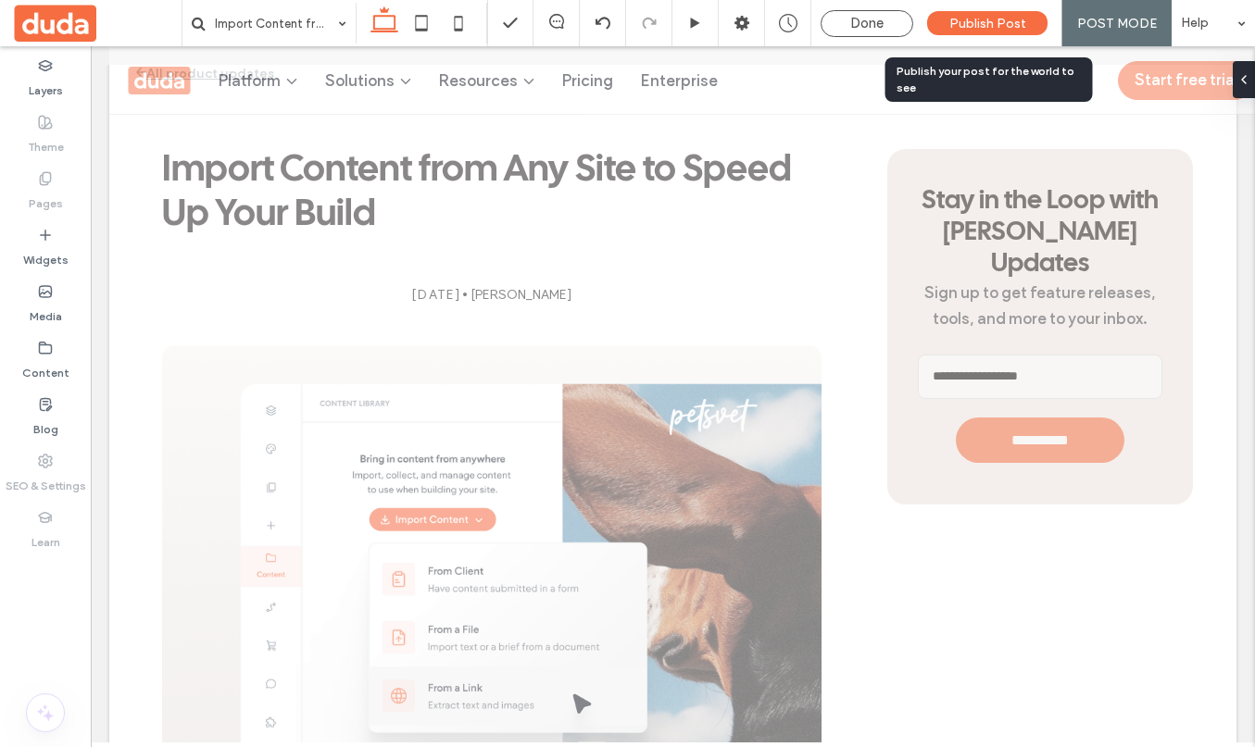
click at [993, 19] on span "Publish Post" at bounding box center [987, 24] width 77 height 16
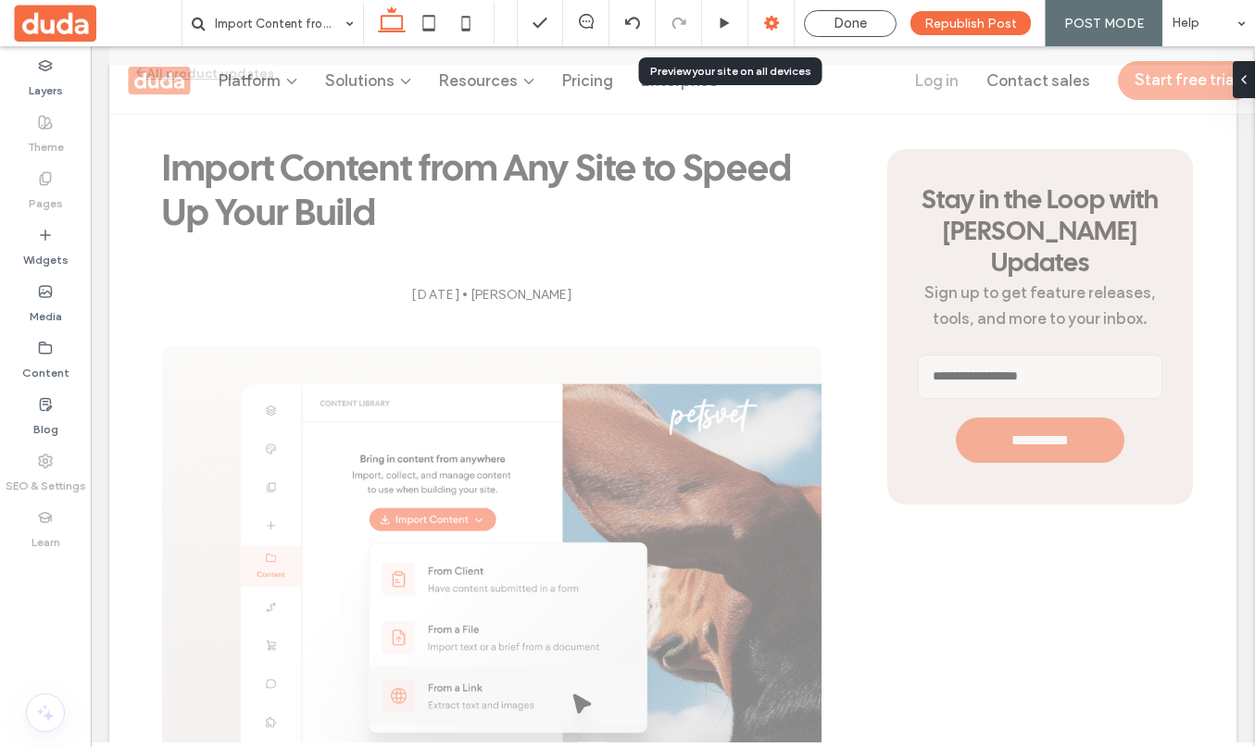
click at [781, 19] on icon at bounding box center [771, 23] width 19 height 19
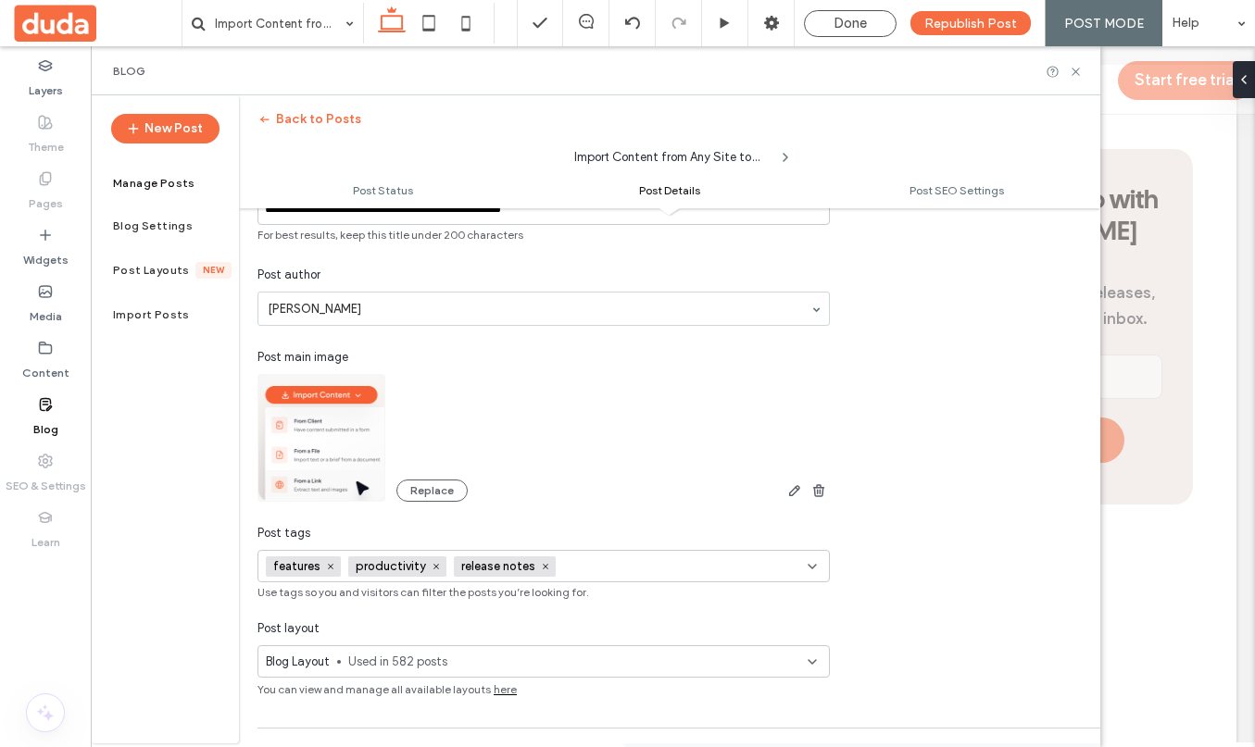
scroll to position [0, 0]
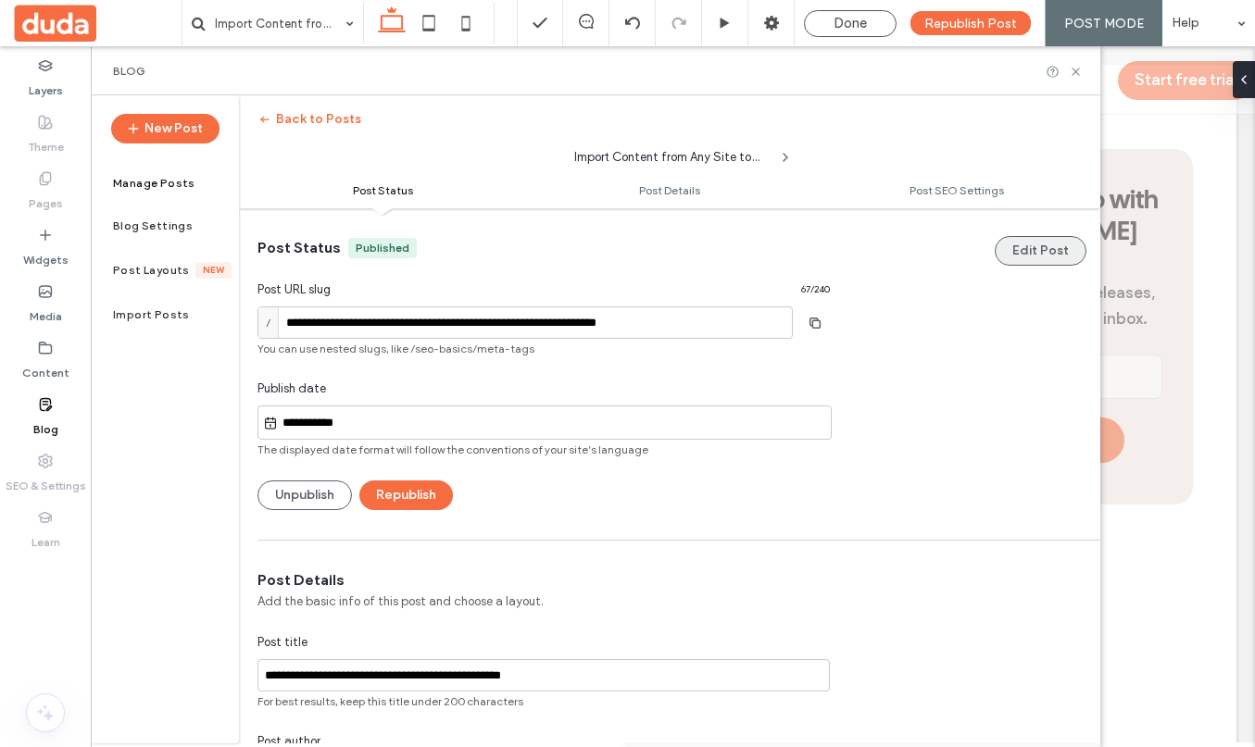
click at [1034, 241] on button "Edit Post" at bounding box center [1040, 251] width 92 height 30
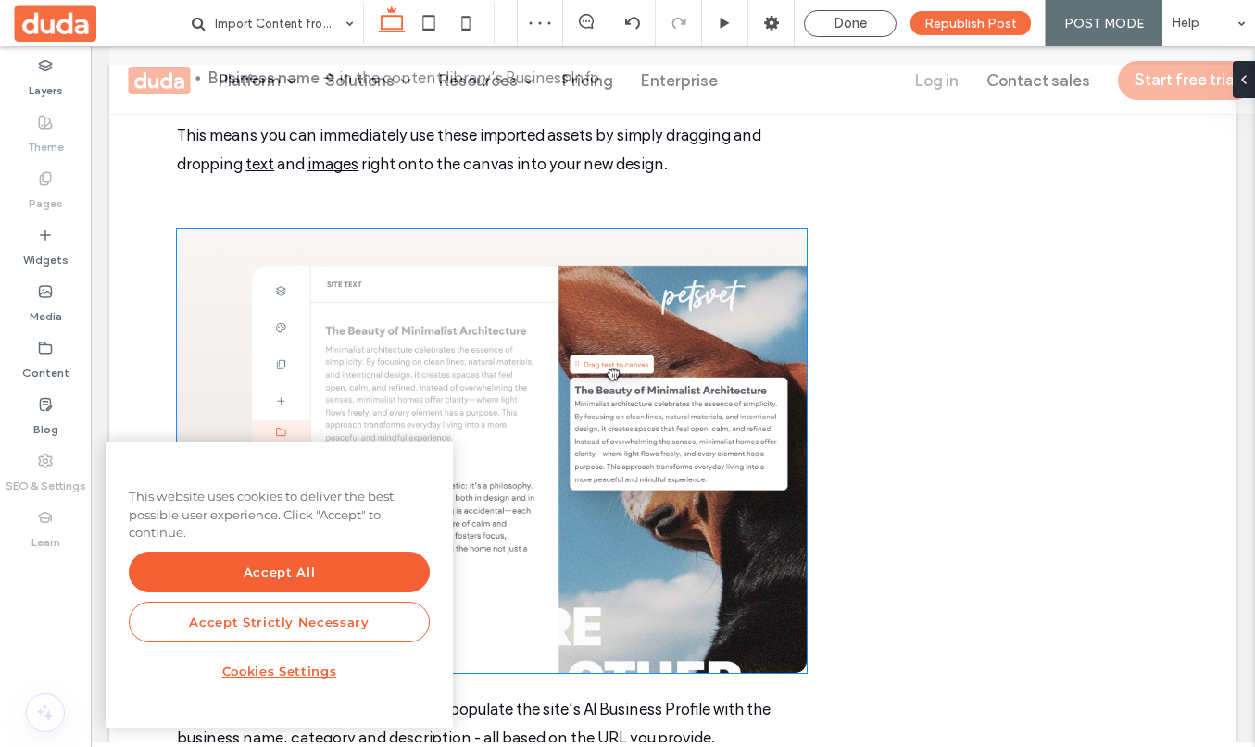
scroll to position [2319, 0]
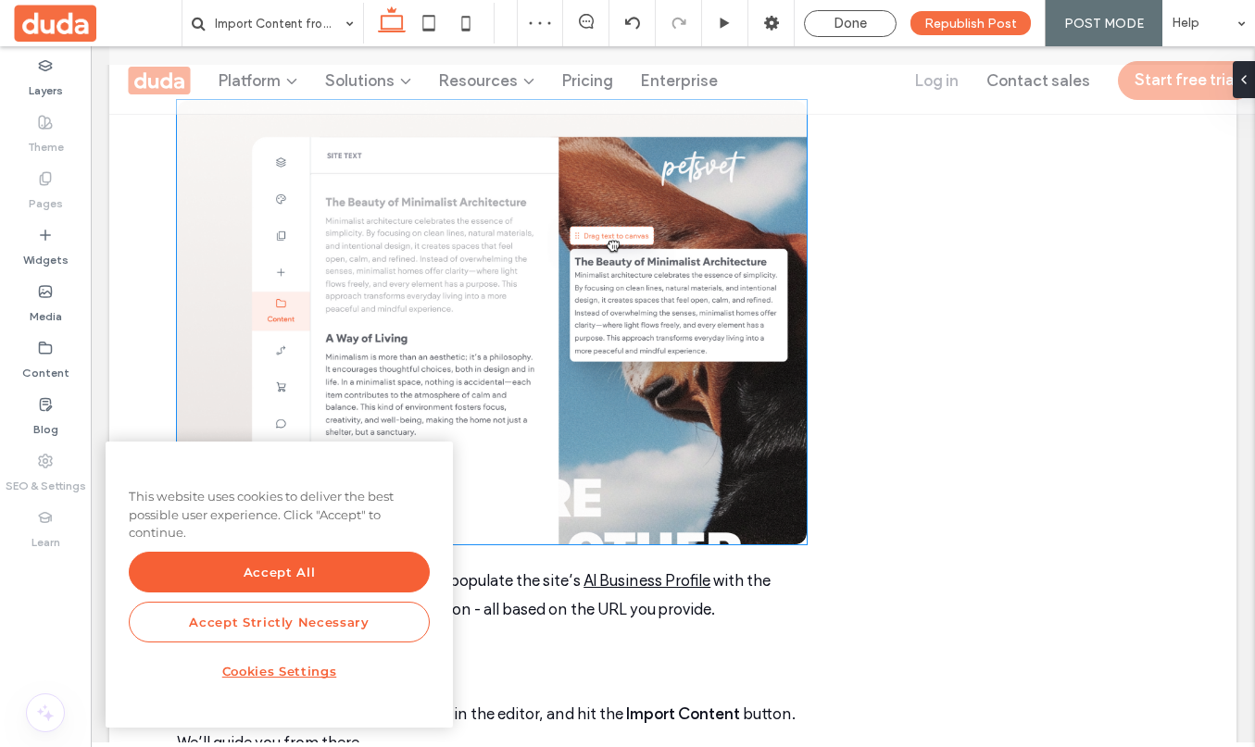
click at [597, 376] on img at bounding box center [492, 322] width 630 height 444
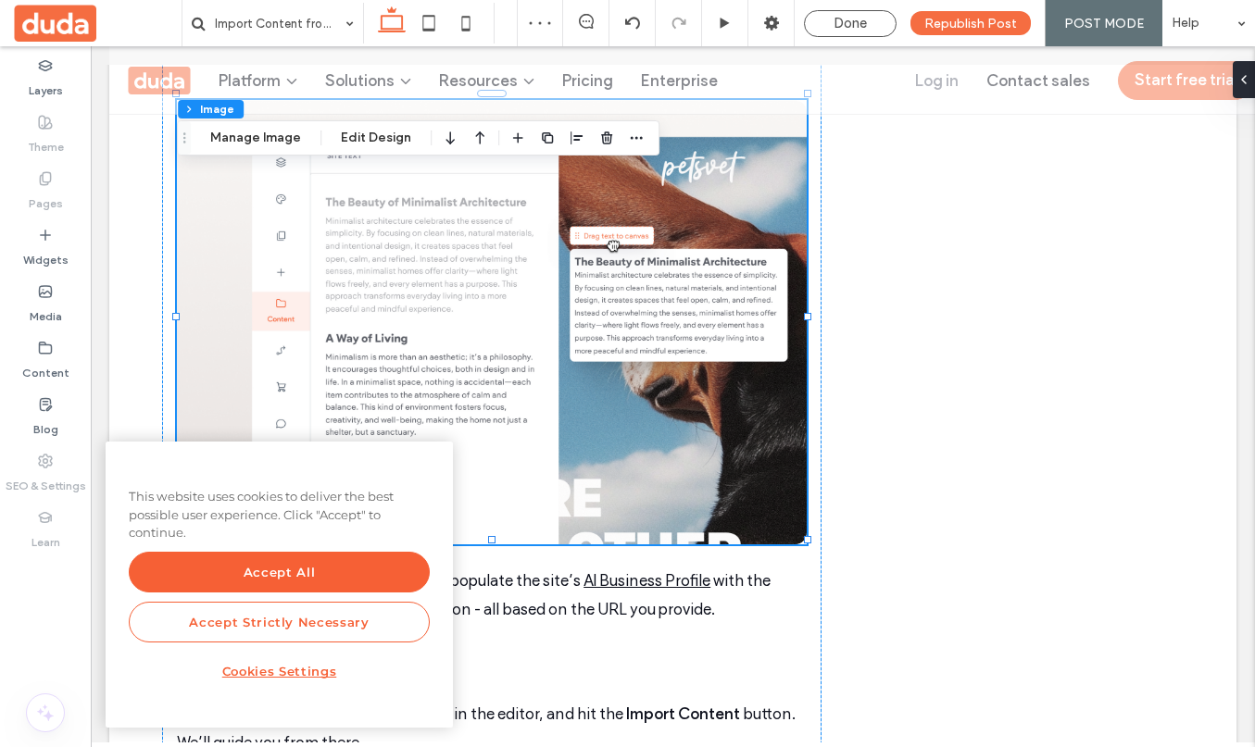
type input "**"
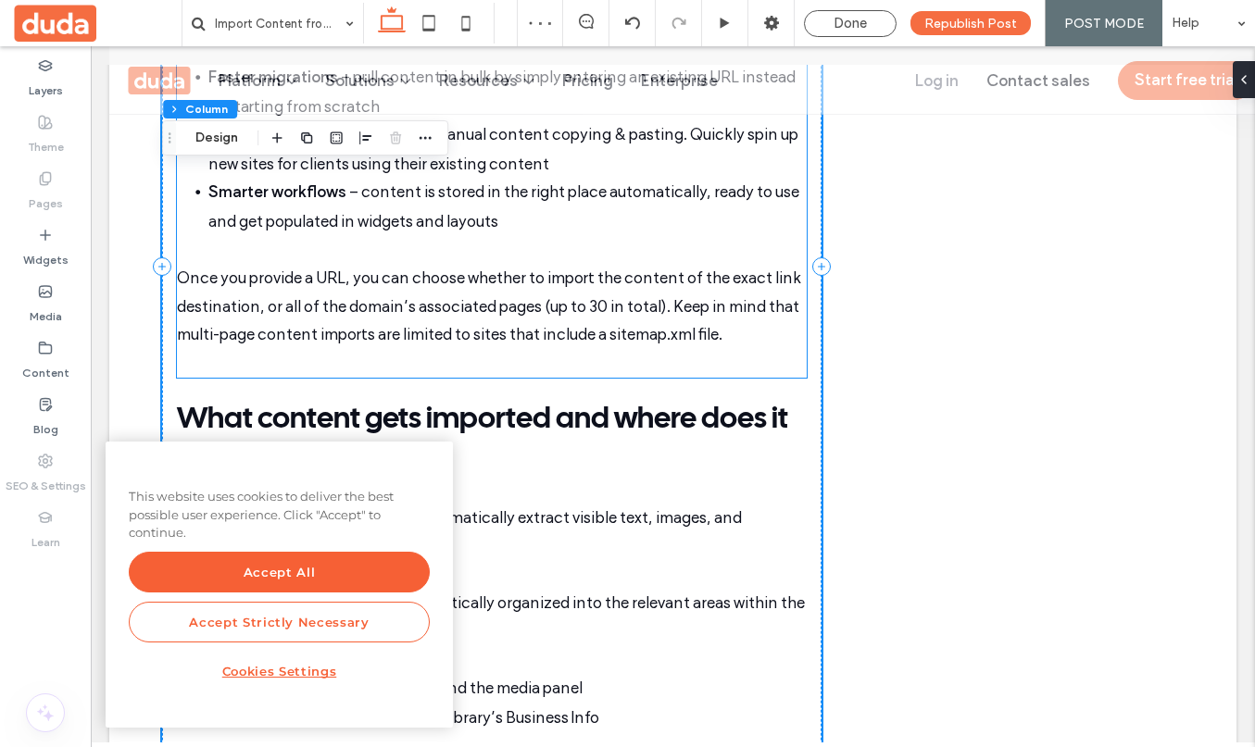
scroll to position [1548, 0]
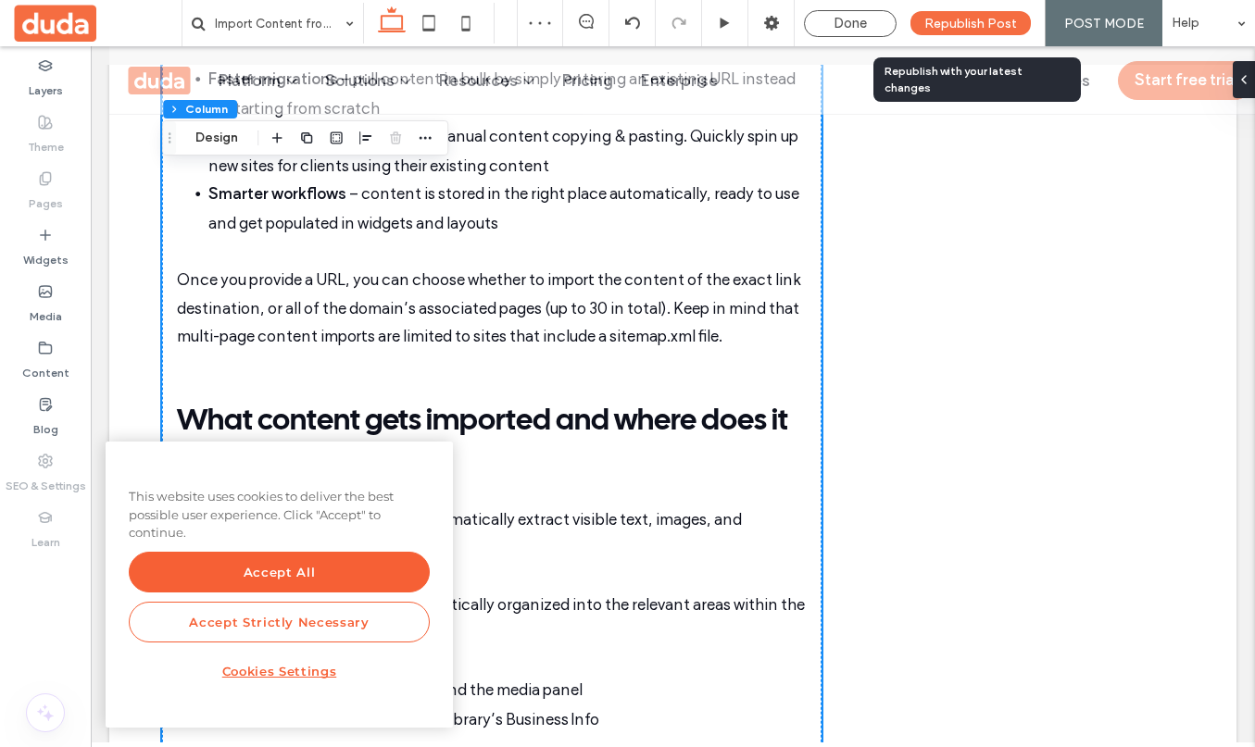
click at [1006, 20] on span "Republish Post" at bounding box center [970, 24] width 93 height 16
